Goal: Task Accomplishment & Management: Complete application form

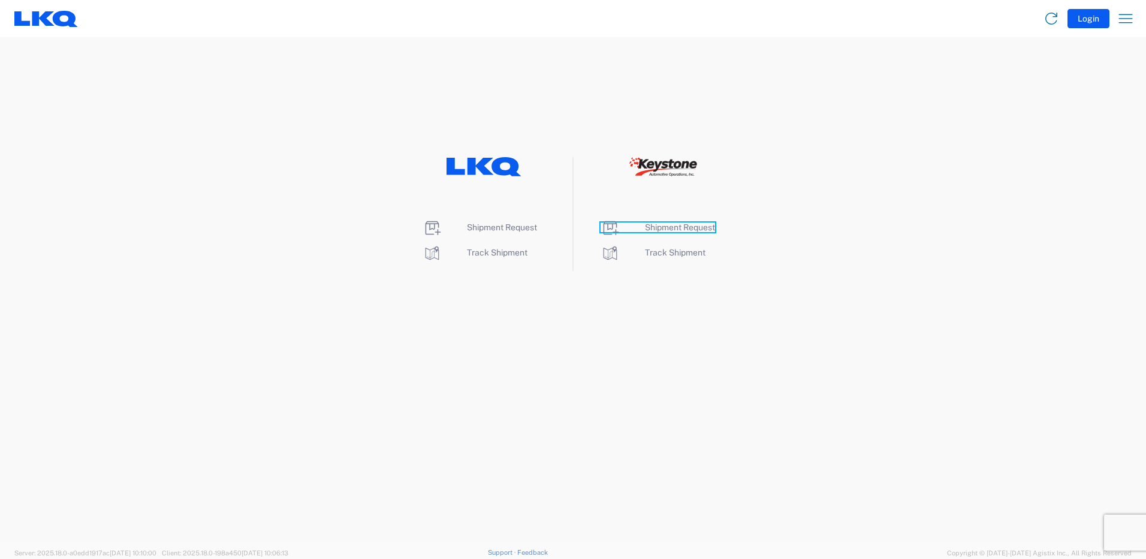
click at [669, 224] on span "Shipment Request" at bounding box center [680, 227] width 70 height 10
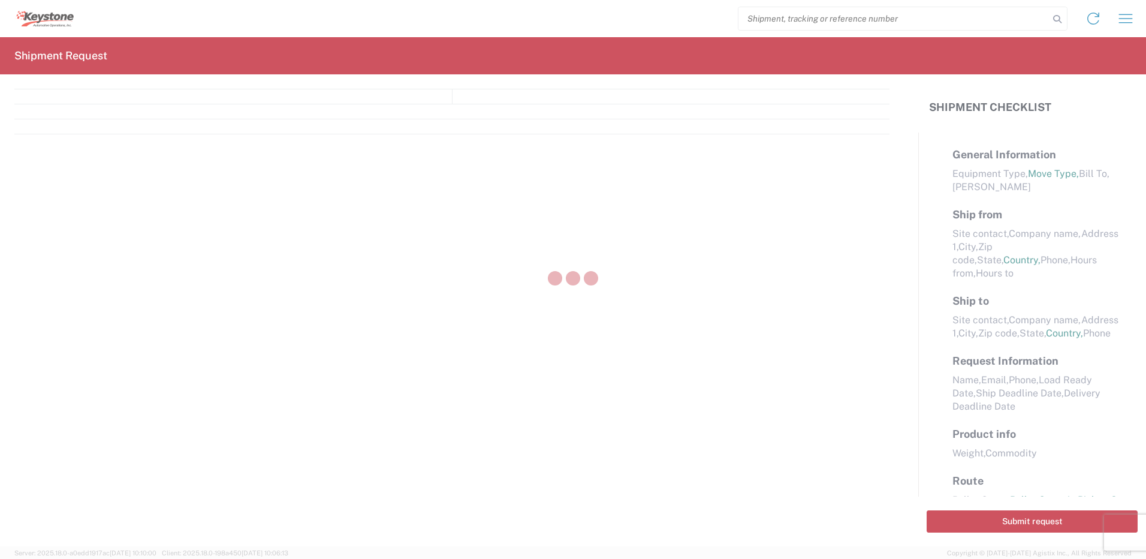
select select "FULL"
select select "LBS"
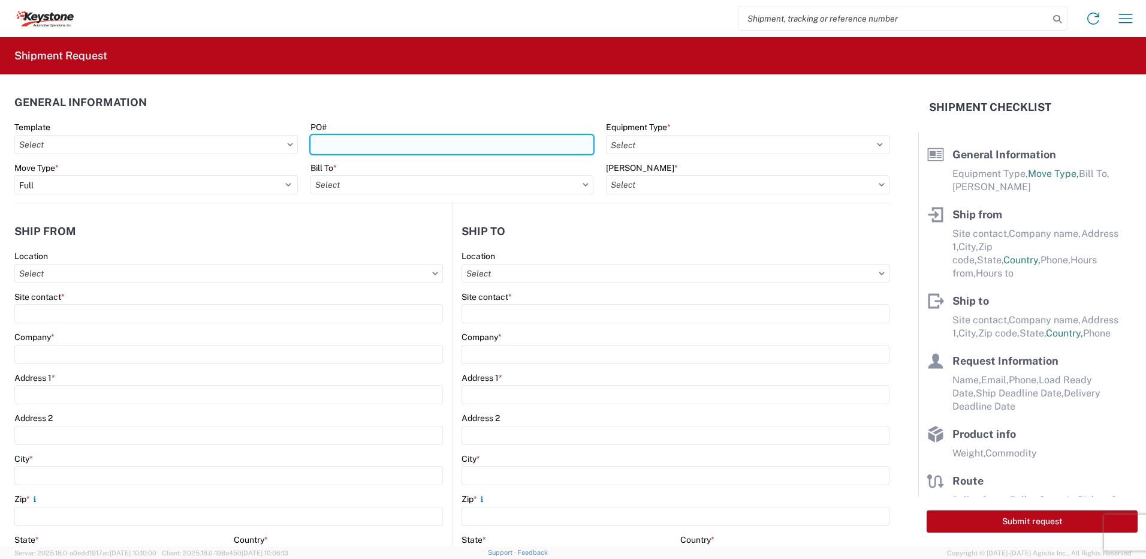
click at [369, 140] on input "PO#" at bounding box center [453, 144] width 284 height 19
type input "Cornwall 9-4-25"
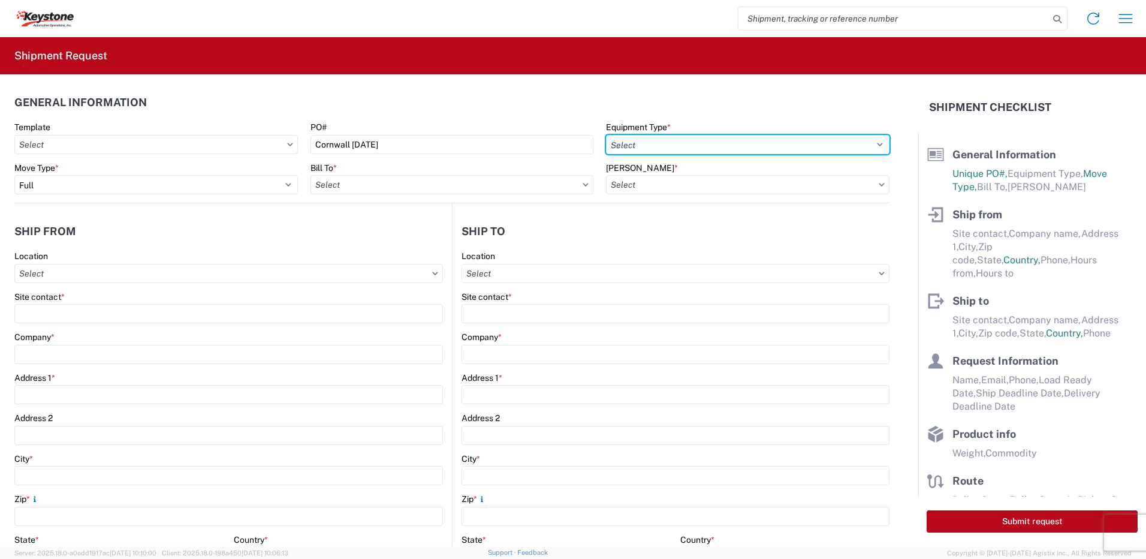
click at [685, 147] on select "Select 53’ Dry Van Flatbed Dropdeck (van) Lowboy (flatbed) Rail" at bounding box center [748, 144] width 284 height 19
select select "STDV"
click at [606, 135] on select "Select 53’ Dry Van Flatbed Dropdeck (van) Lowboy (flatbed) Rail" at bounding box center [748, 144] width 284 height 19
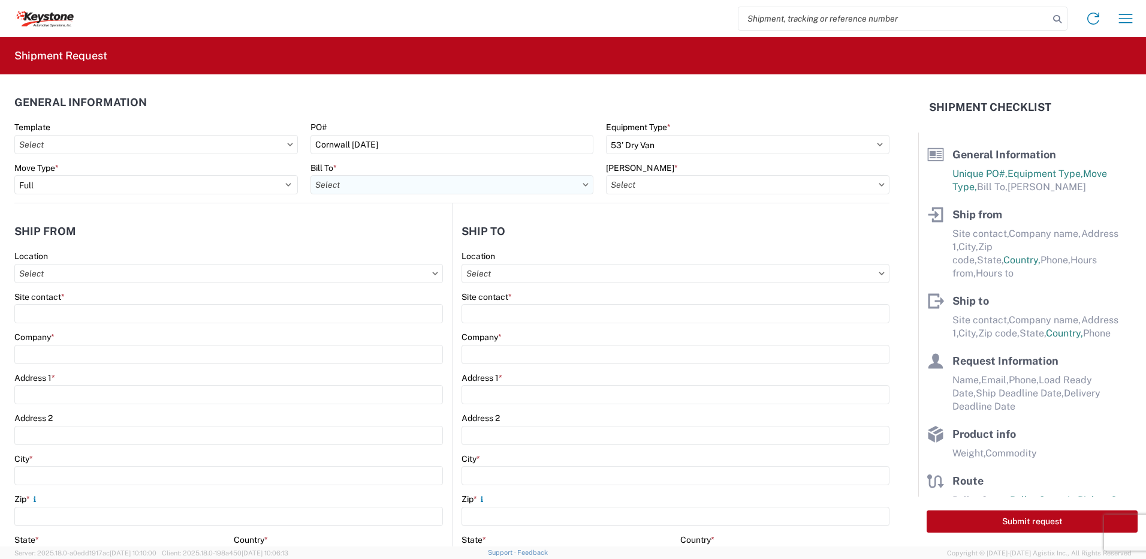
click at [454, 175] on input "Bill To *" at bounding box center [453, 184] width 284 height 19
type input "8432"
click at [388, 237] on div "8432 - KAO Logistics - Fleet, Exeter, PA" at bounding box center [490, 237] width 358 height 19
type input "8432 - KAO Logistics - Fleet, Exeter, PA"
click at [687, 186] on input "Bill Code *" at bounding box center [748, 184] width 284 height 19
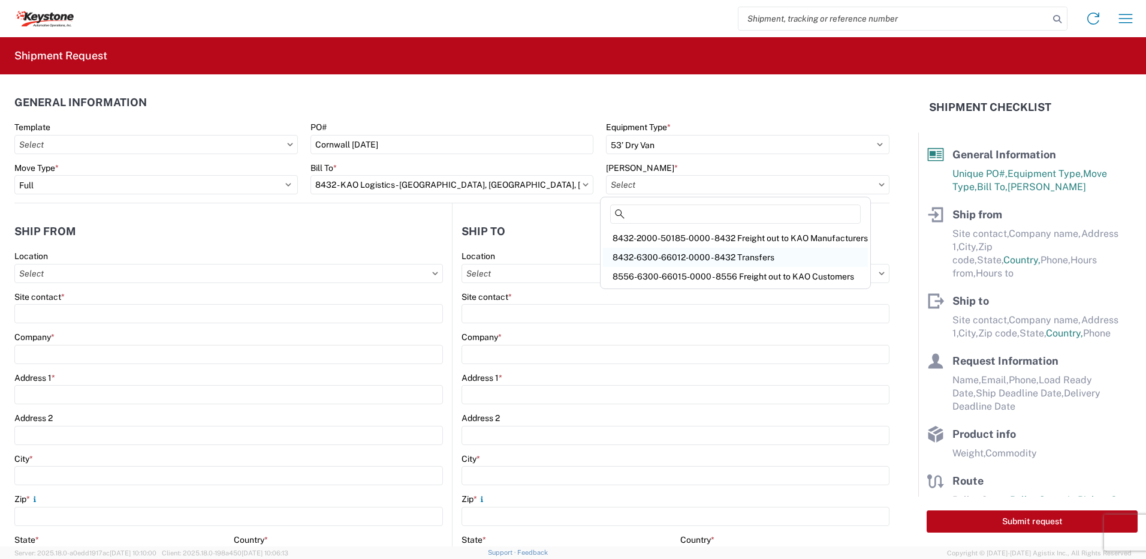
click at [700, 254] on div "8432-6300-66012-0000 - 8432 Transfers" at bounding box center [735, 257] width 265 height 19
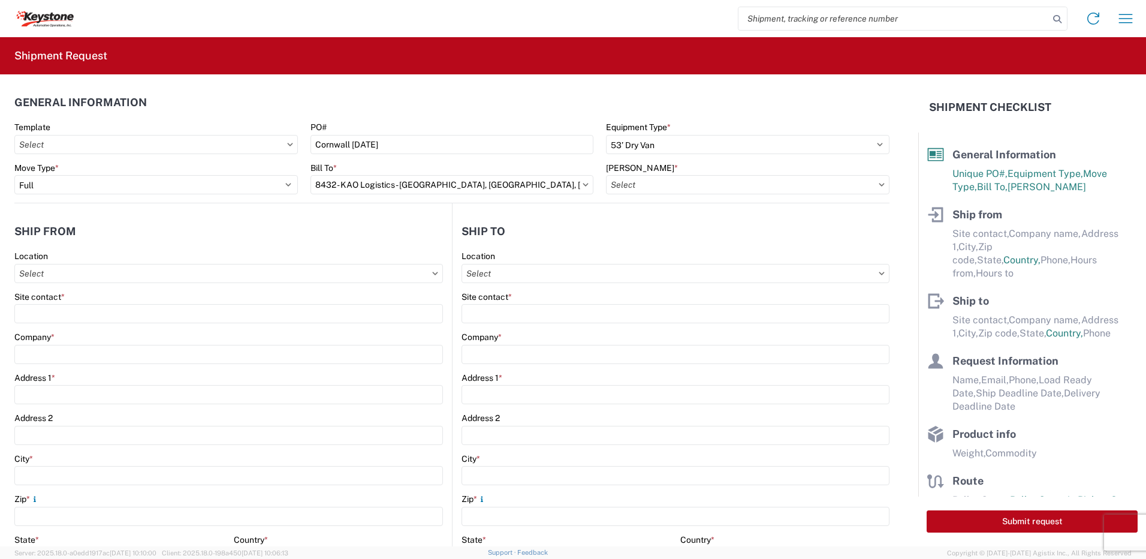
type input "8432-6300-66012-0000 - 8432 Transfers, 8432-6300-66012-0000 - 8432 Transfers"
click at [82, 284] on agx-form-control-wrapper-v2 "Location" at bounding box center [228, 271] width 429 height 41
click at [81, 274] on input "Location" at bounding box center [228, 273] width 429 height 19
type input "8401"
click at [95, 331] on div "8401 - Exeter - KAO Warehouse" at bounding box center [122, 326] width 210 height 19
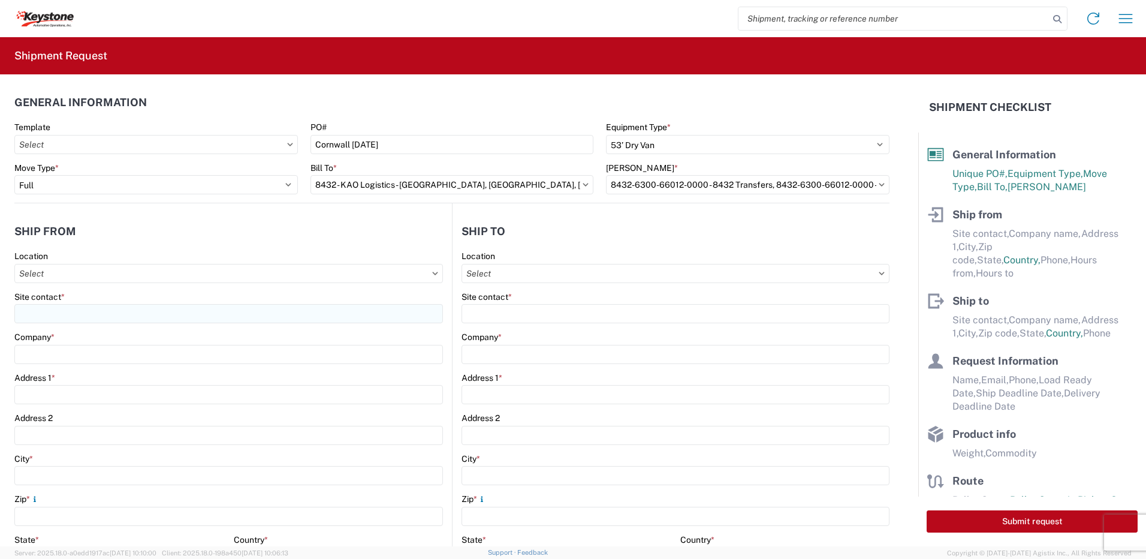
type input "8401 - Exeter - KAO Warehouse"
type input "KAO"
type input "68 Slocum Ave"
type input "Exeter"
type input "18643"
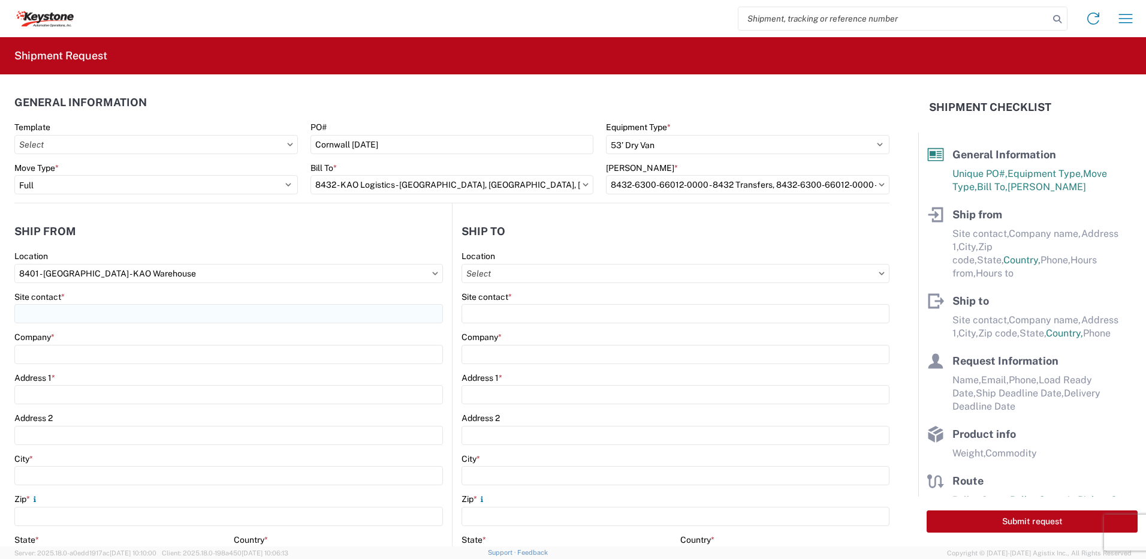
select select "PA"
select select "US"
type input "07:00"
type input "17:00"
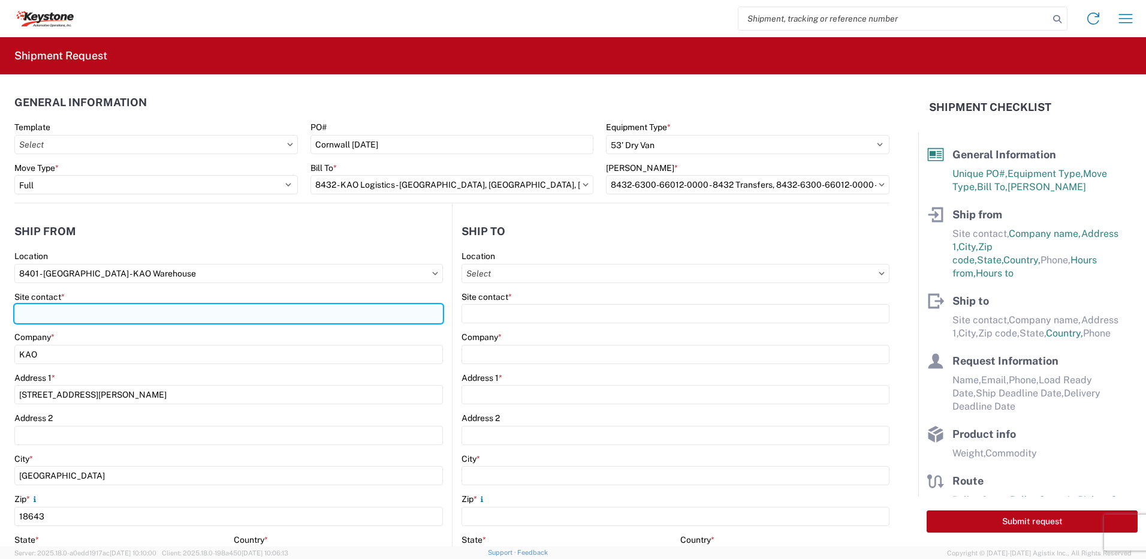
click at [88, 313] on input "Site contact *" at bounding box center [228, 313] width 429 height 19
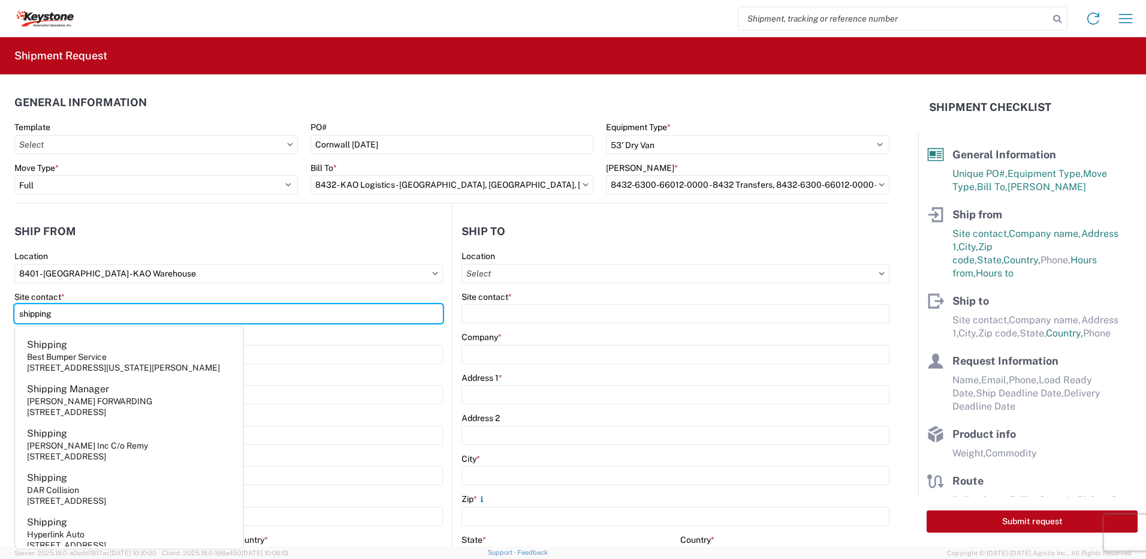
type input "shipping"
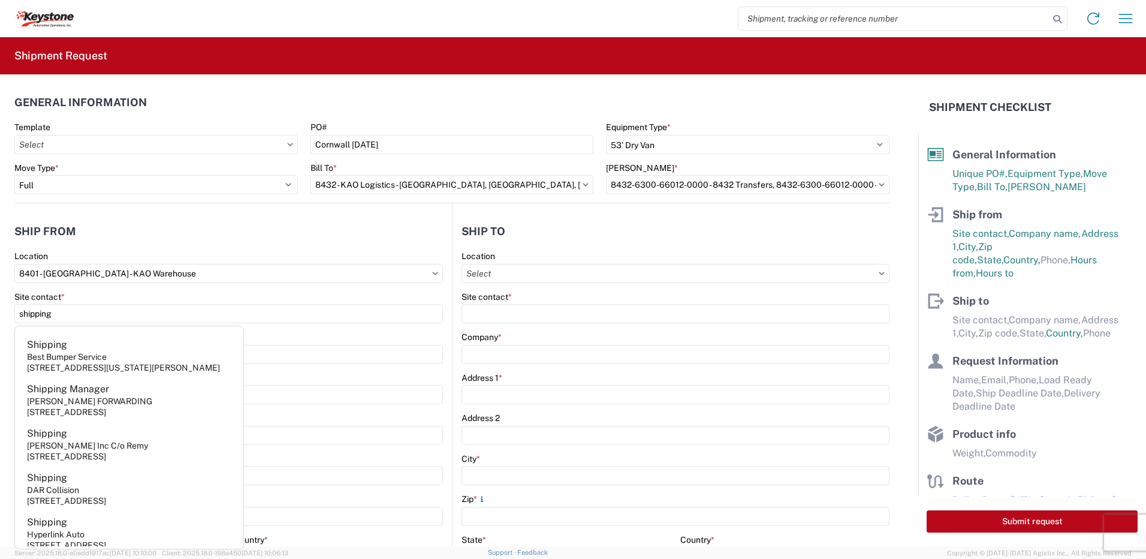
click at [119, 236] on header "Ship from" at bounding box center [233, 231] width 438 height 27
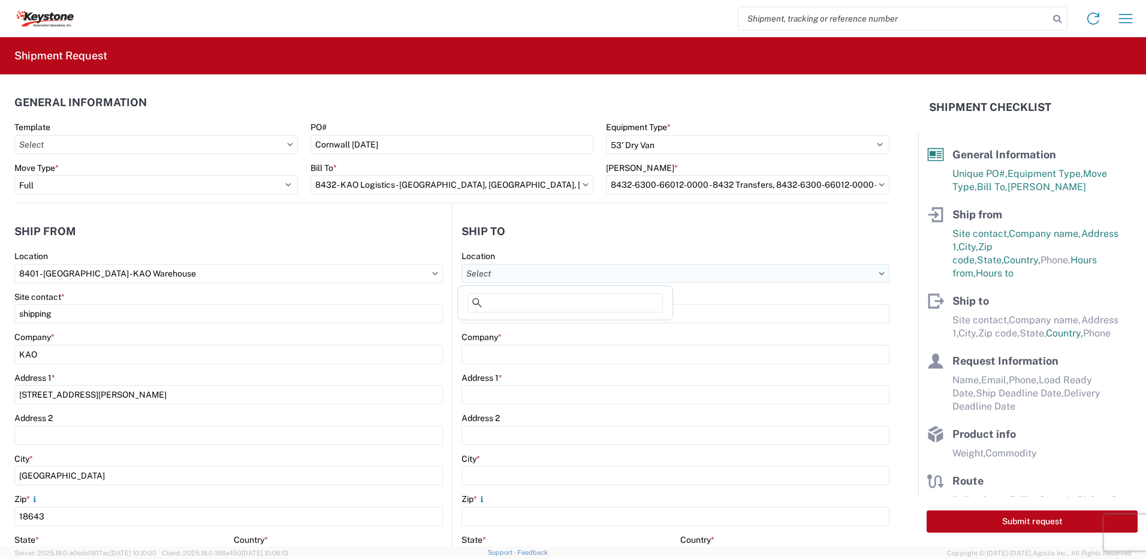
click at [540, 273] on input "Location" at bounding box center [676, 273] width 428 height 19
type input "8476"
click at [540, 325] on div "8476 - Cornwall - KAO" at bounding box center [566, 326] width 210 height 19
type input "8476 - Cornwall - KAO"
type input "KAO"
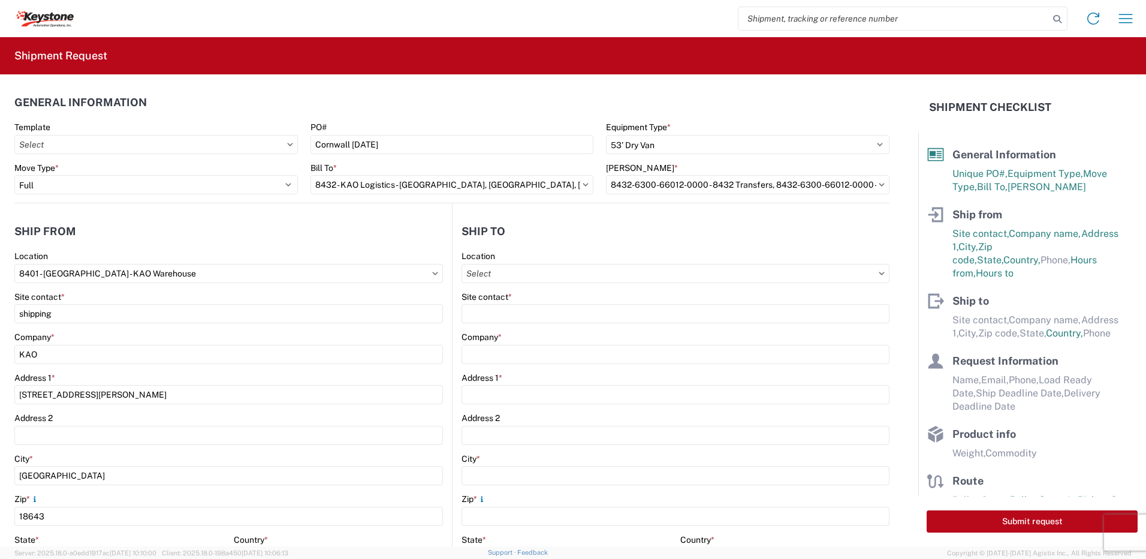
type input "1339 Rosemount Ave."
type input "Cornwall"
type input "KK6J3E5"
select select "CA"
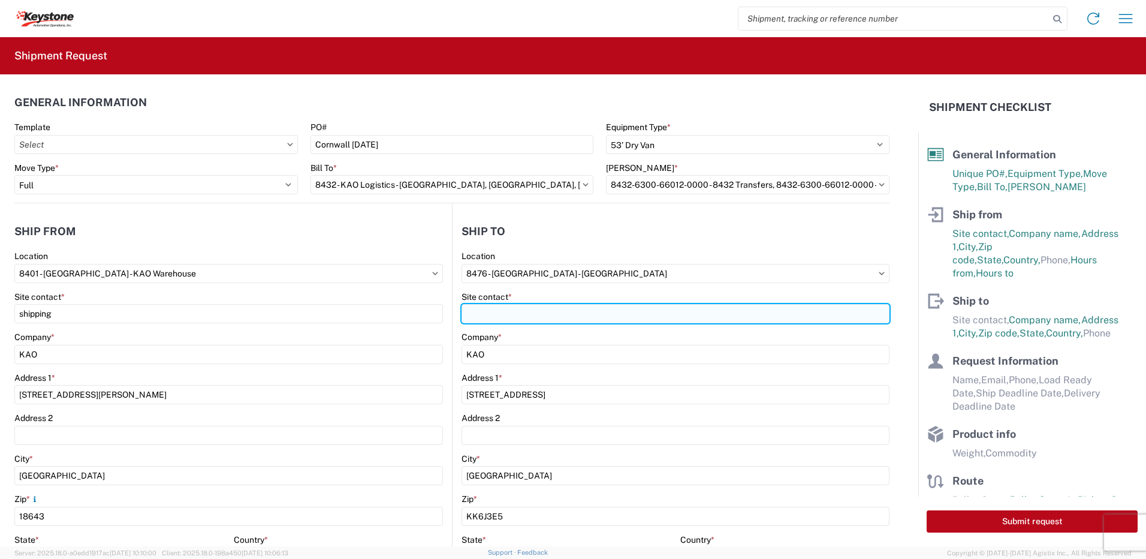
click at [486, 319] on input "Site contact *" at bounding box center [676, 313] width 428 height 19
type input "S"
type input "recieinvg"
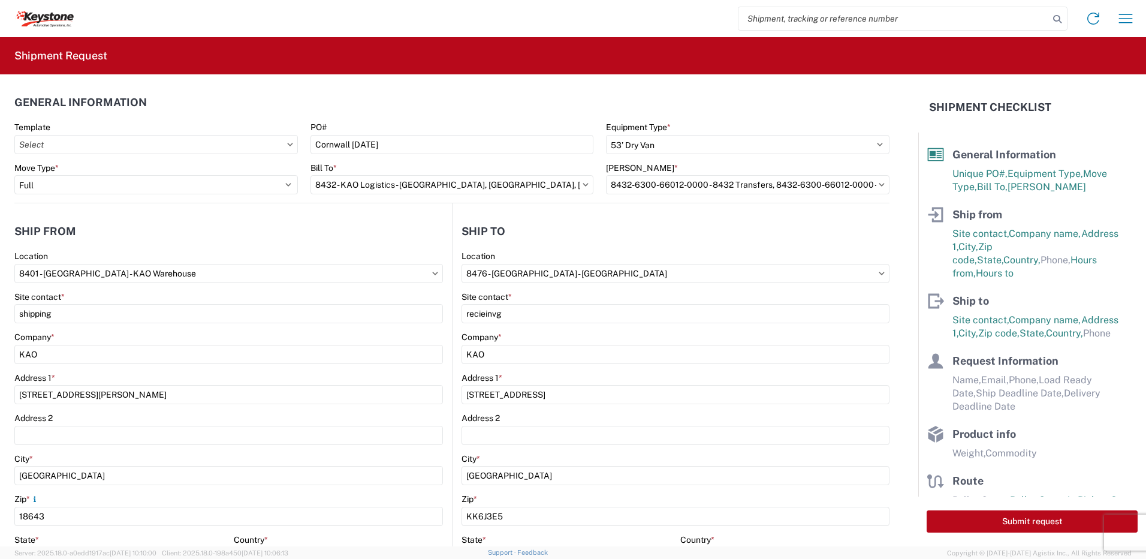
click at [547, 246] on agx-form-section "Ship to 8476 Location 8476 - Cornwall - KAO Site contact * recieinvg Company * …" at bounding box center [671, 471] width 437 height 506
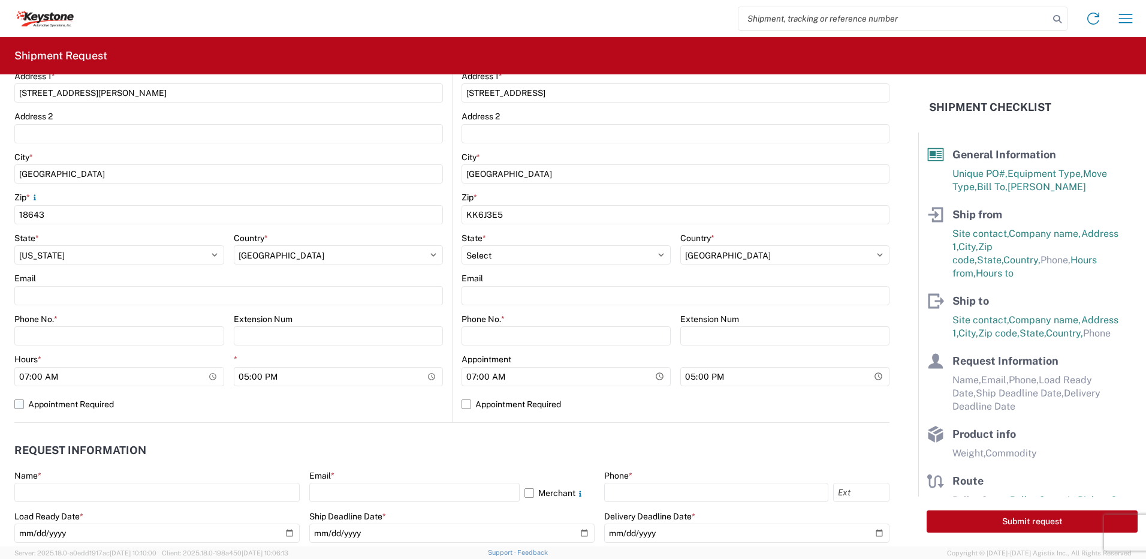
scroll to position [360, 0]
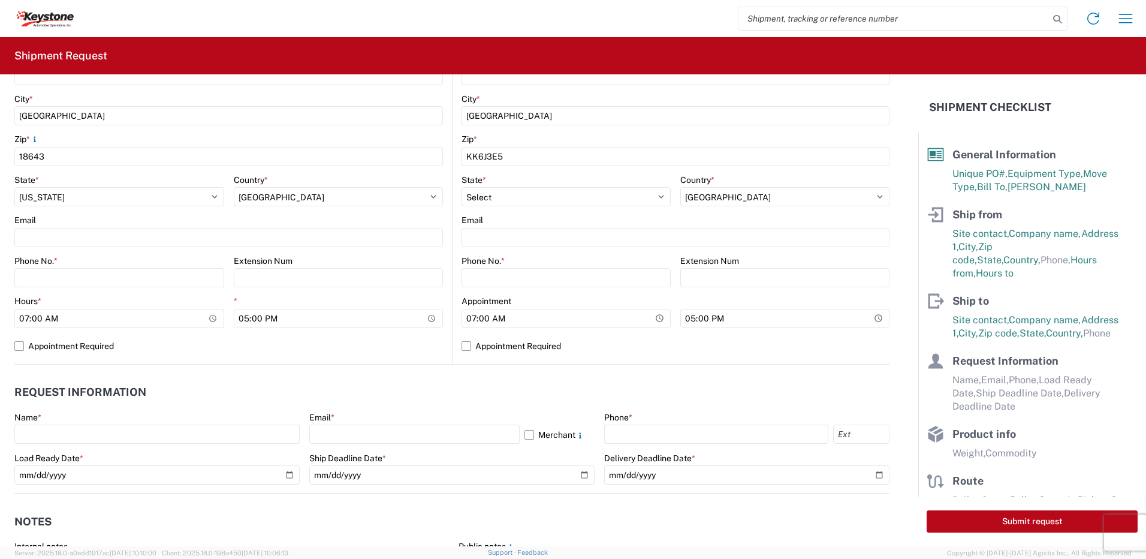
click at [84, 290] on agx-form-control-wrapper-v2 "Phone No. *" at bounding box center [119, 275] width 210 height 41
click at [84, 274] on input "Phone No. *" at bounding box center [119, 277] width 210 height 19
type input "5706554514"
click at [479, 273] on input "Phone No. *" at bounding box center [566, 277] width 209 height 19
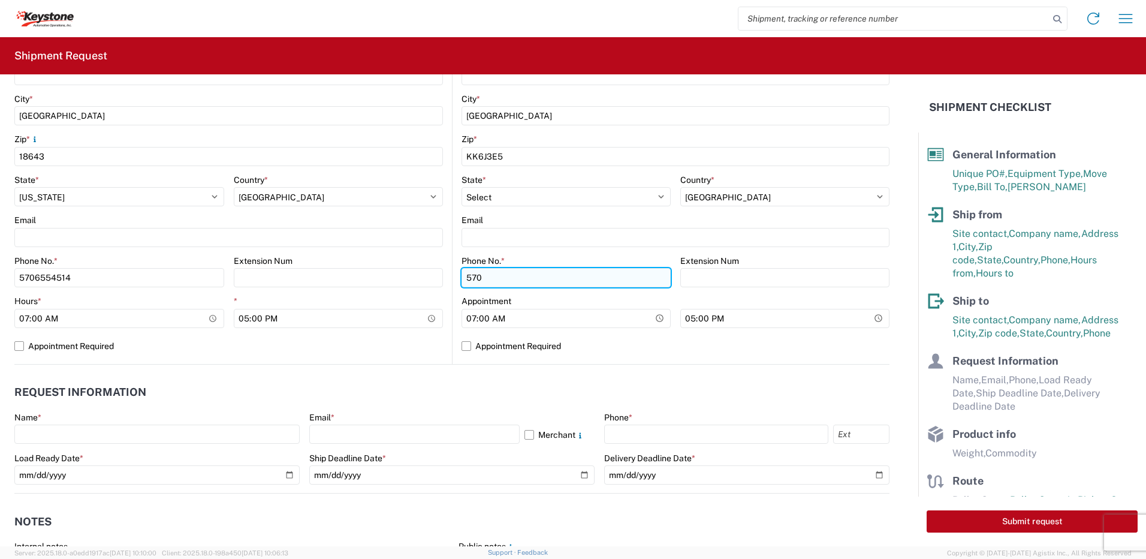
type input "5706554514"
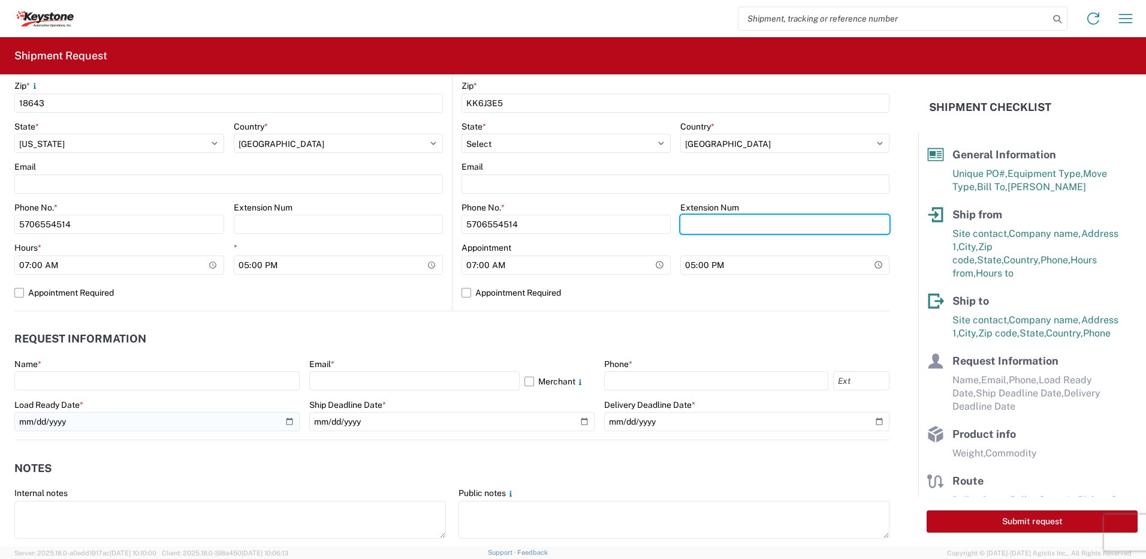
scroll to position [540, 0]
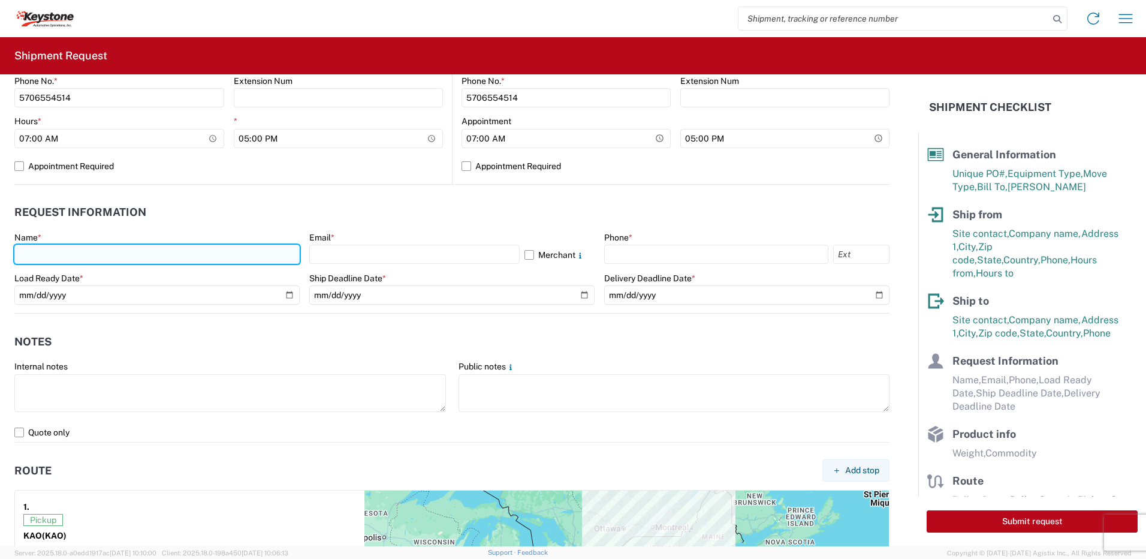
click at [77, 252] on input "text" at bounding box center [156, 254] width 285 height 19
type input "Paul Sweder"
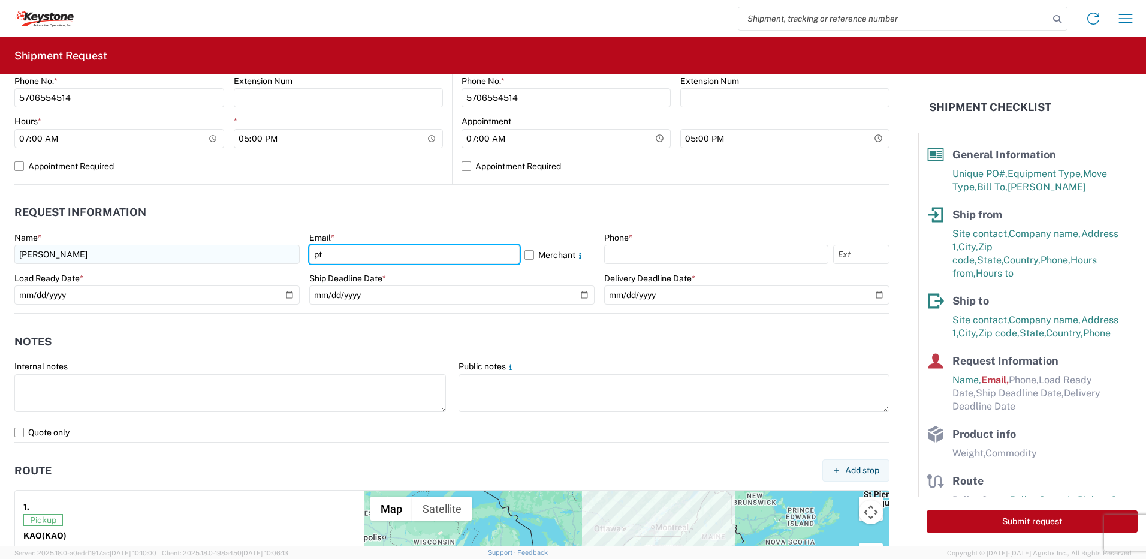
type input "ptsweder@lkqcorp.com"
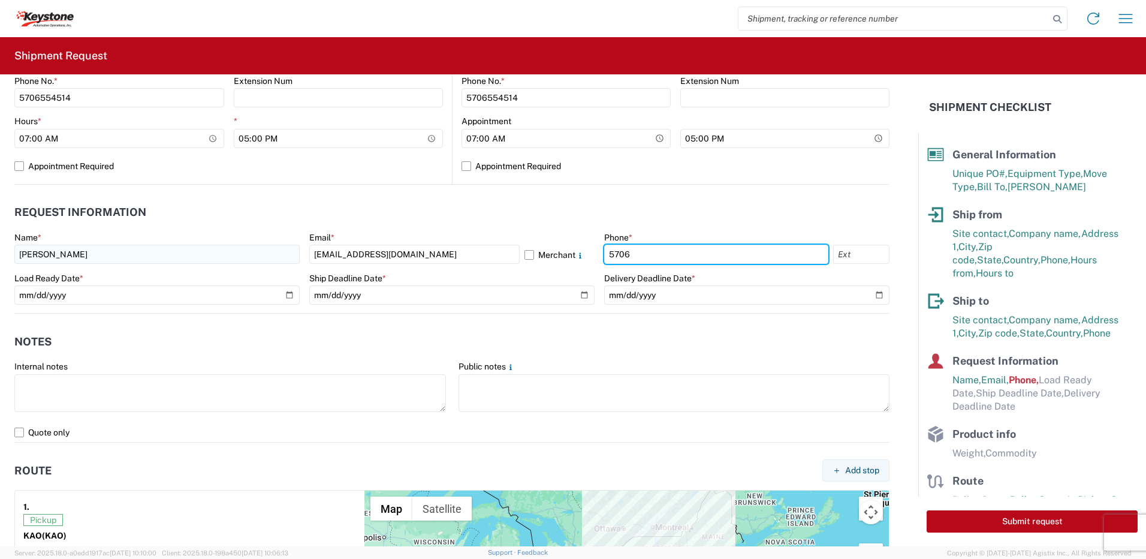
type input "5706554514"
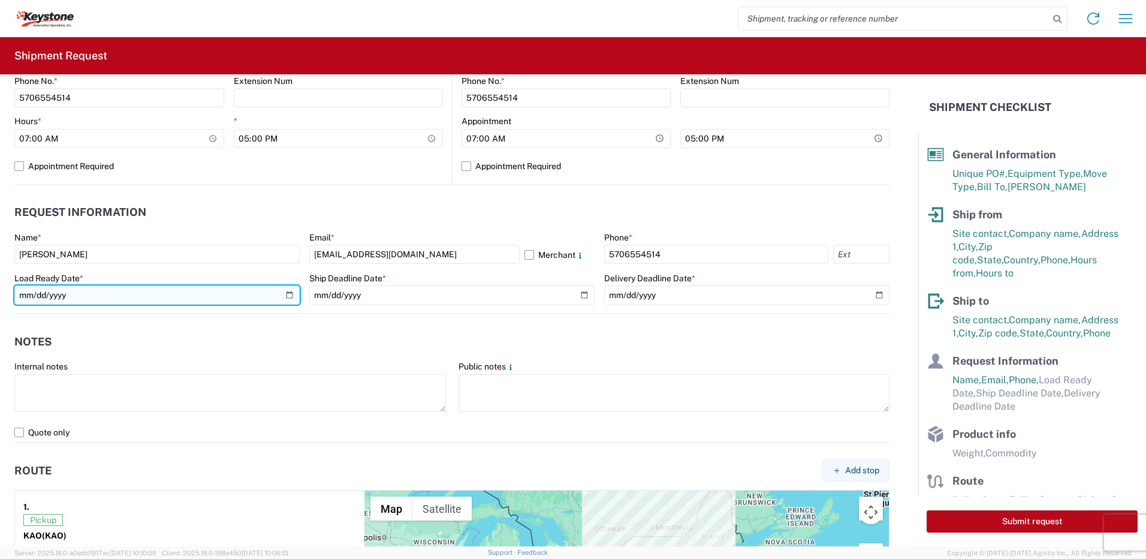
click at [287, 291] on input "date" at bounding box center [156, 294] width 285 height 19
type input "2025-09-05"
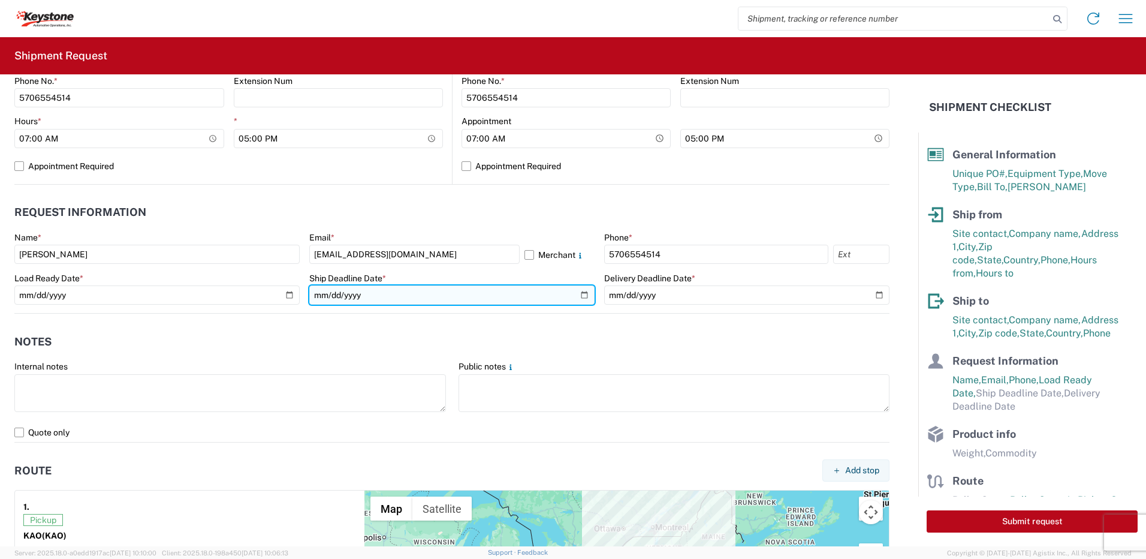
click at [579, 297] on input "date" at bounding box center [451, 294] width 285 height 19
type input "2025-09-05"
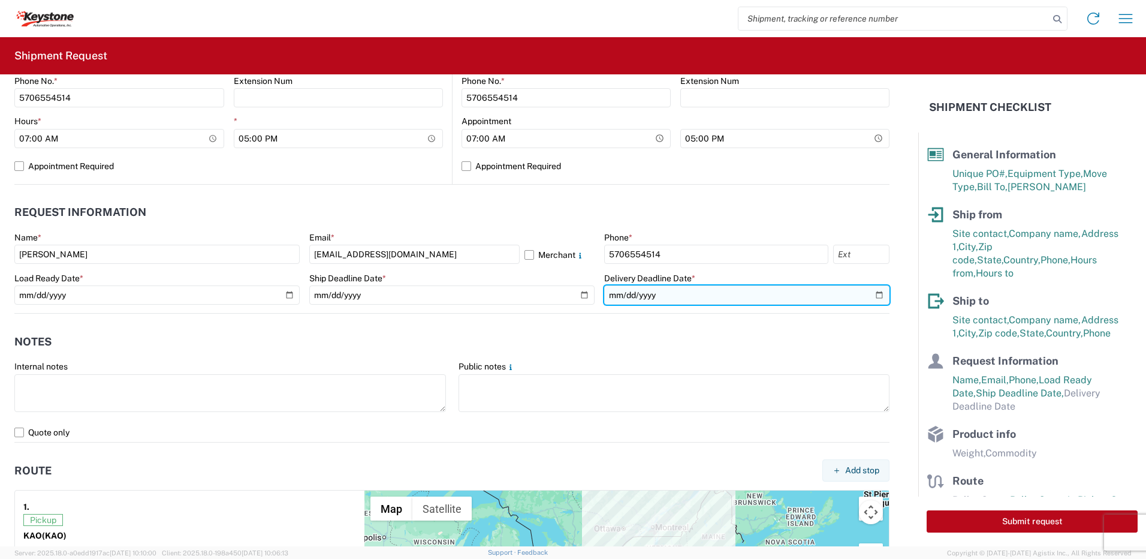
click at [873, 294] on input "date" at bounding box center [746, 294] width 285 height 19
type input "2025-09-05"
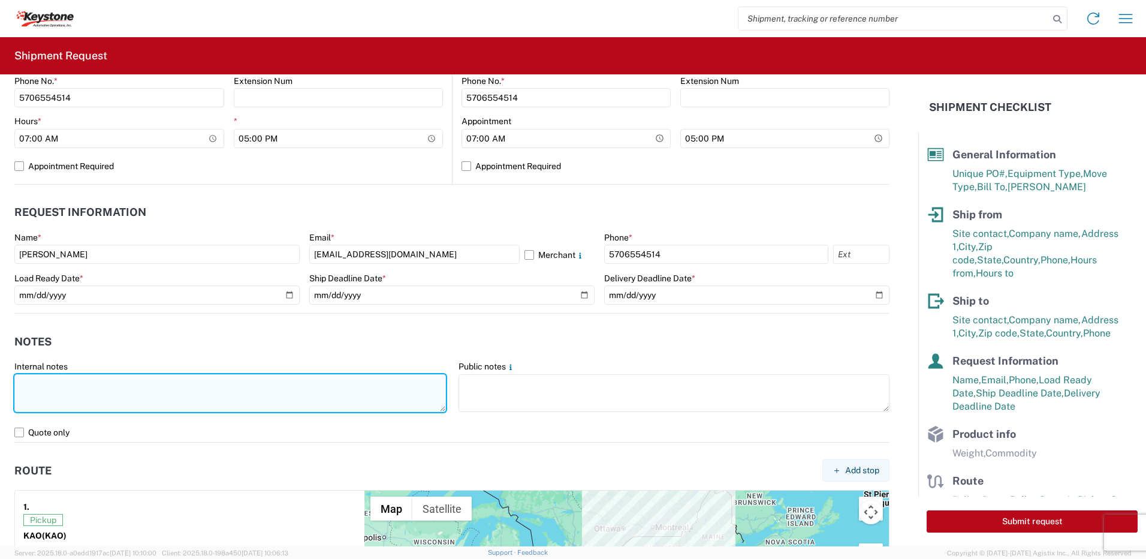
click at [112, 378] on textarea at bounding box center [230, 393] width 432 height 38
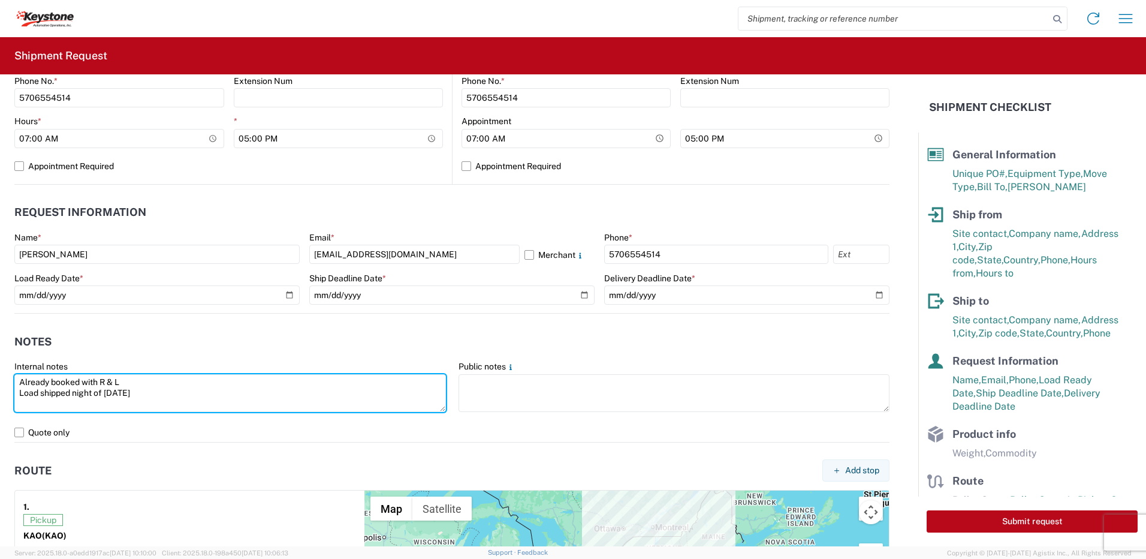
type textarea "Already booked with R & L Load shipped night of 9-4-25"
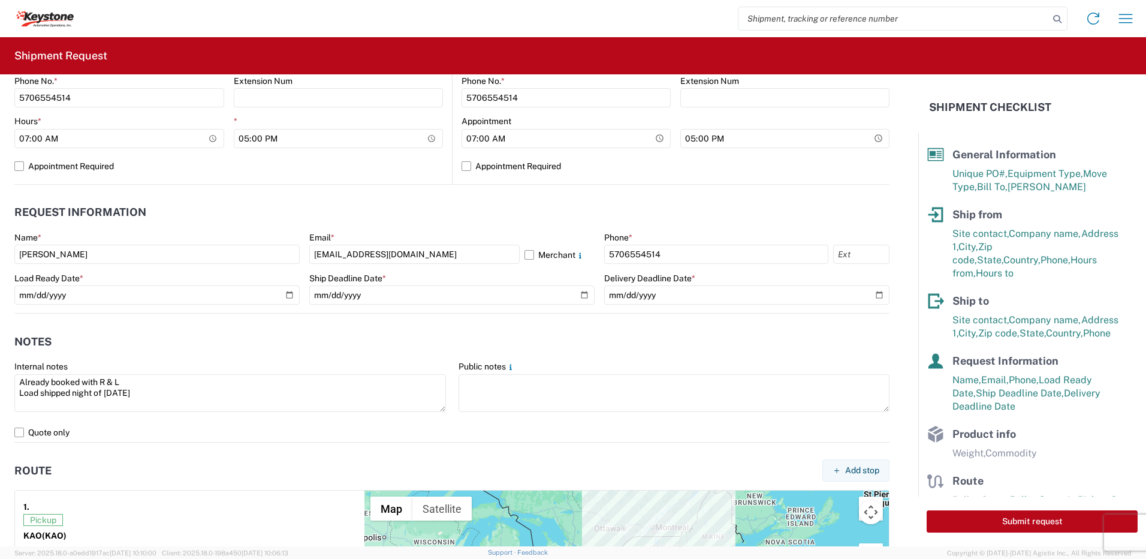
click at [161, 335] on header "Notes" at bounding box center [451, 341] width 875 height 27
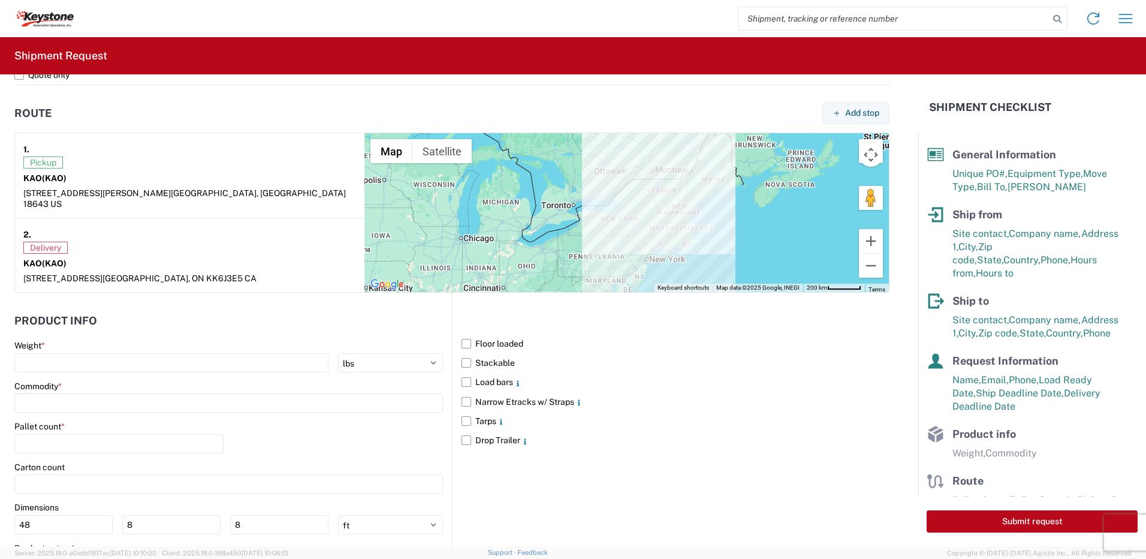
scroll to position [899, 0]
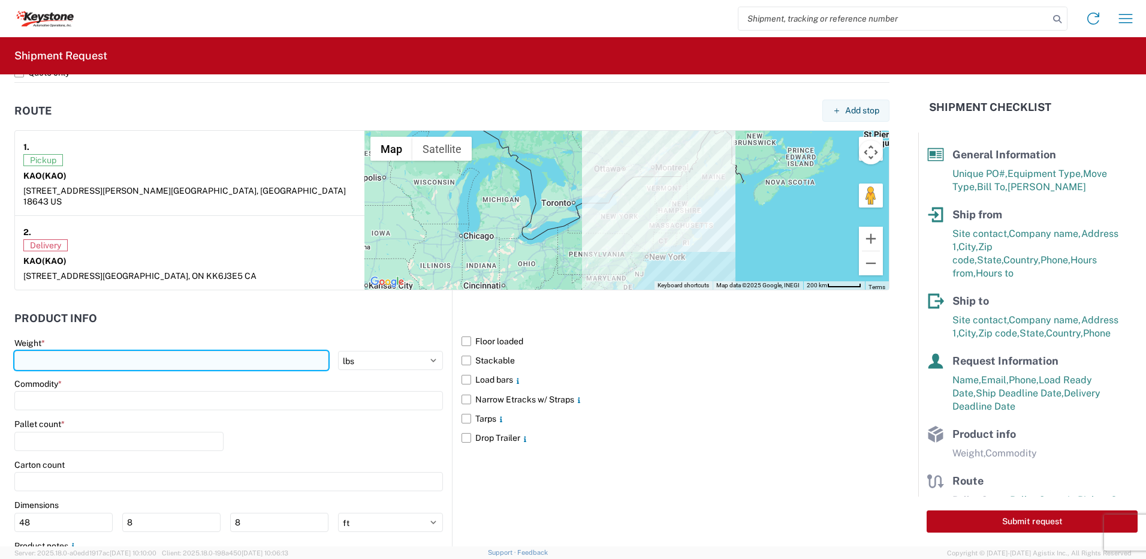
click at [79, 355] on input "number" at bounding box center [171, 360] width 314 height 19
type input "28000"
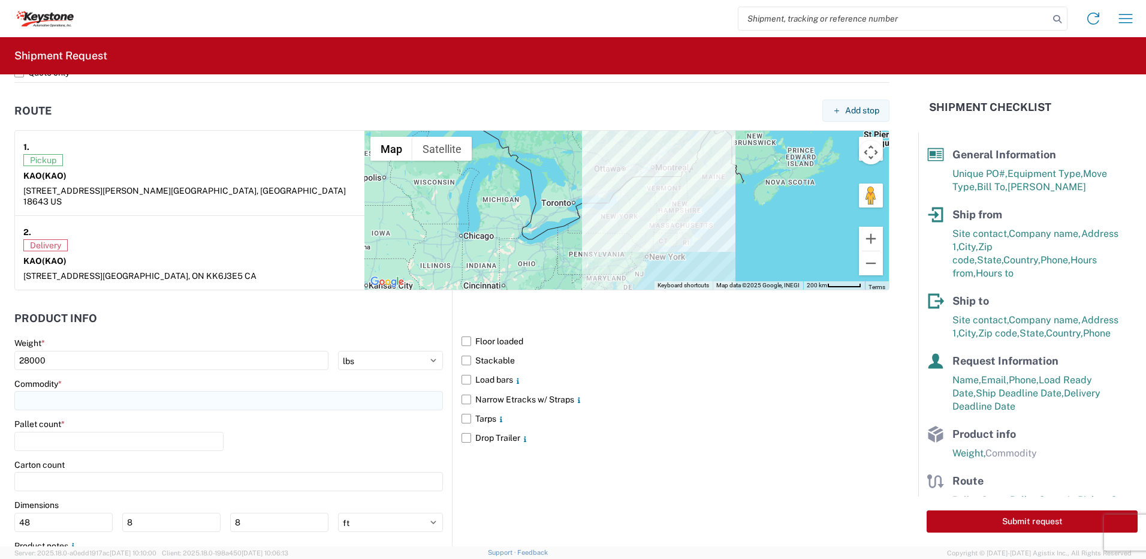
click at [99, 391] on input at bounding box center [228, 400] width 429 height 19
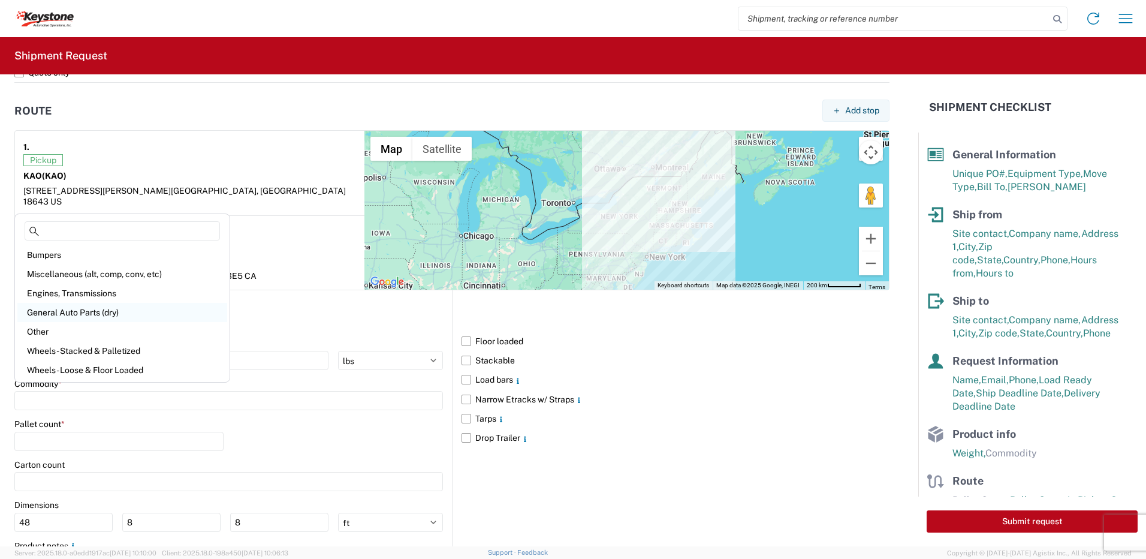
click at [97, 311] on div "General Auto Parts (dry)" at bounding box center [122, 312] width 210 height 19
type input "General Auto Parts (dry)"
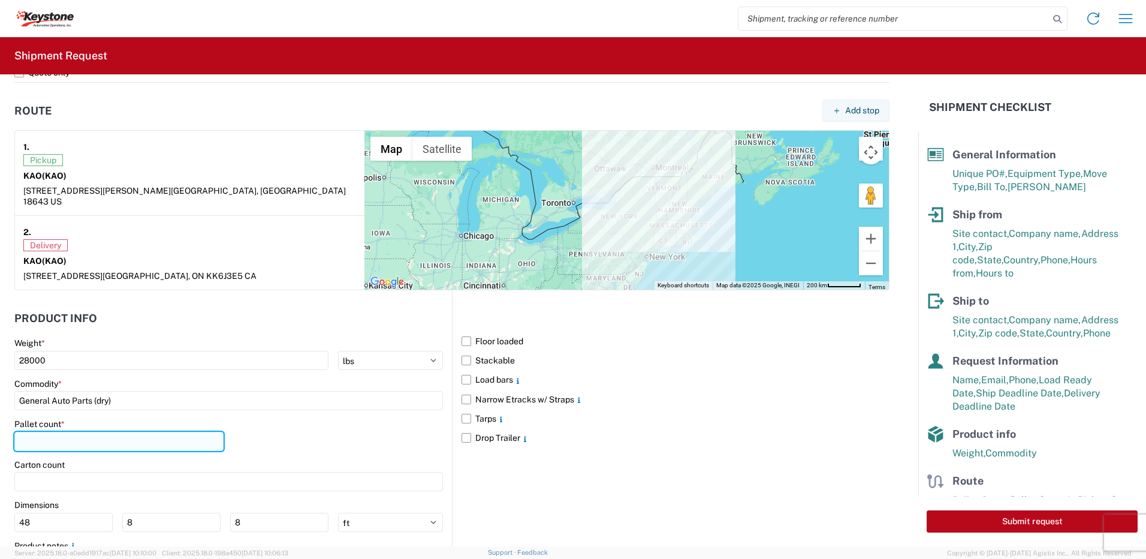
click at [65, 433] on input "number" at bounding box center [118, 441] width 209 height 19
type input "22"
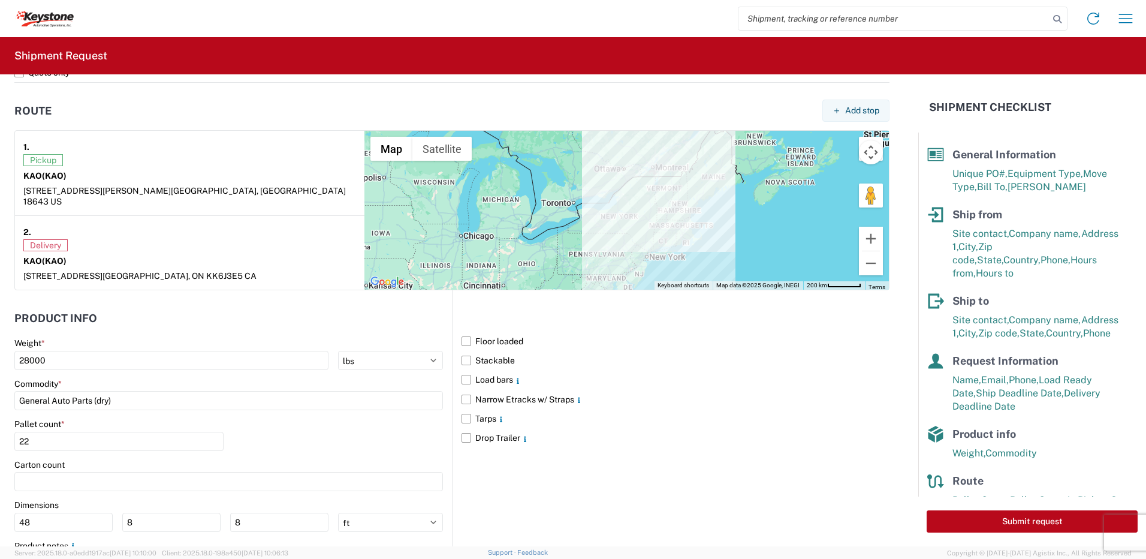
click at [302, 425] on div "Pallet count * 22" at bounding box center [228, 439] width 429 height 41
click at [1060, 529] on button "Submit request" at bounding box center [1032, 521] width 211 height 22
select select "PA"
select select "US"
select select "CA"
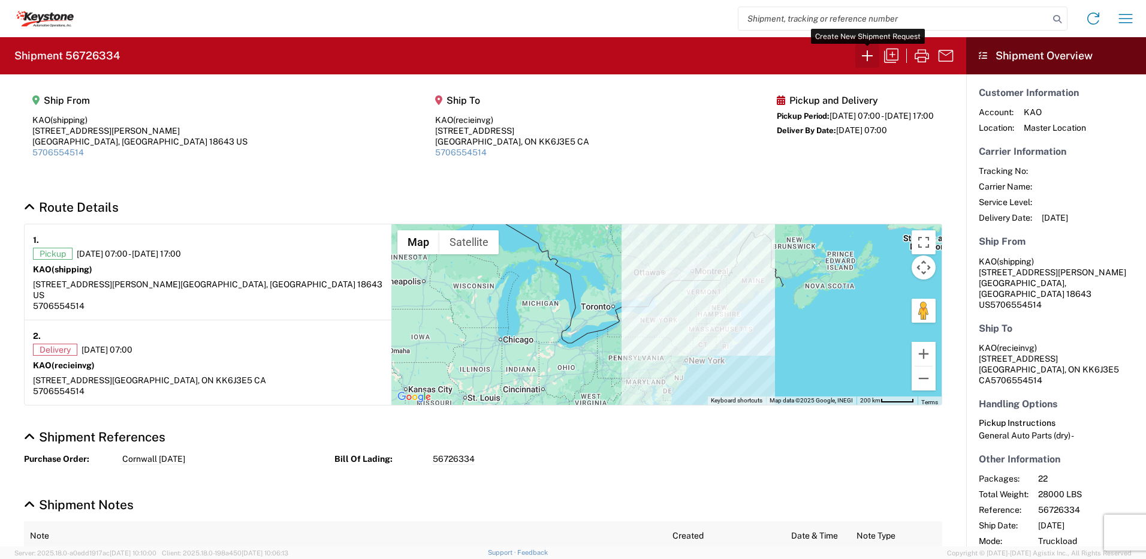
click at [864, 52] on icon "button" at bounding box center [867, 55] width 19 height 19
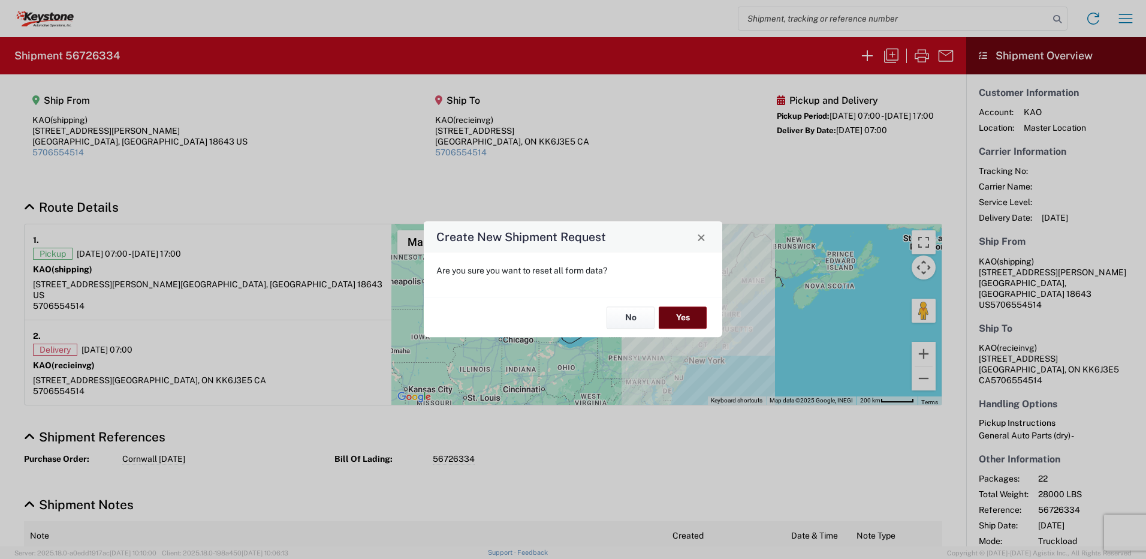
click at [676, 317] on button "Yes" at bounding box center [683, 317] width 48 height 22
select select "FULL"
select select "US"
select select "LBS"
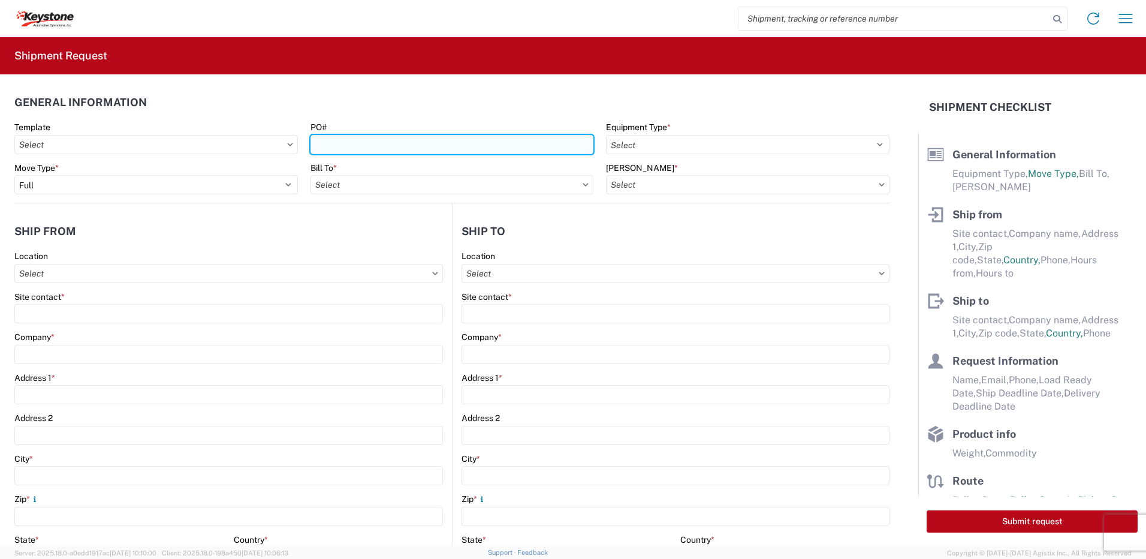
click at [355, 140] on input "PO#" at bounding box center [453, 144] width 284 height 19
type input "Mass 9-4-25"
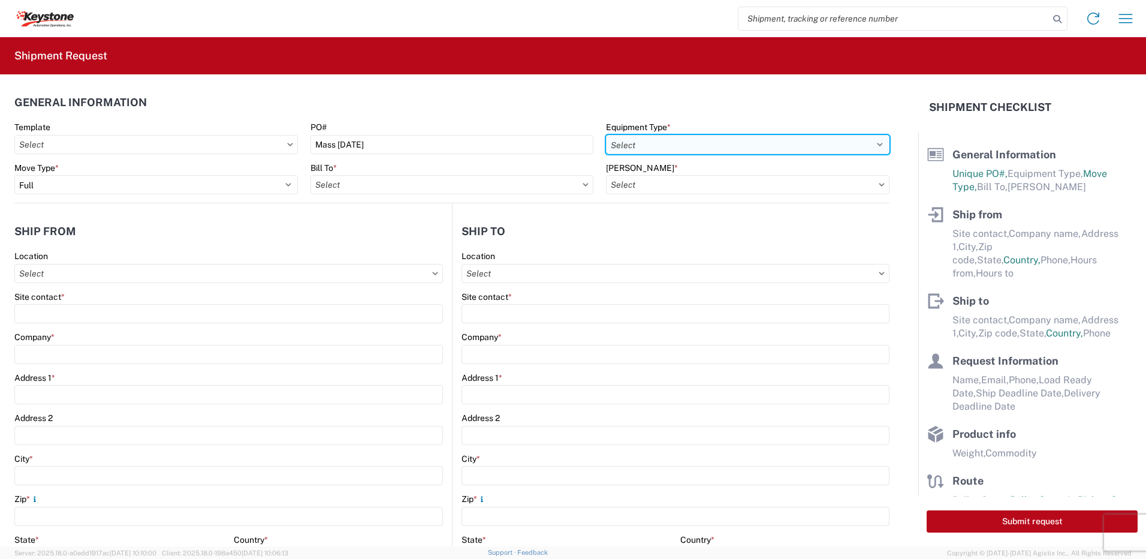
click at [659, 152] on select "Select 53’ Dry Van Flatbed Dropdeck (van) Lowboy (flatbed) Rail" at bounding box center [748, 144] width 284 height 19
select select "STDV"
click at [606, 135] on select "Select 53’ Dry Van Flatbed Dropdeck (van) Lowboy (flatbed) Rail" at bounding box center [748, 144] width 284 height 19
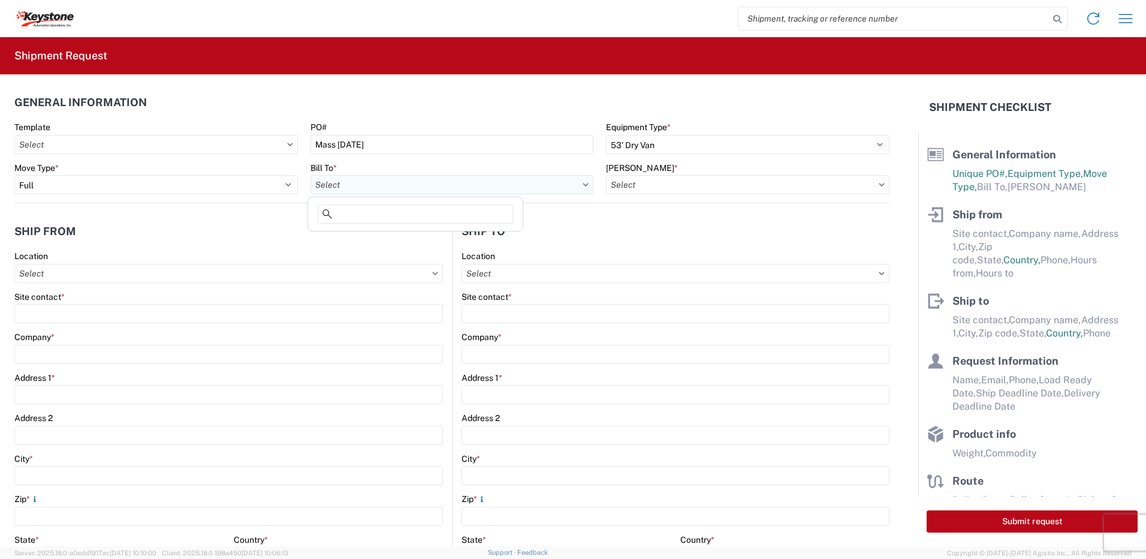
click at [508, 186] on input "Bill To *" at bounding box center [453, 184] width 284 height 19
type input "8432"
click at [405, 241] on div "8432 - KAO Logistics - Fleet, Exeter, PA" at bounding box center [490, 237] width 358 height 19
type input "8432 - KAO Logistics - Fleet, Exeter, PA"
click at [660, 182] on input "Bill Code *" at bounding box center [748, 184] width 284 height 19
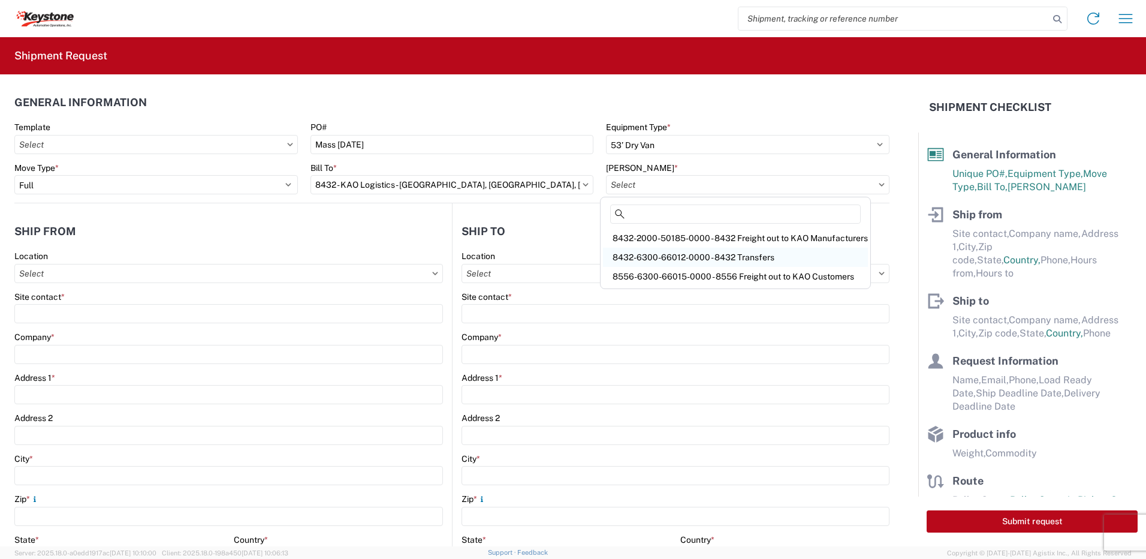
click at [674, 248] on div "8432-6300-66012-0000 - 8432 Transfers" at bounding box center [735, 257] width 265 height 19
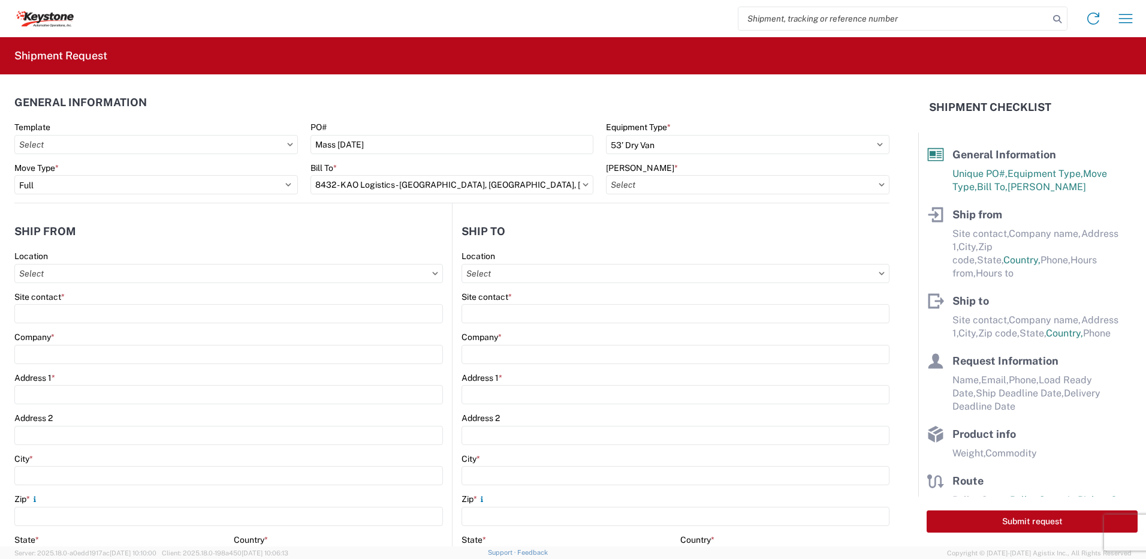
type input "8432-6300-66012-0000 - 8432 Transfers, 8432-6300-66012-0000 - 8432 Transfers"
click at [121, 273] on input "Location" at bounding box center [228, 273] width 429 height 19
type input "8401"
click at [114, 320] on div "8401 - Exeter - KAO Warehouse" at bounding box center [122, 326] width 210 height 19
type input "8401 - Exeter - KAO Warehouse"
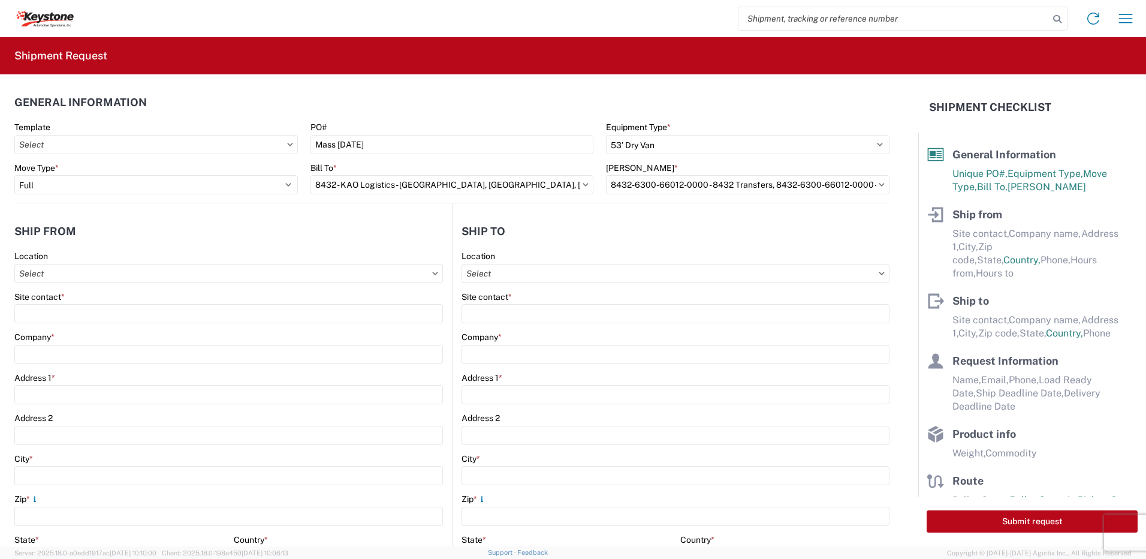
type input "KAO"
type input "68 Slocum Ave"
type input "Exeter"
type input "18643"
select select "PA"
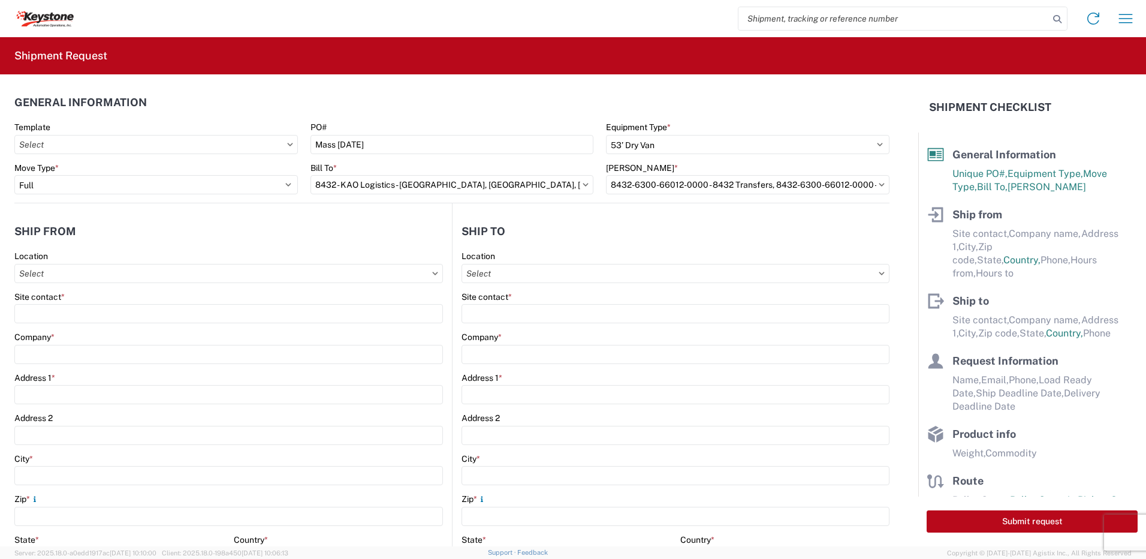
type input "07:00"
type input "17:00"
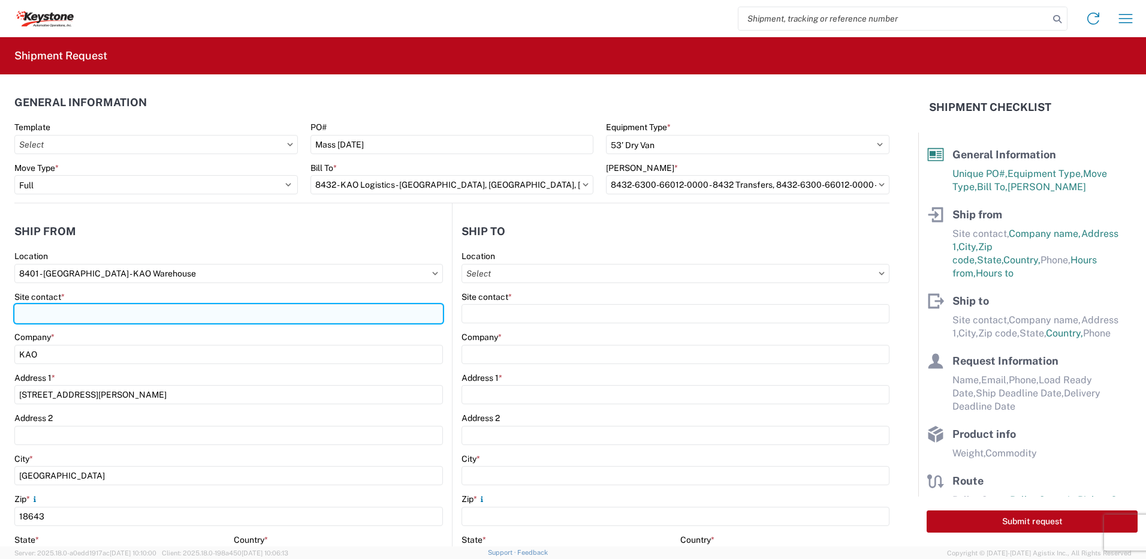
click at [168, 314] on input "Site contact *" at bounding box center [228, 313] width 429 height 19
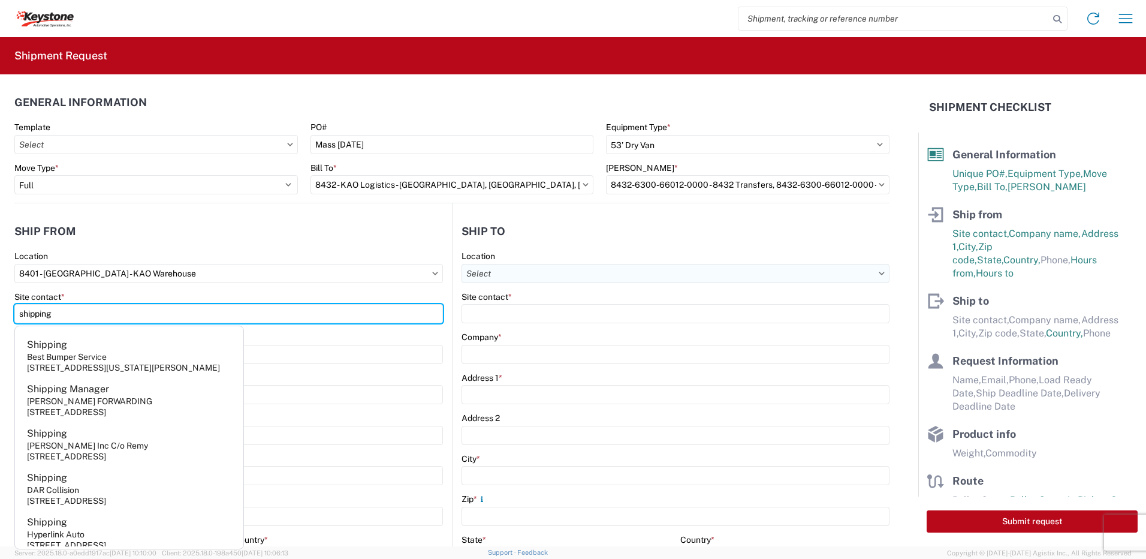
type input "shipping"
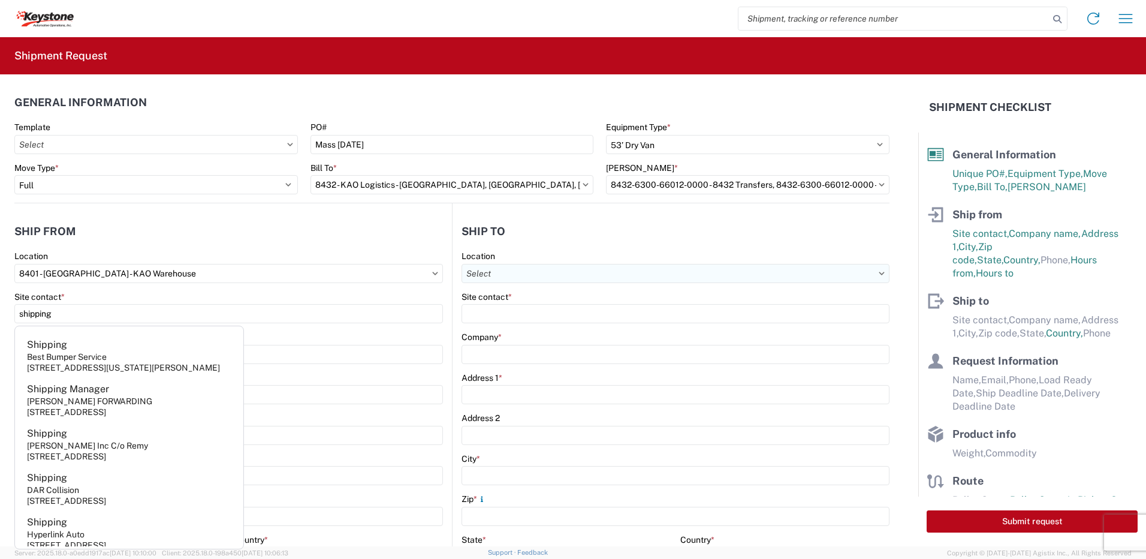
click at [517, 272] on input "Location" at bounding box center [676, 273] width 428 height 19
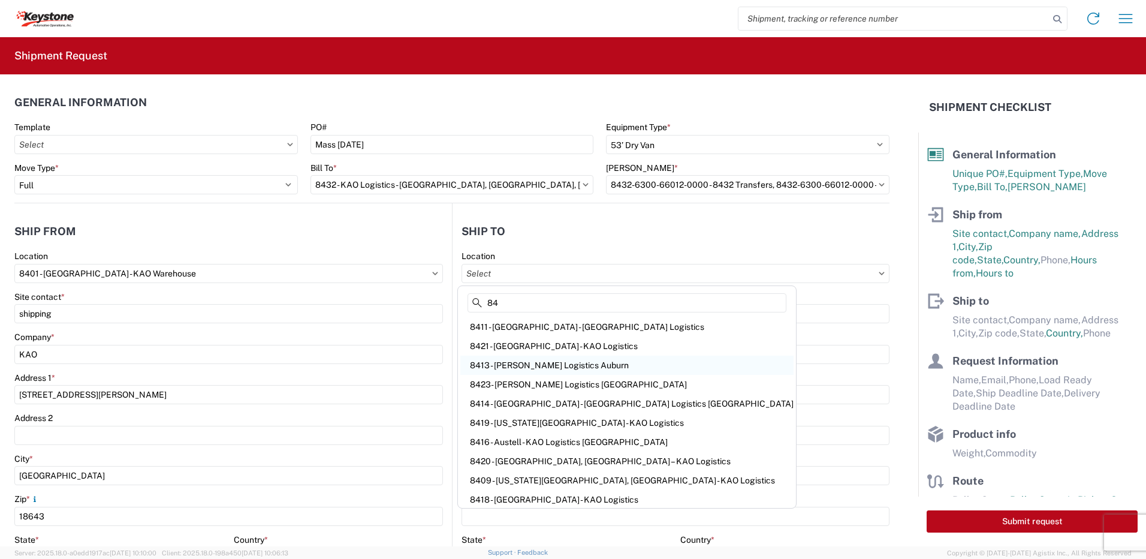
type input "84"
click at [543, 359] on div "8413 - Webster - KAO Logistics Auburn" at bounding box center [627, 365] width 333 height 19
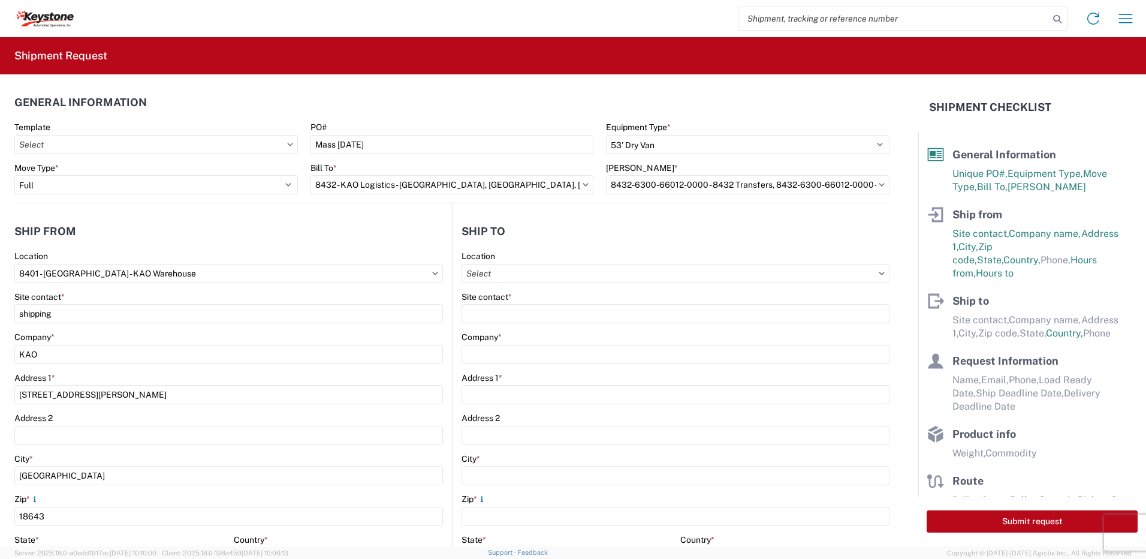
type input "8413 - Webster - KAO Logistics Auburn"
type input "KAO"
type input "21 Chocksett Rd"
type input "Sterling"
type input "01564"
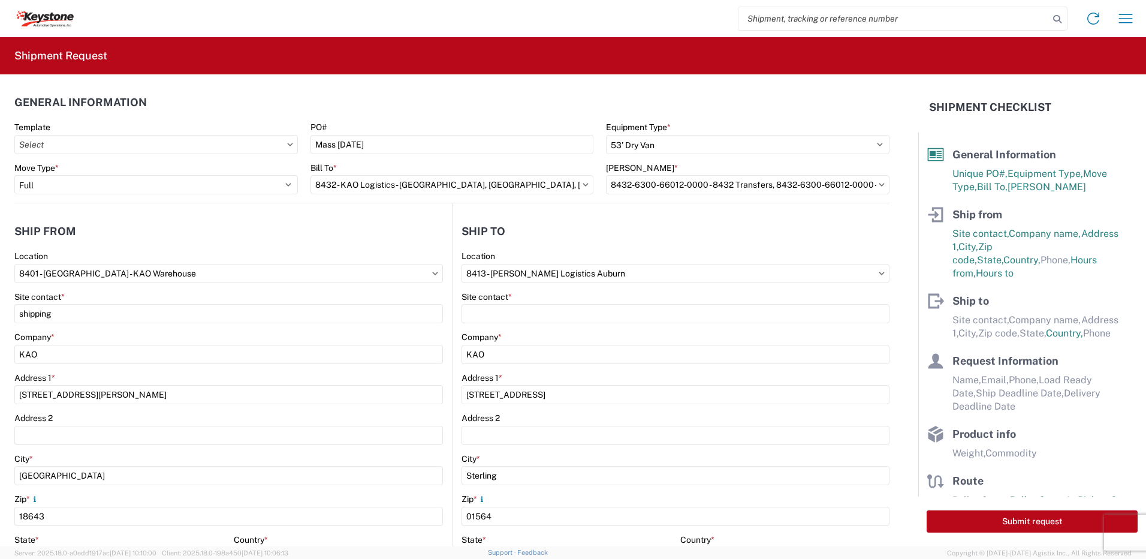
select select "MA"
select select "US"
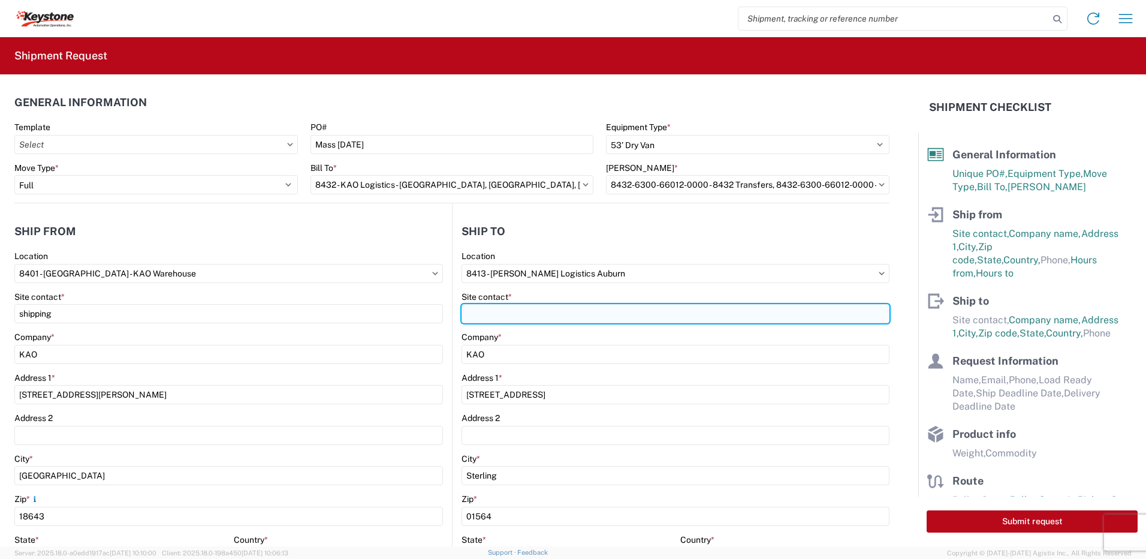
click at [514, 317] on input "Site contact *" at bounding box center [676, 313] width 428 height 19
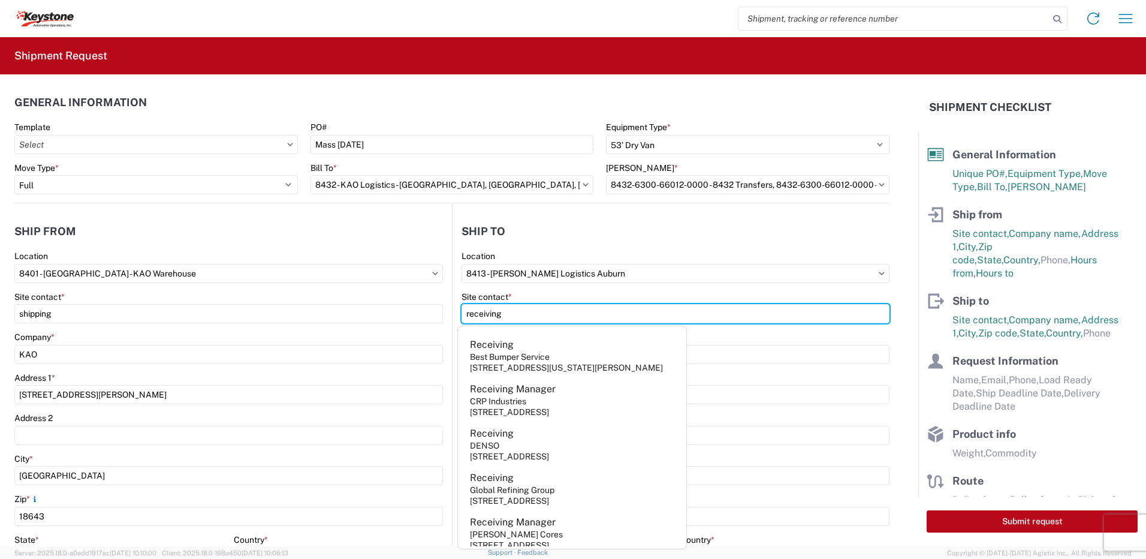
type input "receiving"
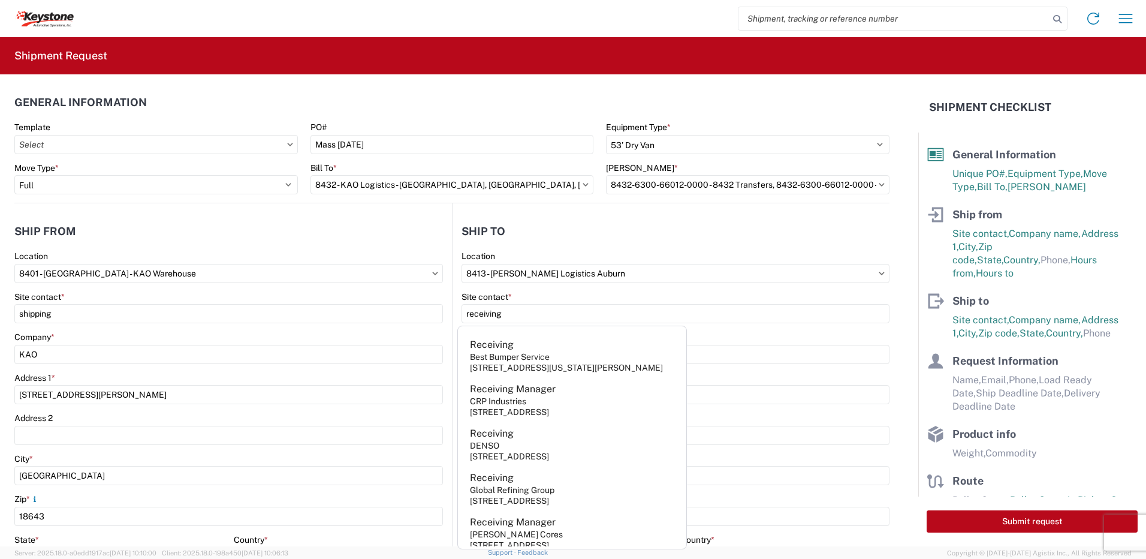
click at [542, 241] on header "Ship to" at bounding box center [671, 231] width 437 height 27
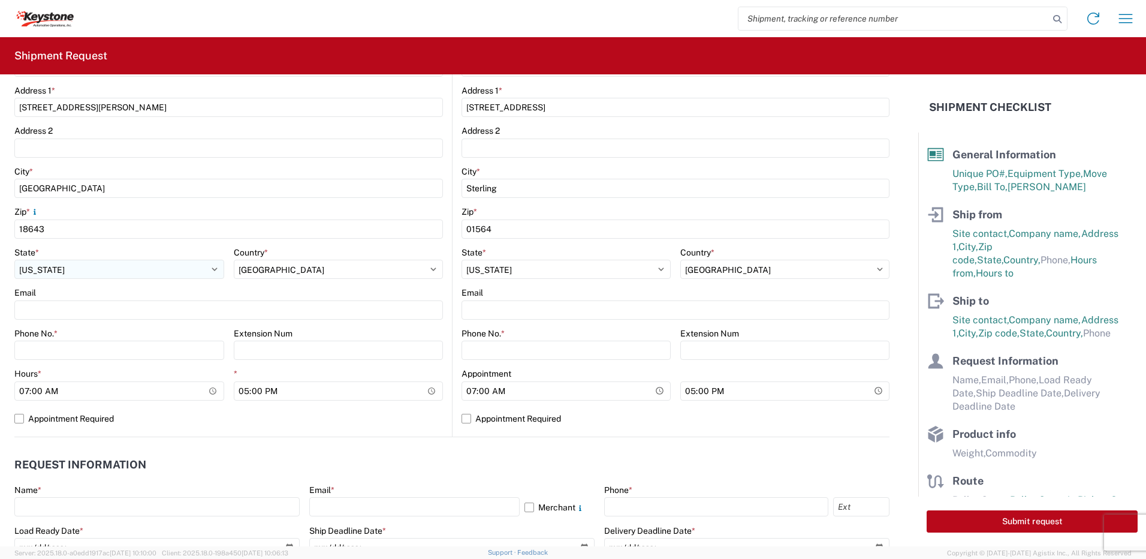
scroll to position [300, 0]
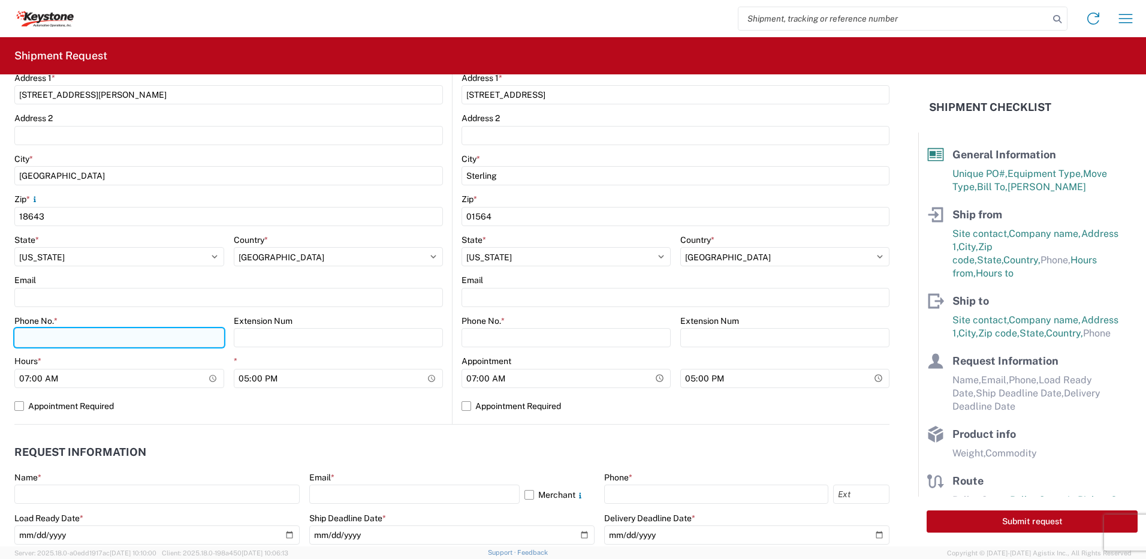
click at [49, 341] on input "Phone No. *" at bounding box center [119, 337] width 210 height 19
type input "5706554514"
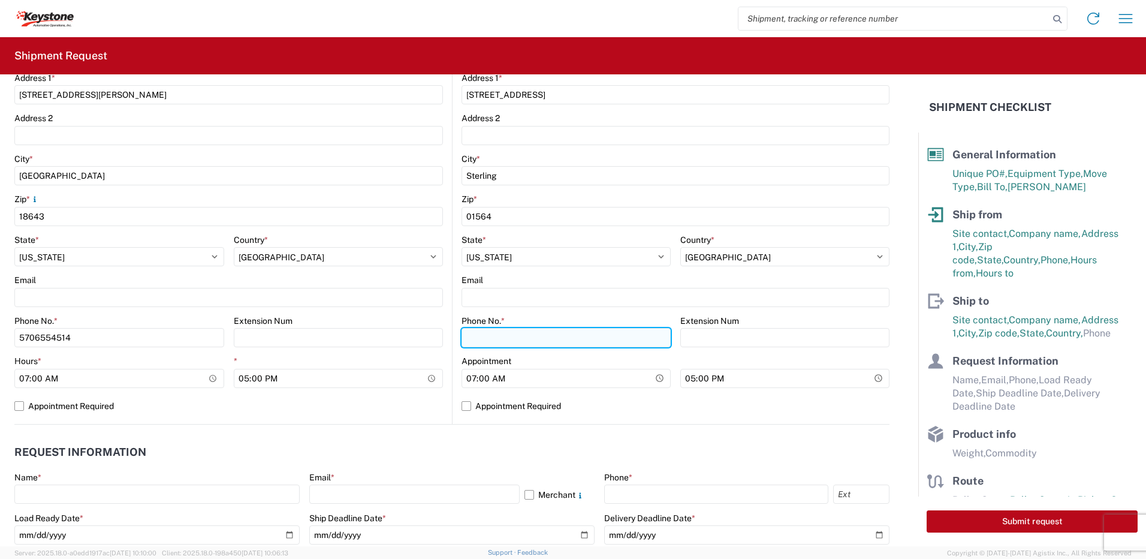
click at [543, 336] on input "Phone No. *" at bounding box center [566, 337] width 209 height 19
type input "5706554514"
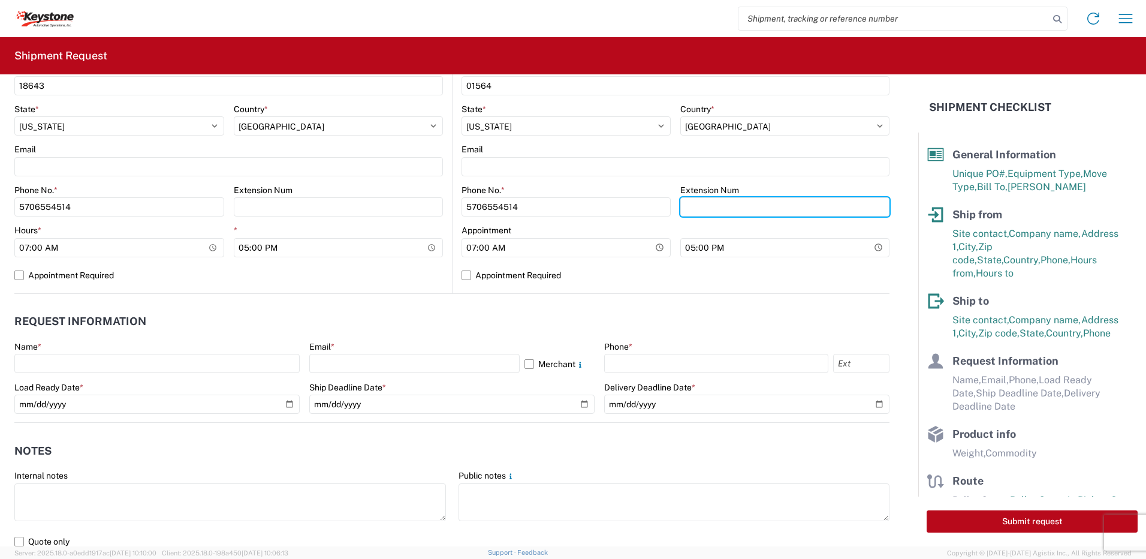
scroll to position [600, 0]
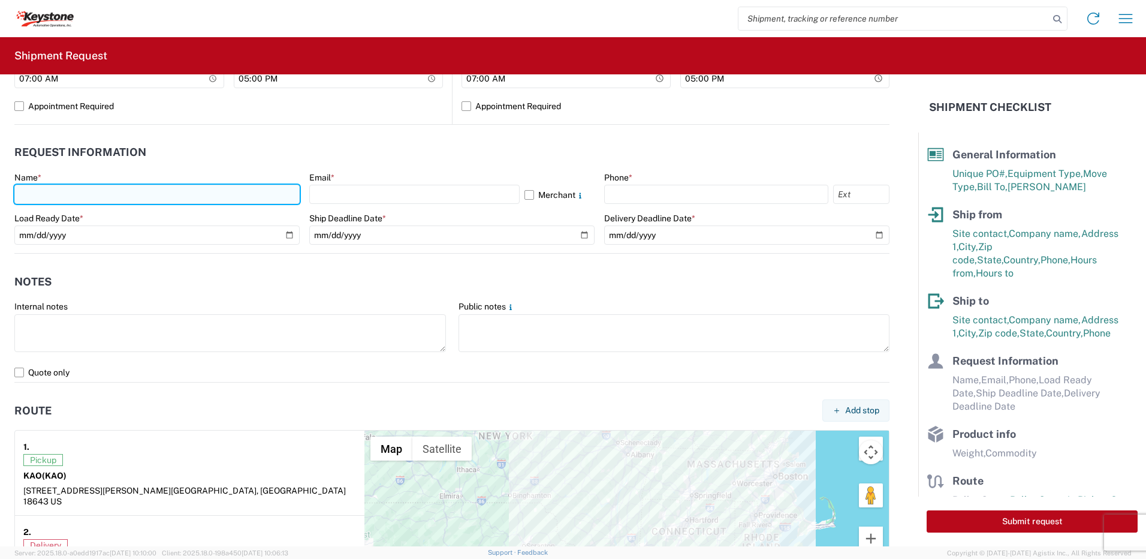
click at [31, 189] on input "text" at bounding box center [156, 194] width 285 height 19
type input "Paul Sweder"
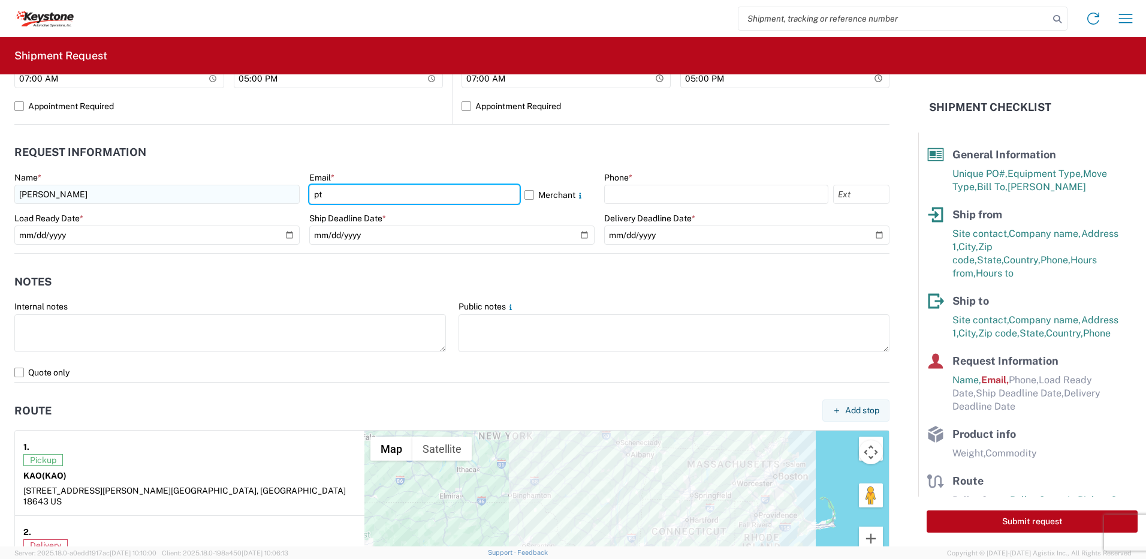
type input "ptsweder@lkqcorp.com"
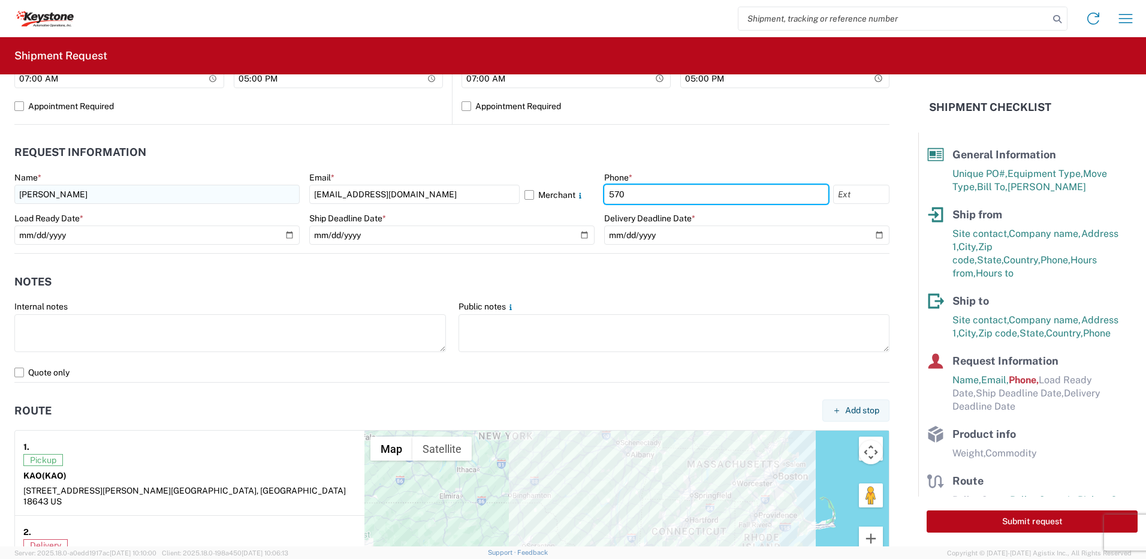
type input "5706554514"
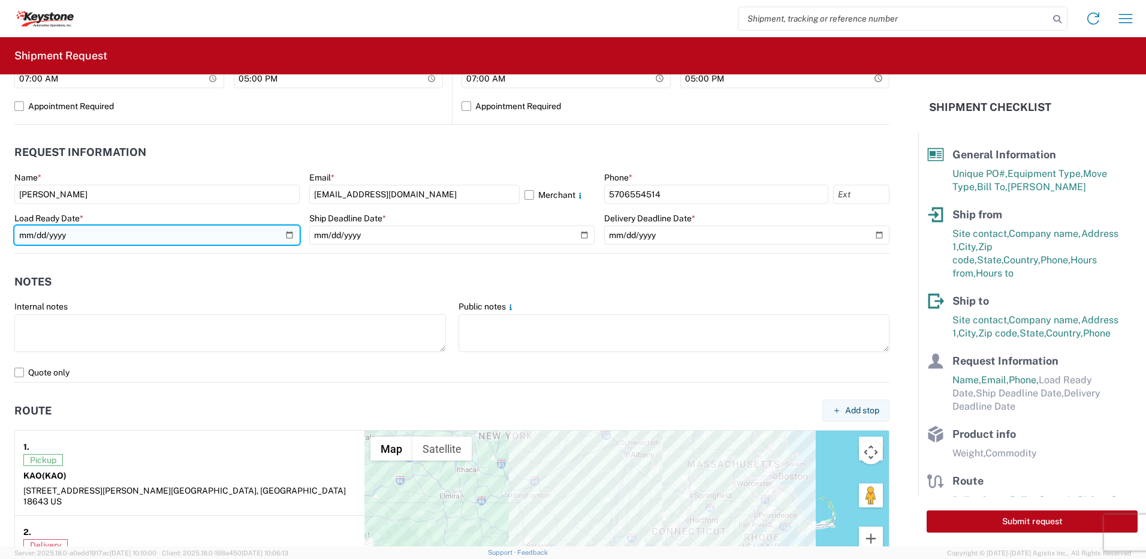
click at [287, 234] on input "date" at bounding box center [156, 234] width 285 height 19
type input "2025-09-05"
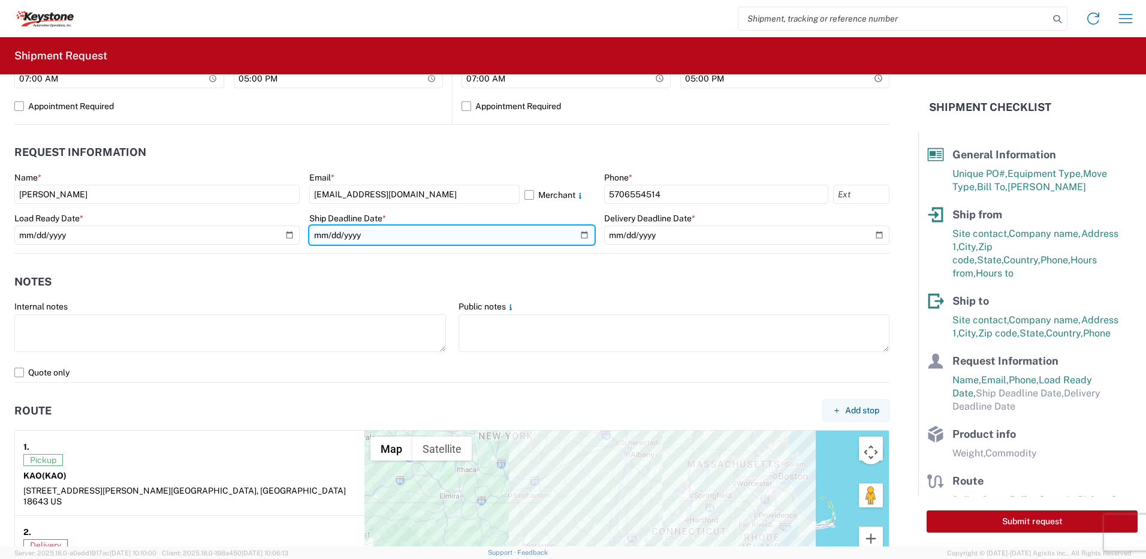
click at [582, 235] on input "date" at bounding box center [451, 234] width 285 height 19
type input "2025-09-05"
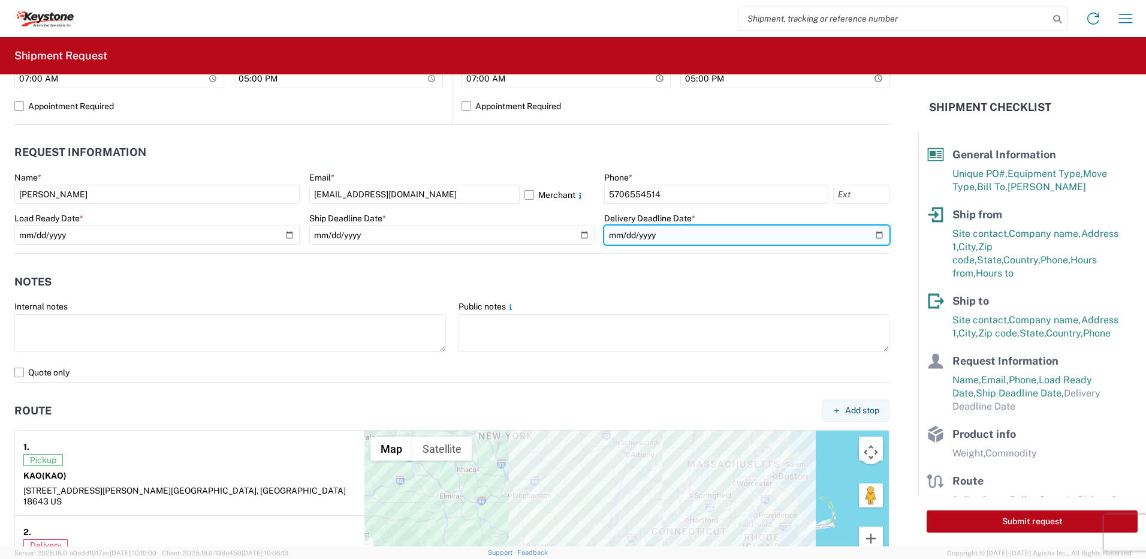
click at [873, 235] on input "date" at bounding box center [746, 234] width 285 height 19
type input "2025-09-05"
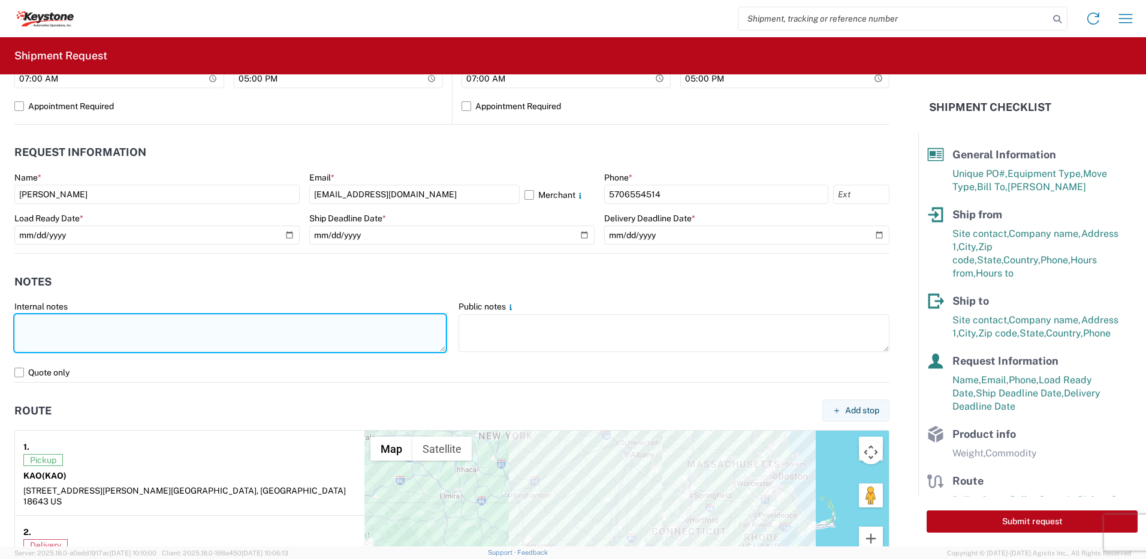
click at [162, 335] on textarea at bounding box center [230, 333] width 432 height 38
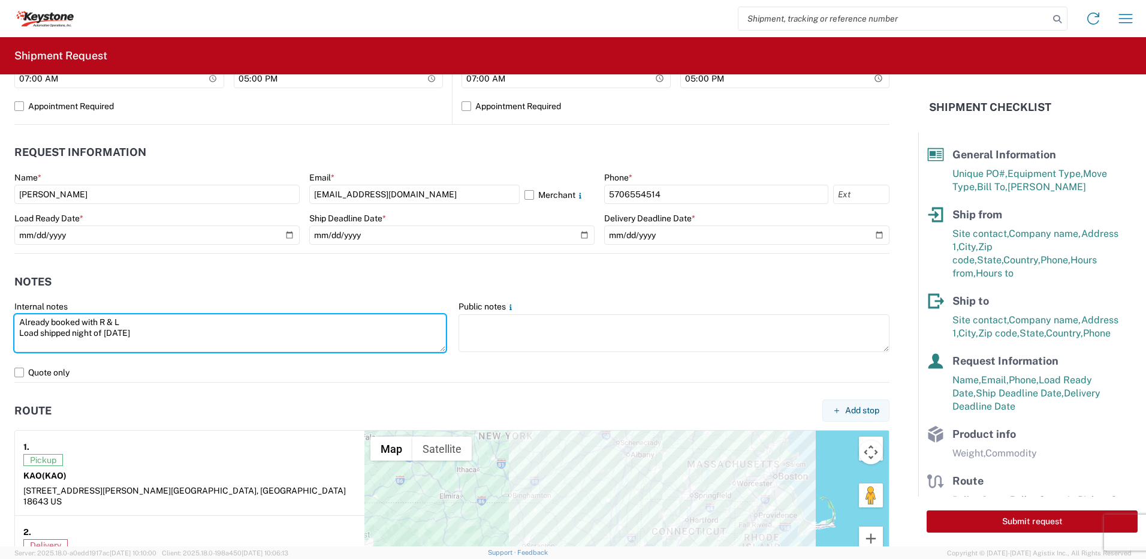
type textarea "Already booked with R & L Load shipped night of 9-4-25"
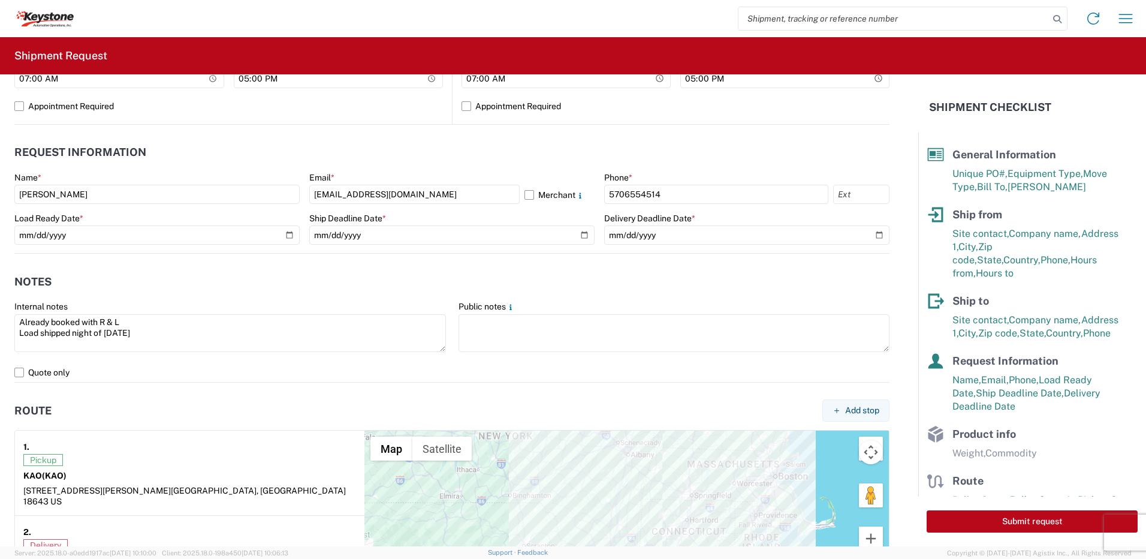
click at [135, 428] on agx-form-section "Route Add stop 1. Pickup KAO (KAO) 68 Slocum Ave, Exeter, PA 18643 US 2. Delive…" at bounding box center [451, 493] width 875 height 193
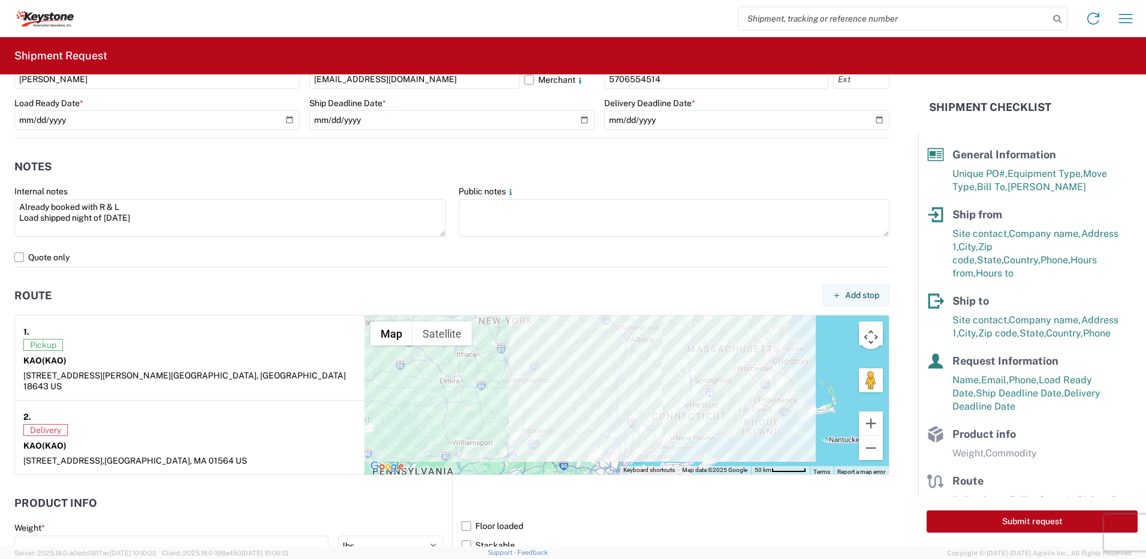
scroll to position [959, 0]
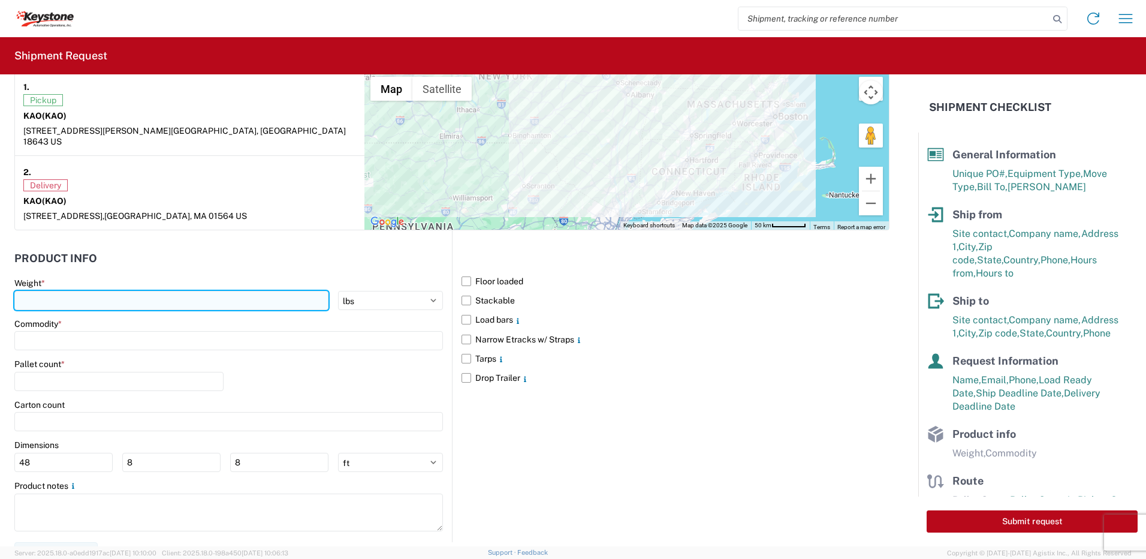
click at [71, 291] on input "number" at bounding box center [171, 300] width 314 height 19
type input "28000"
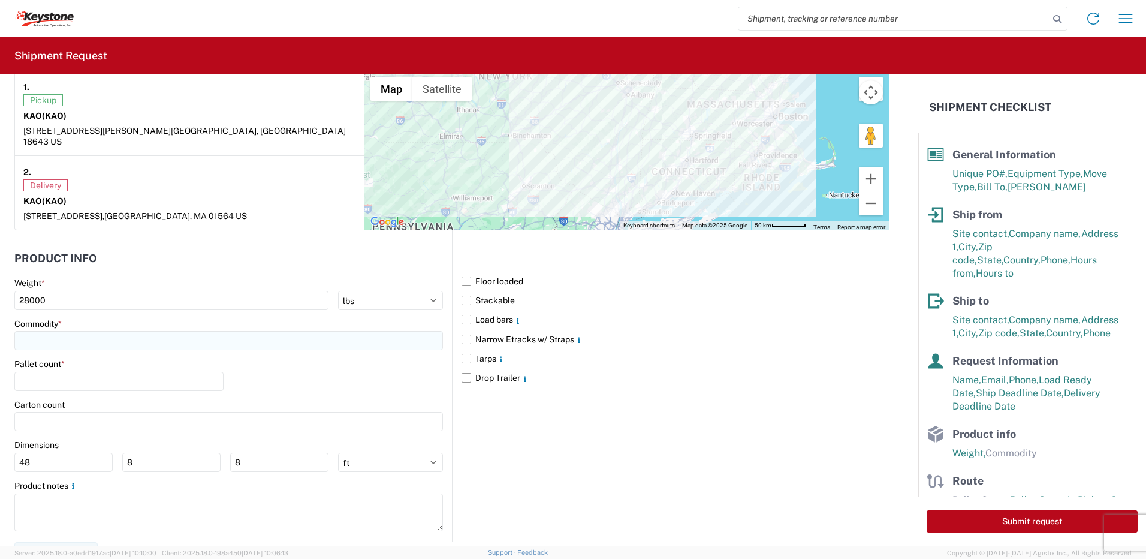
click at [78, 332] on input at bounding box center [228, 340] width 429 height 19
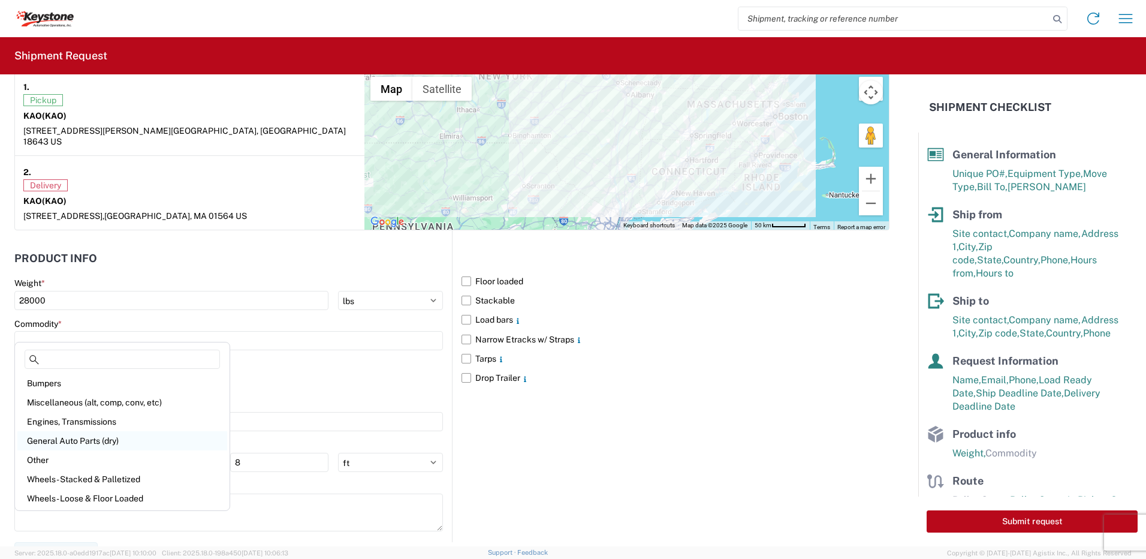
click at [80, 437] on div "General Auto Parts (dry)" at bounding box center [122, 440] width 210 height 19
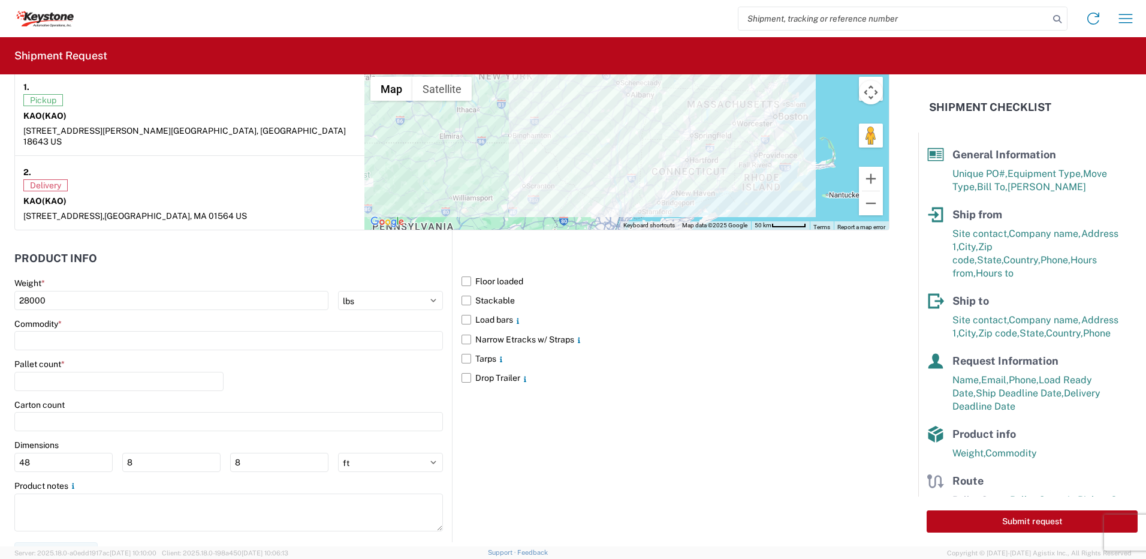
type input "General Auto Parts (dry)"
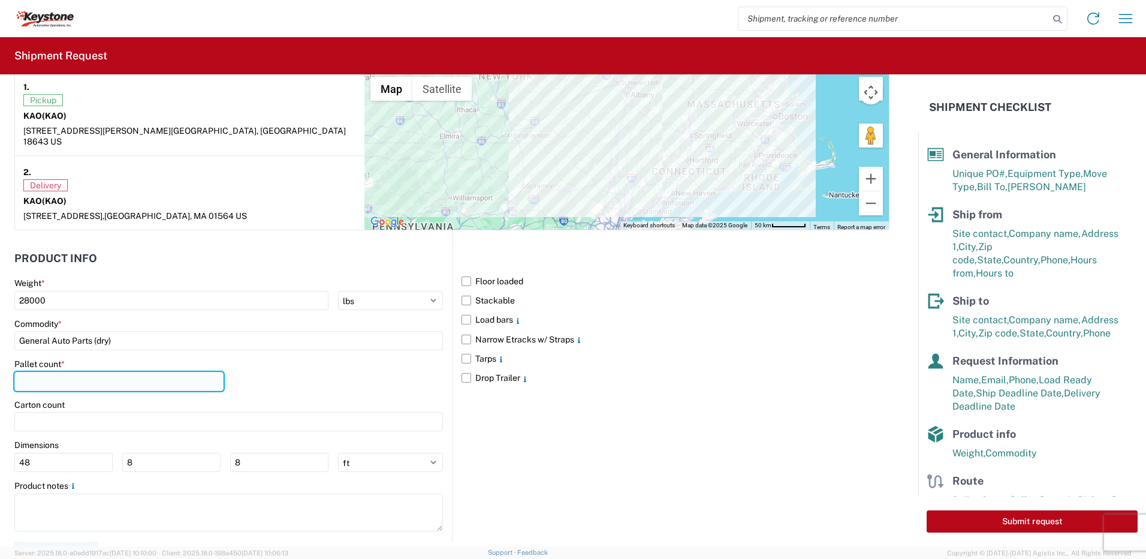
click at [55, 372] on input "number" at bounding box center [118, 381] width 209 height 19
type input "21"
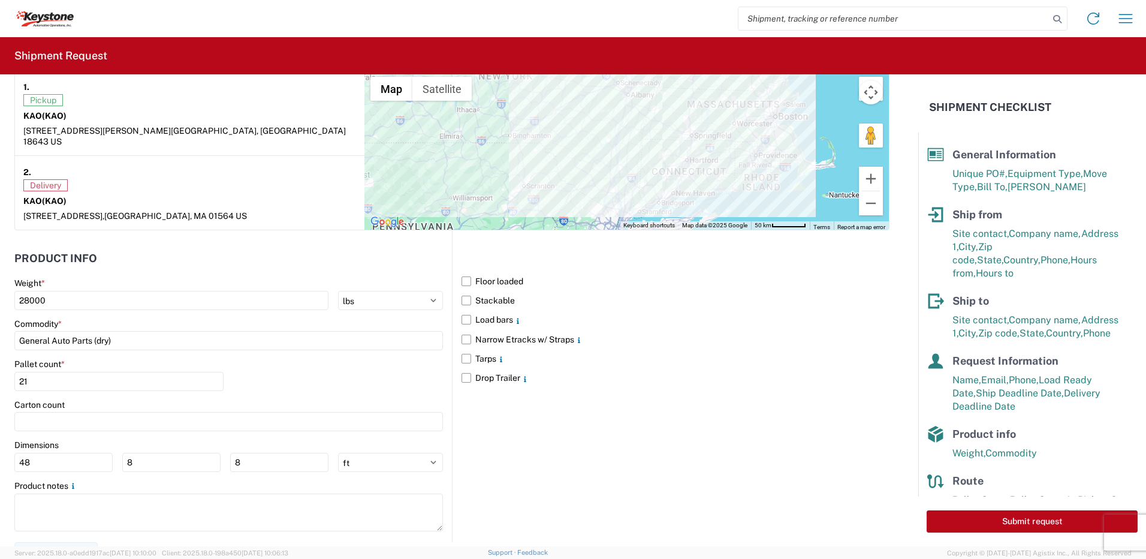
click at [307, 360] on div "Pallet count * 21" at bounding box center [228, 379] width 429 height 41
click at [1028, 517] on button "Submit request" at bounding box center [1032, 521] width 211 height 22
select select "PA"
select select "US"
select select "MA"
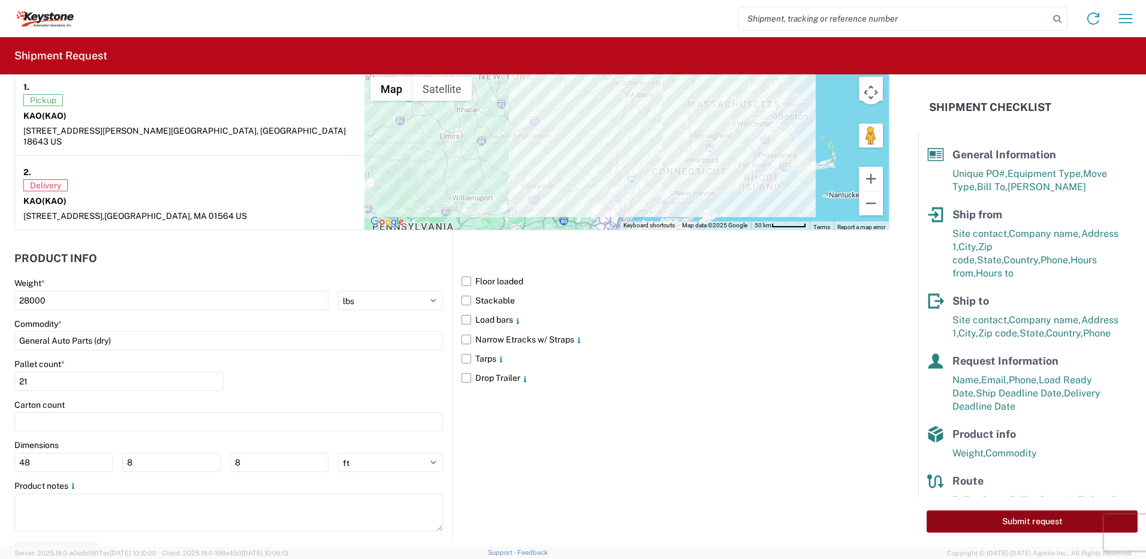
select select "US"
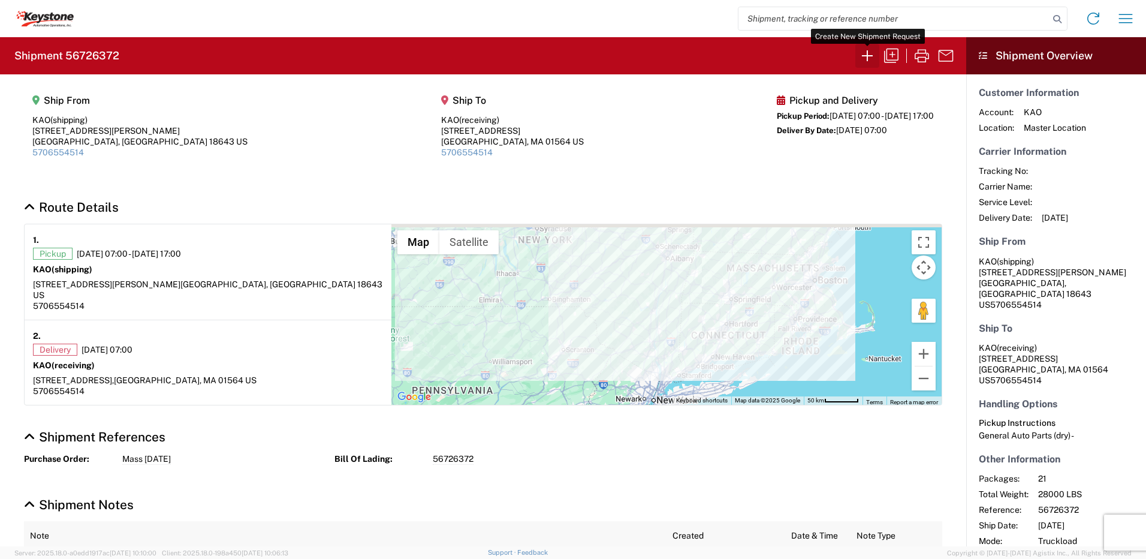
click at [873, 52] on icon "button" at bounding box center [867, 55] width 19 height 19
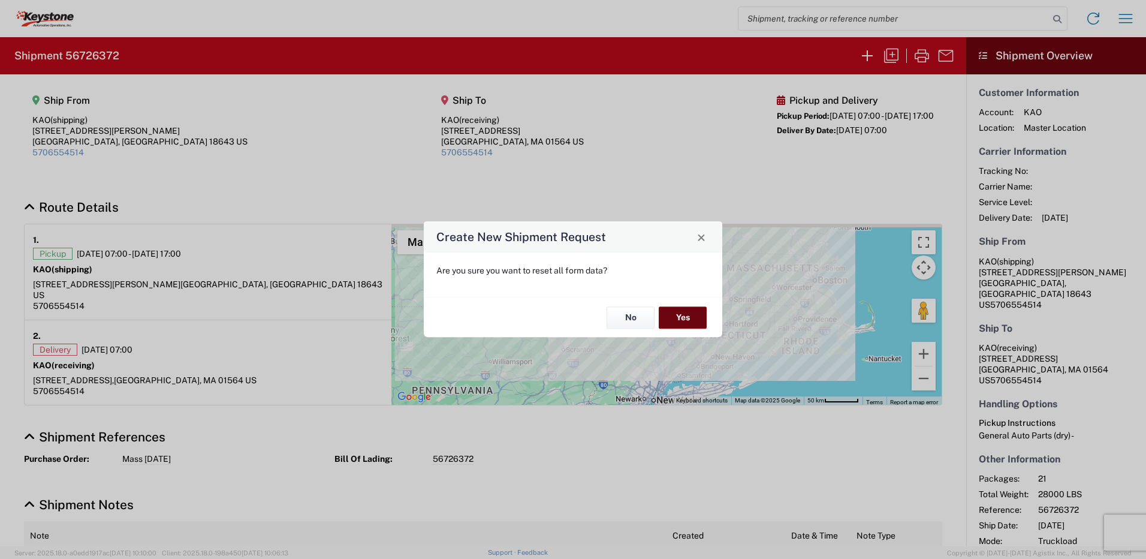
click at [695, 323] on button "Yes" at bounding box center [683, 317] width 48 height 22
select select "FULL"
select select "US"
select select "LBS"
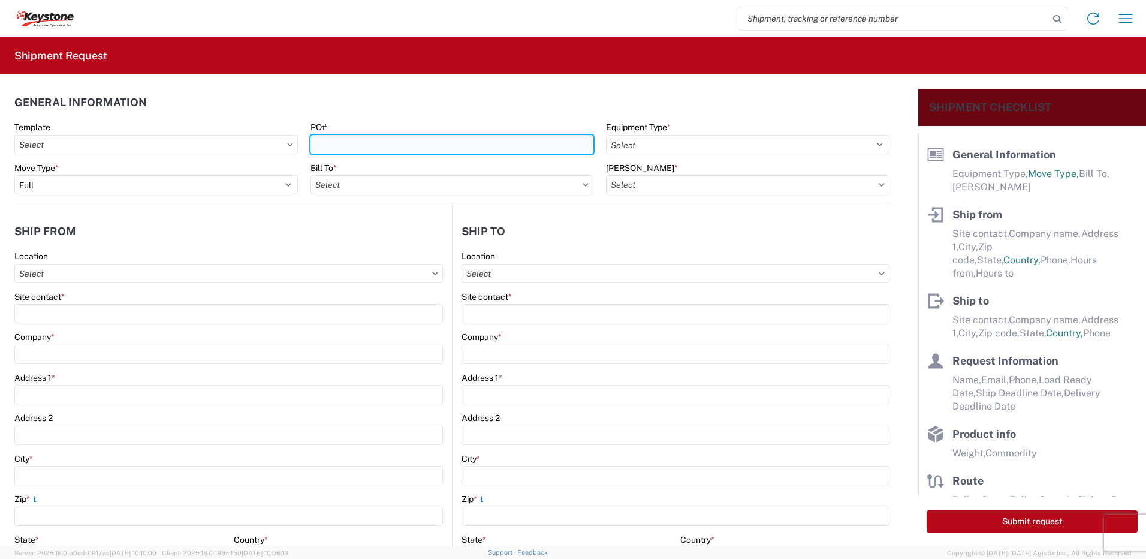
click at [347, 150] on input "PO#" at bounding box center [453, 144] width 284 height 19
type input "York 9-4-25"
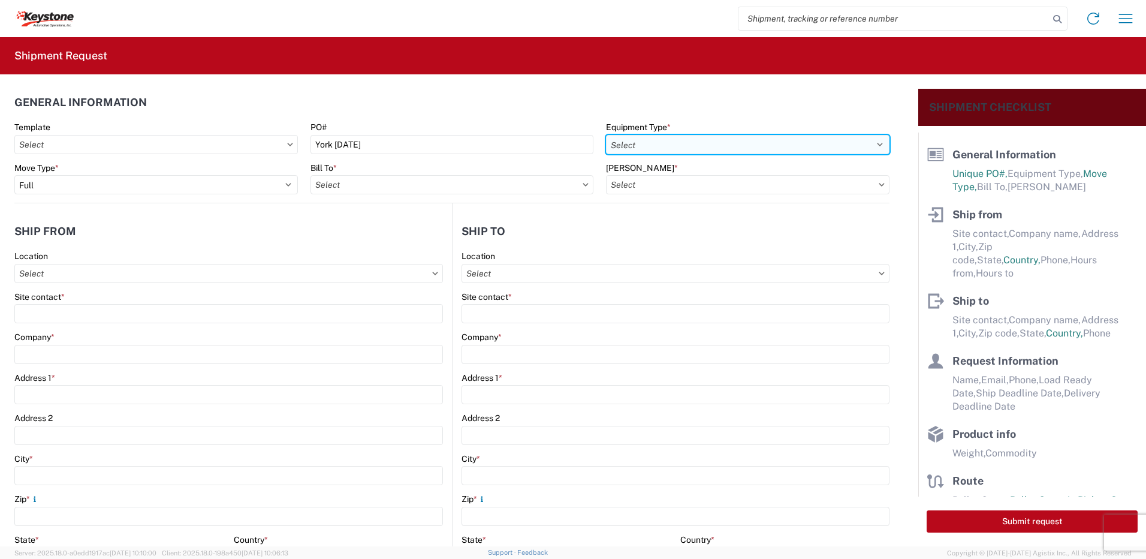
click at [692, 140] on select "Select 53’ Dry Van Flatbed Dropdeck (van) Lowboy (flatbed) Rail" at bounding box center [748, 144] width 284 height 19
select select "STDV"
click at [606, 135] on select "Select 53’ Dry Van Flatbed Dropdeck (van) Lowboy (flatbed) Rail" at bounding box center [748, 144] width 284 height 19
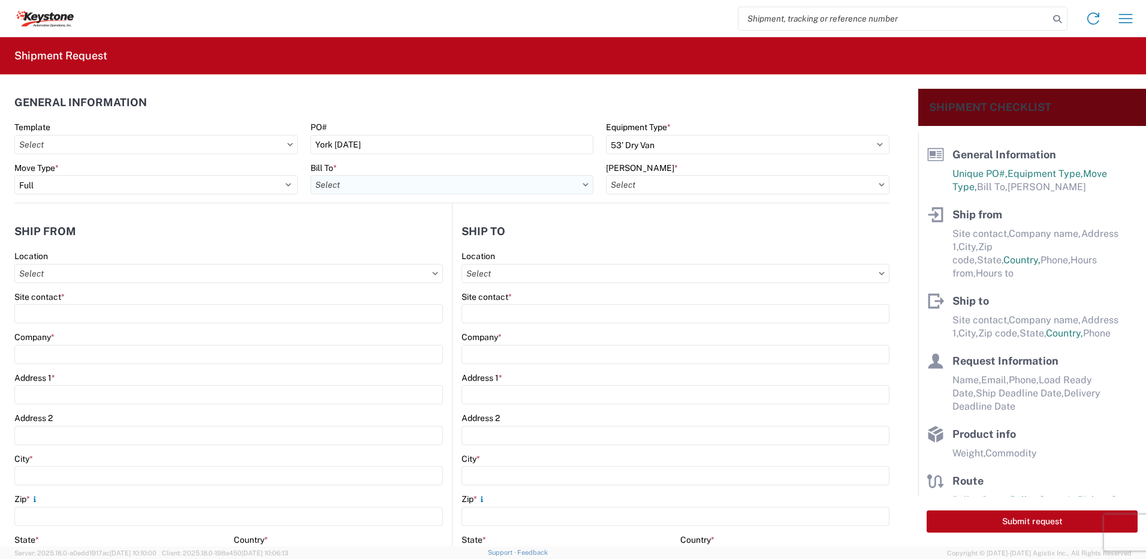
click at [396, 177] on input "Bill To *" at bounding box center [453, 184] width 284 height 19
type input "8432"
click at [378, 237] on div "8432 - KAO Logistics - Fleet, Exeter, PA" at bounding box center [490, 237] width 358 height 19
type input "8432 - KAO Logistics - Fleet, Exeter, PA"
click at [689, 192] on input "Bill Code *" at bounding box center [748, 184] width 284 height 19
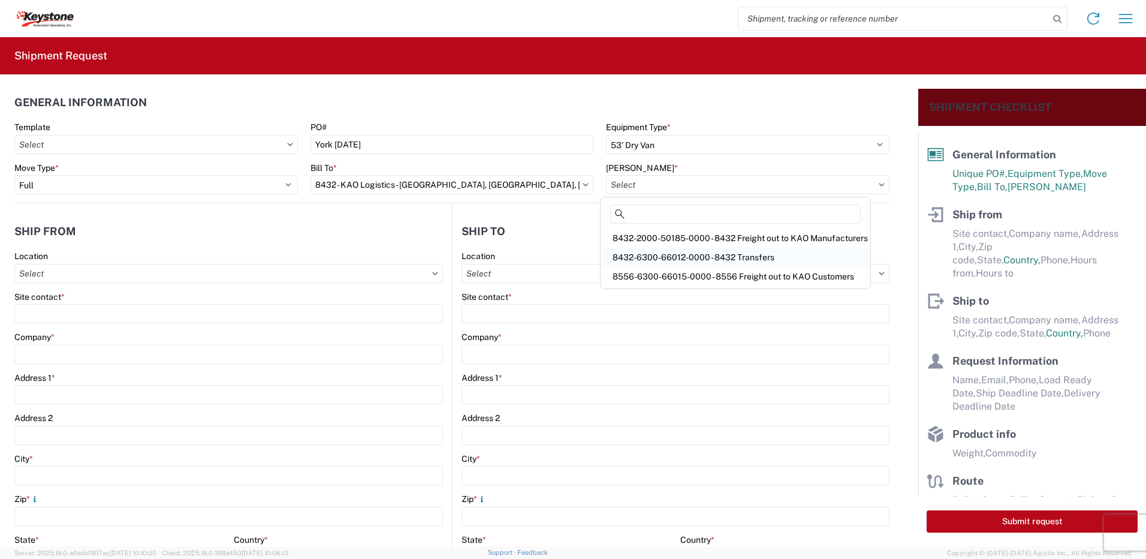
click at [694, 258] on div "8432-6300-66012-0000 - 8432 Transfers" at bounding box center [735, 257] width 265 height 19
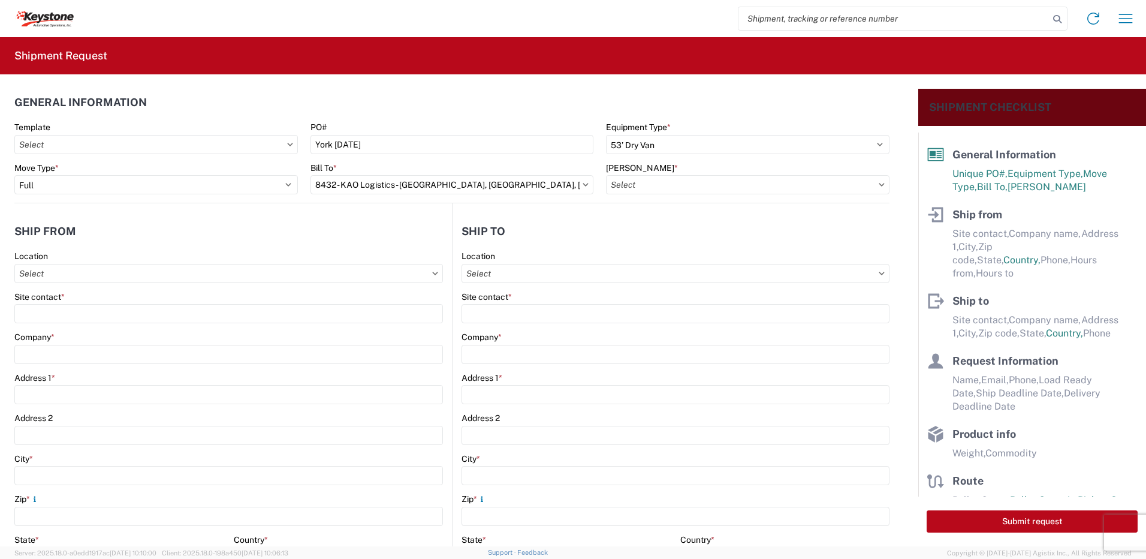
type input "8432-6300-66012-0000 - 8432 Transfers, 8432-6300-66012-0000 - 8432 Transfers"
click at [139, 276] on input "Location" at bounding box center [228, 273] width 429 height 19
type input "8401"
click at [112, 330] on div "8401 - Exeter - KAO Warehouse" at bounding box center [122, 326] width 210 height 19
type input "8401 - Exeter - KAO Warehouse"
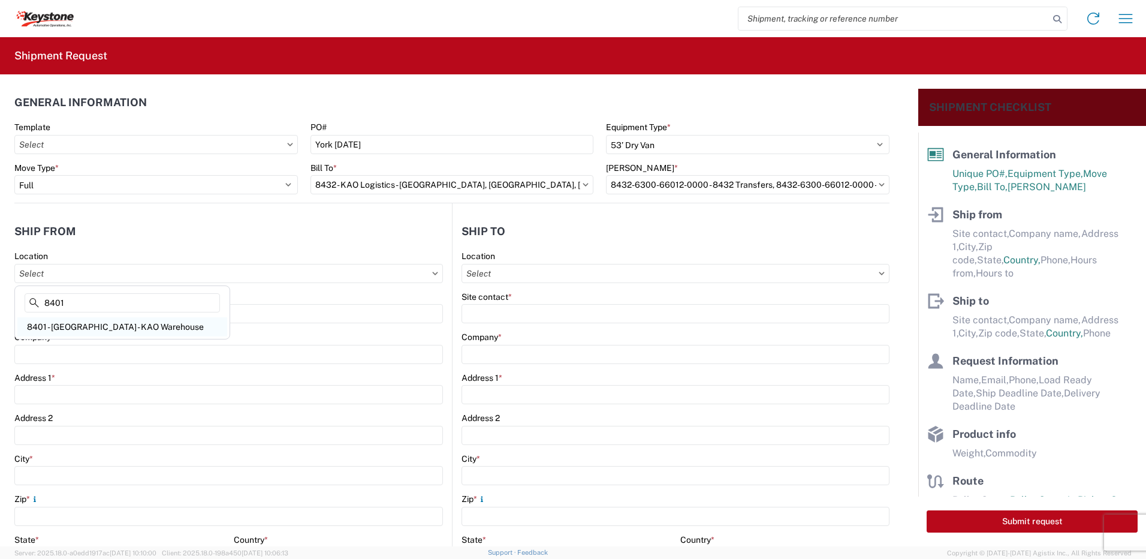
type input "KAO"
type input "68 Slocum Ave"
type input "Exeter"
type input "18643"
select select "PA"
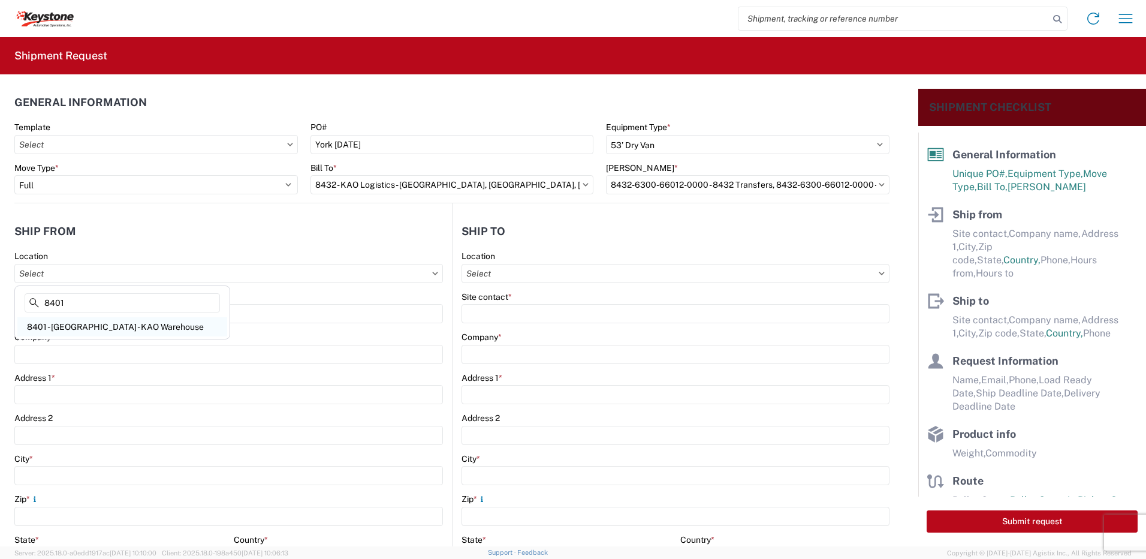
type input "07:00"
type input "17:00"
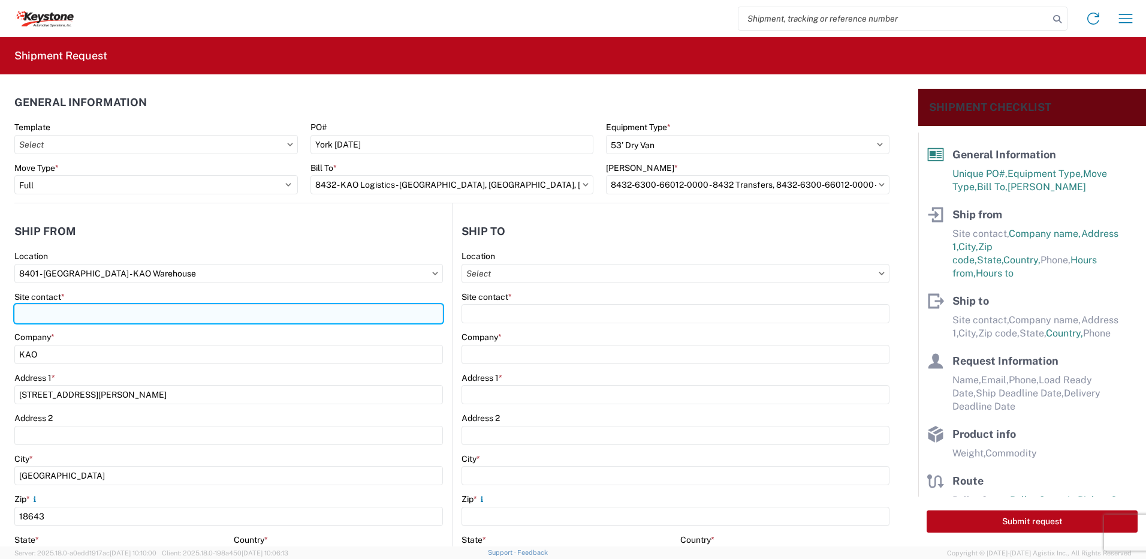
click at [80, 309] on input "Site contact *" at bounding box center [228, 313] width 429 height 19
type input "shipping"
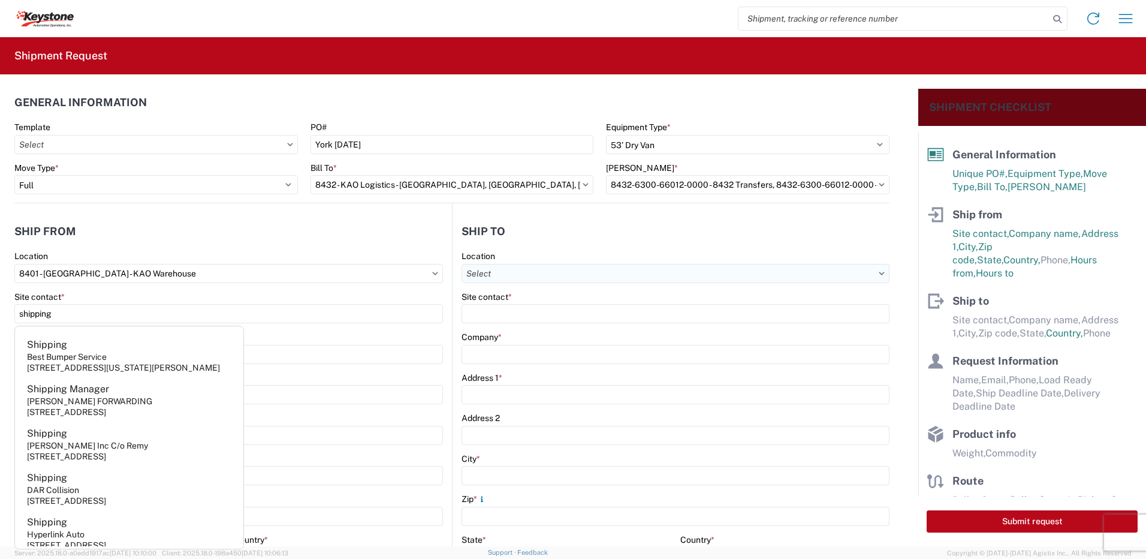
click at [528, 270] on input "Location" at bounding box center [676, 273] width 428 height 19
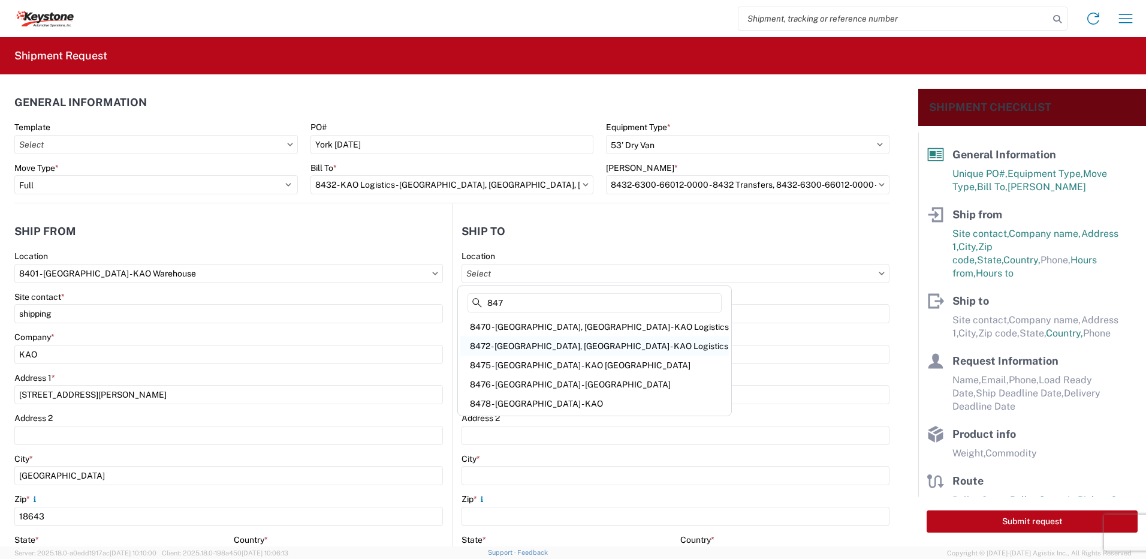
type input "847"
click at [531, 343] on div "8472 - York, PA - KAO Logistics" at bounding box center [595, 345] width 269 height 19
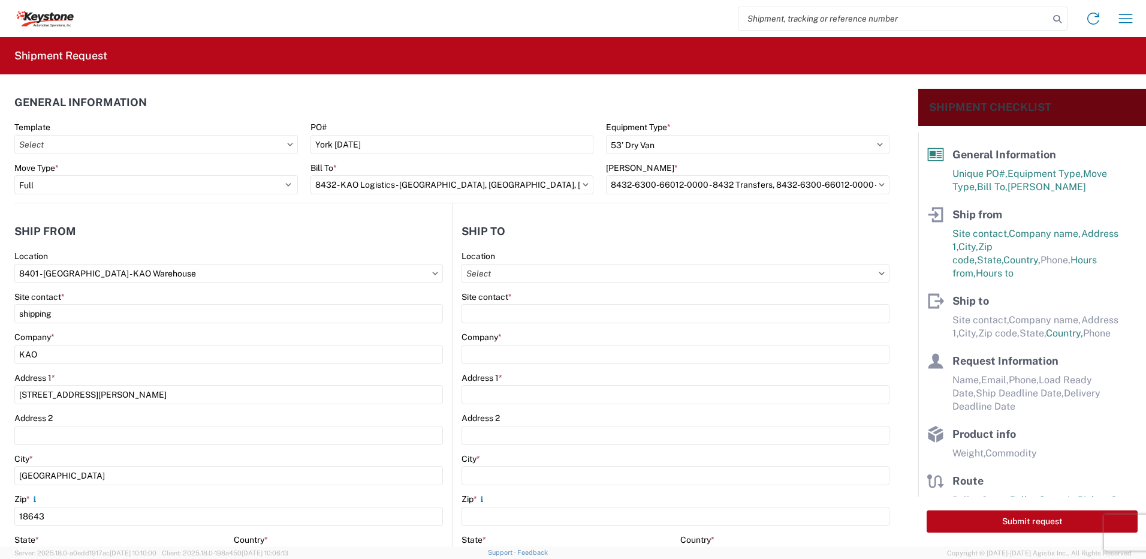
type input "8472 - York, PA - KAO Logistics"
type input "KAO"
type input "275A Cross Farm Ln"
type input "York"
type input "17406"
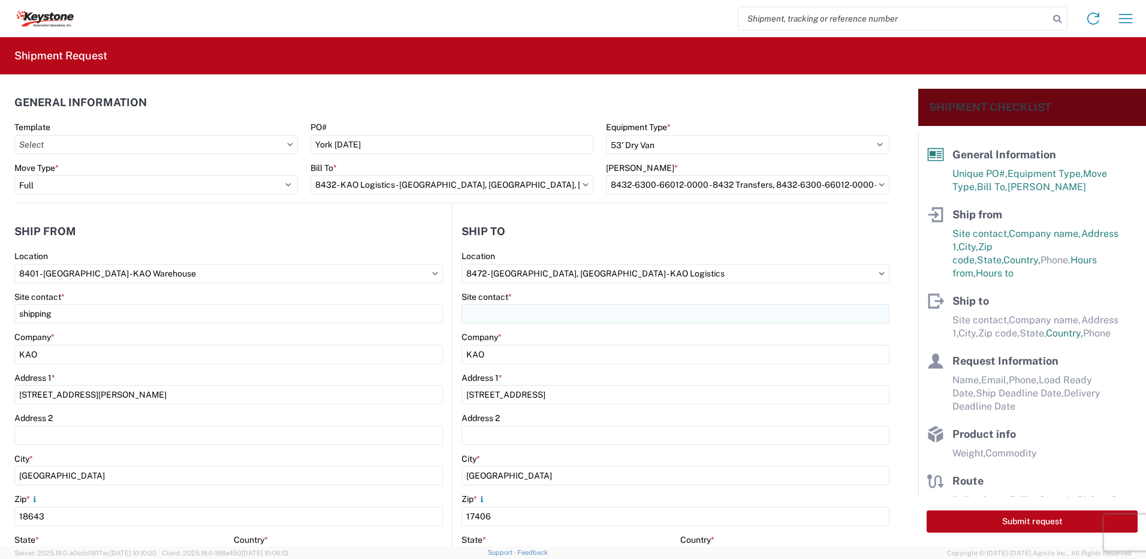
select select "PA"
select select "US"
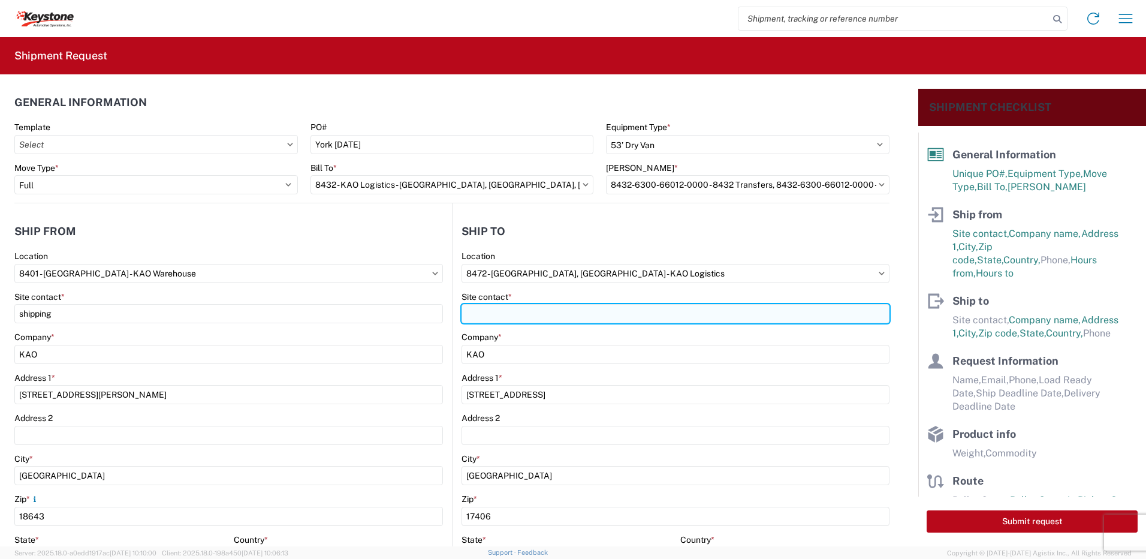
click at [489, 307] on input "Site contact *" at bounding box center [676, 313] width 428 height 19
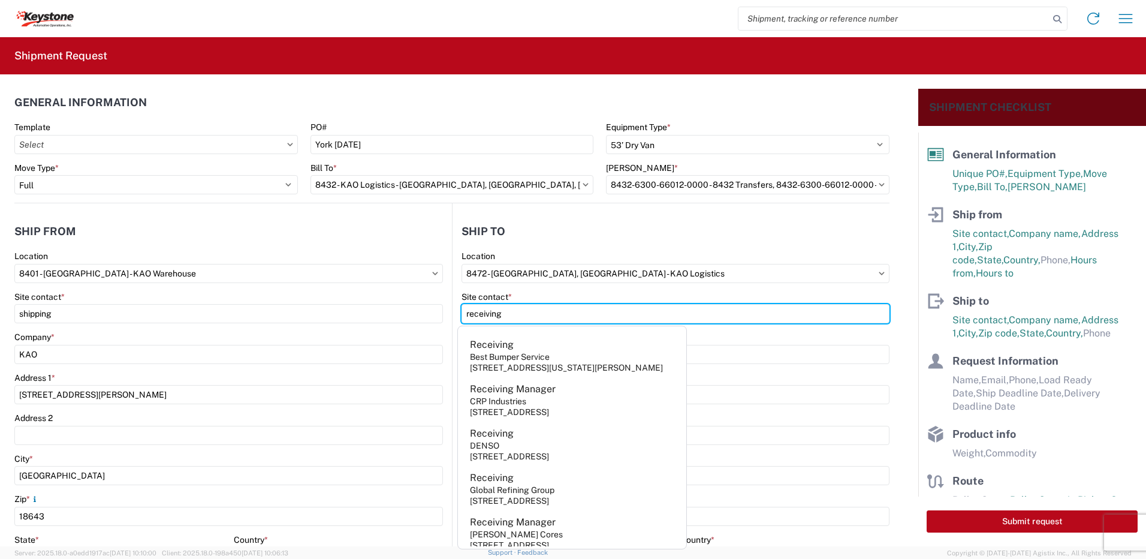
type input "receiving"
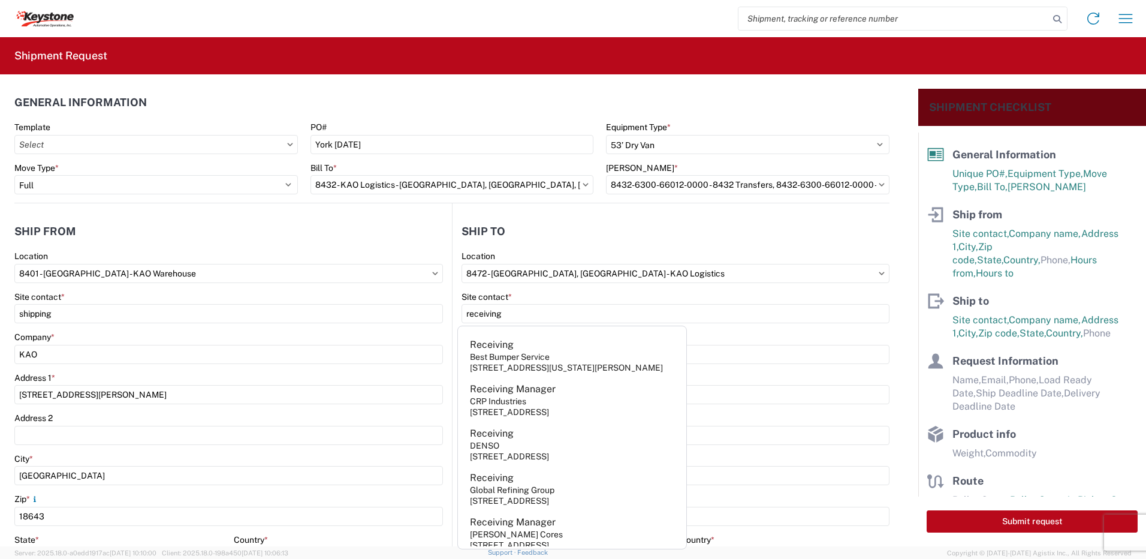
click at [589, 222] on header "Ship to" at bounding box center [671, 231] width 437 height 27
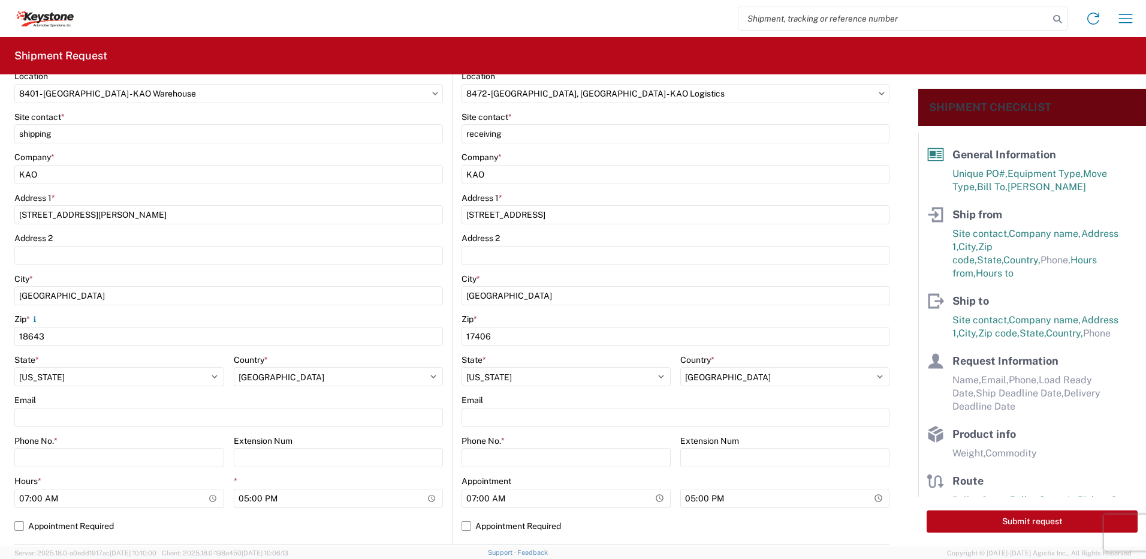
scroll to position [300, 0]
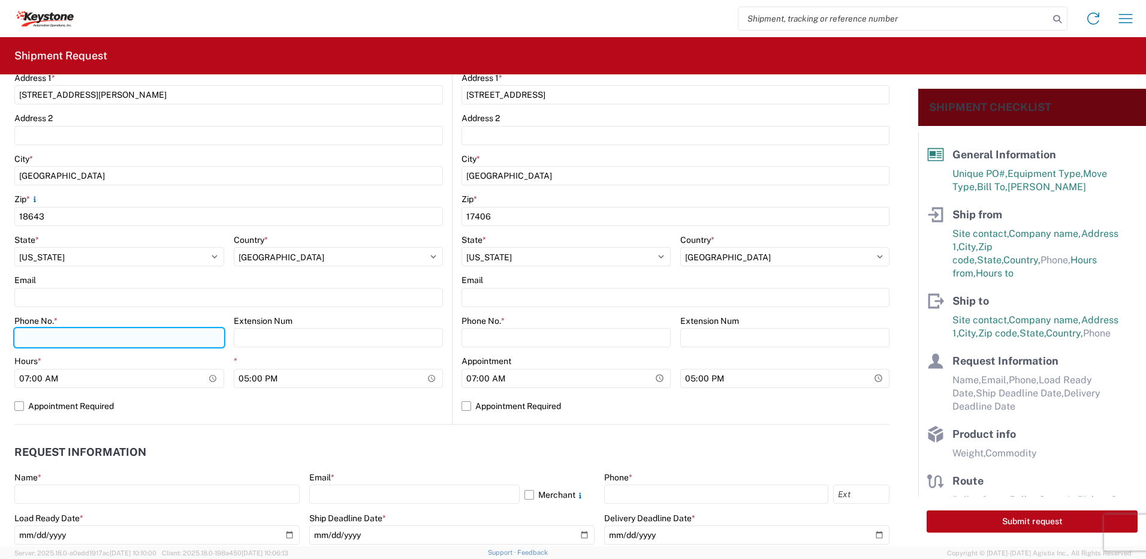
click at [82, 339] on input "Phone No. *" at bounding box center [119, 337] width 210 height 19
type input "5706554514"
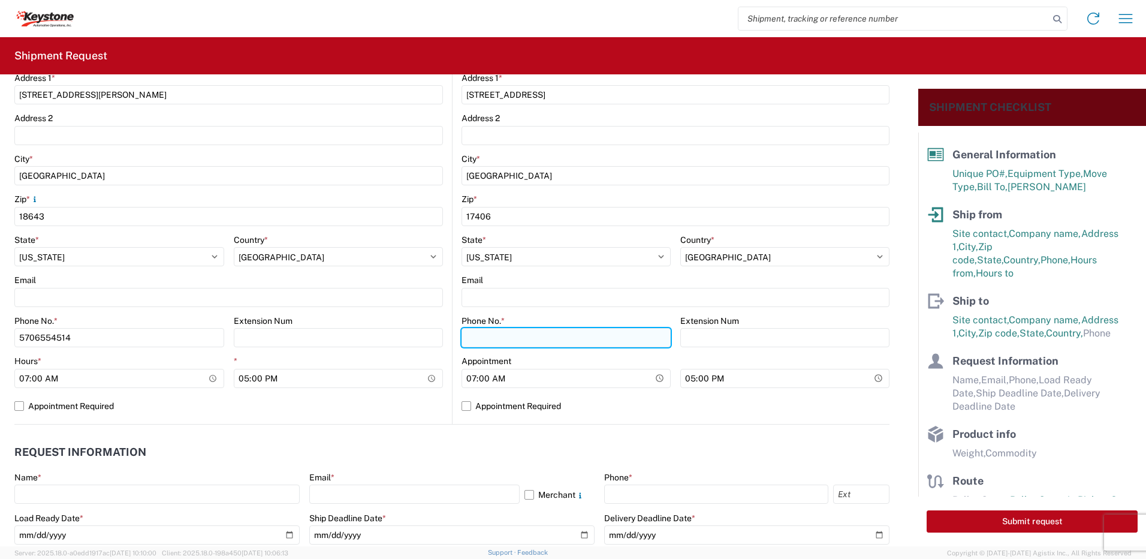
click at [529, 334] on input "Phone No. *" at bounding box center [566, 337] width 209 height 19
type input "5706554514"
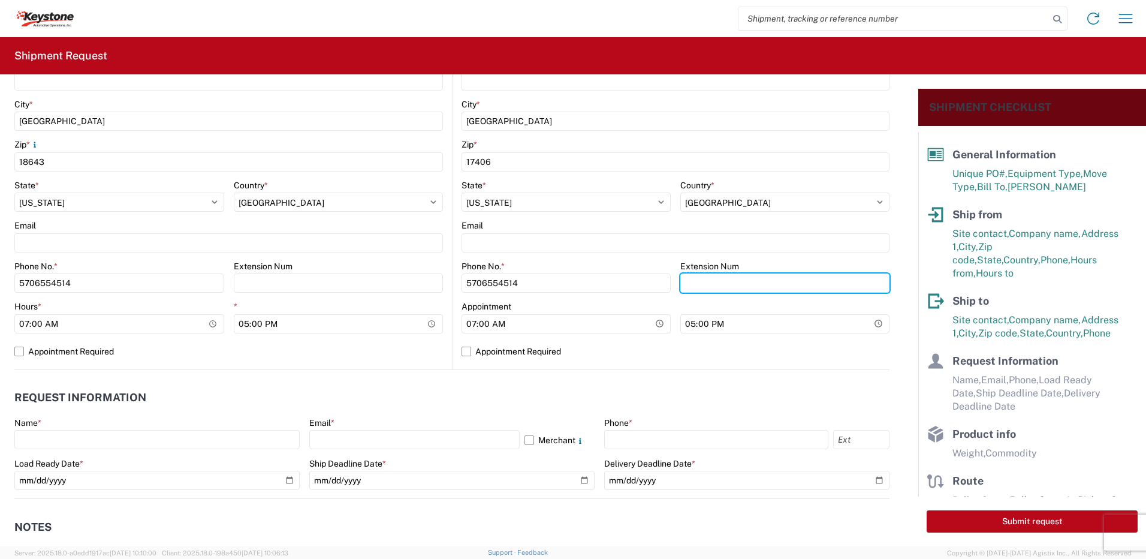
scroll to position [540, 0]
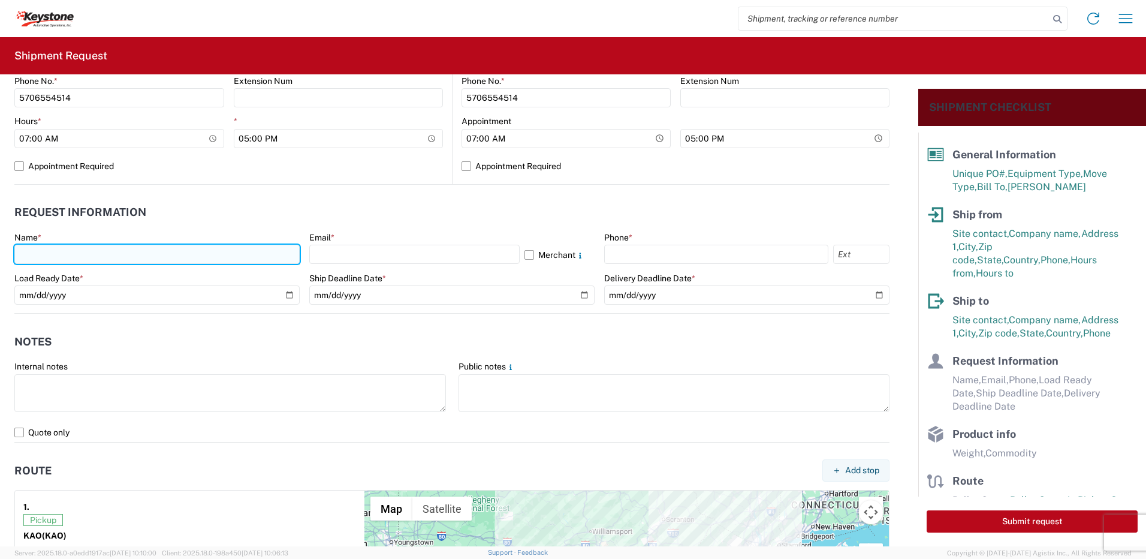
click at [55, 252] on input "text" at bounding box center [156, 254] width 285 height 19
type input "Paul Sweder"
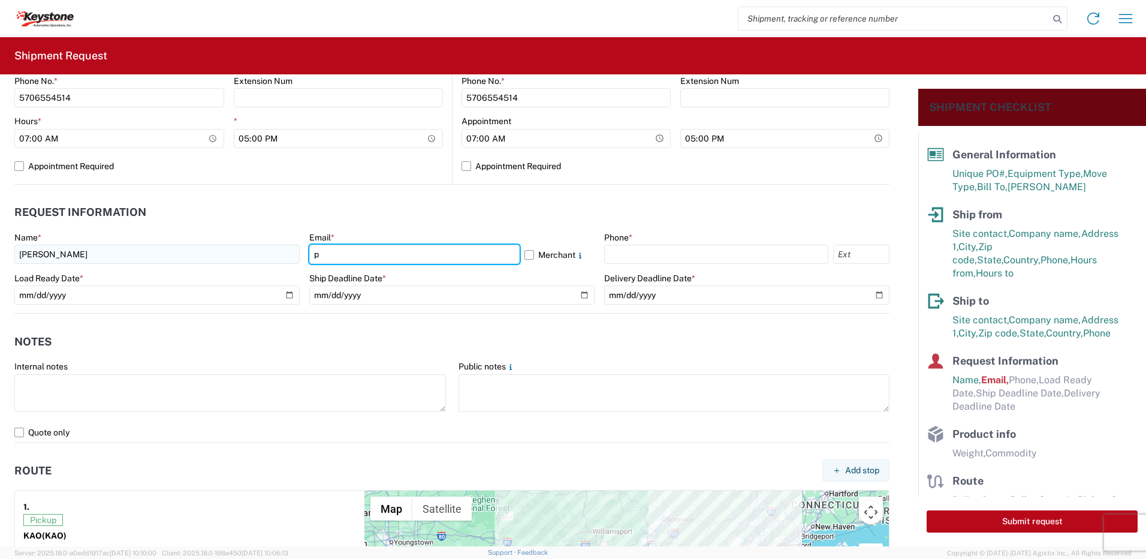
type input "ptsweder@lkqcorp.com"
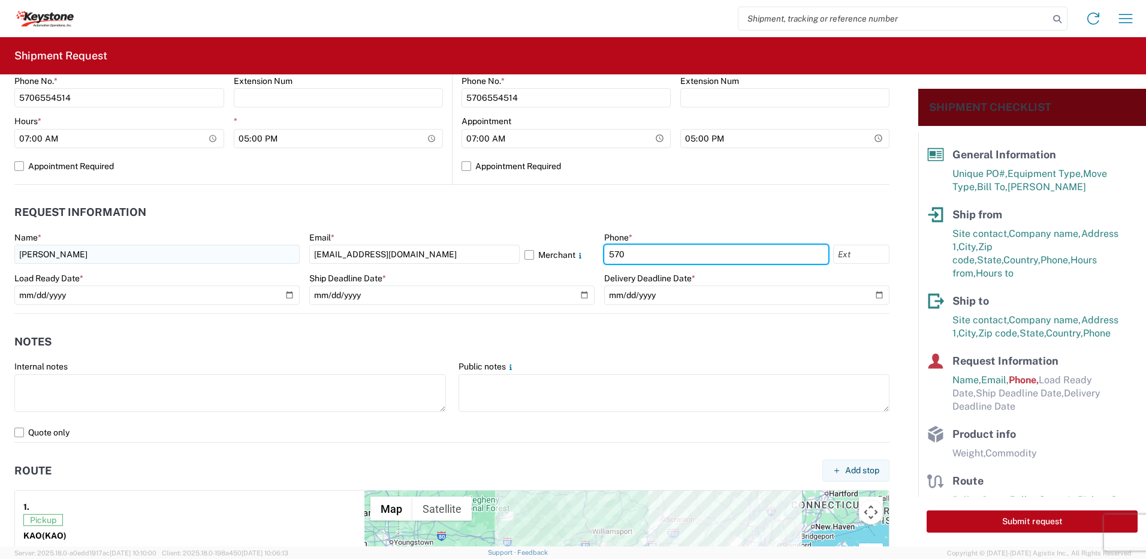
type input "5706554514"
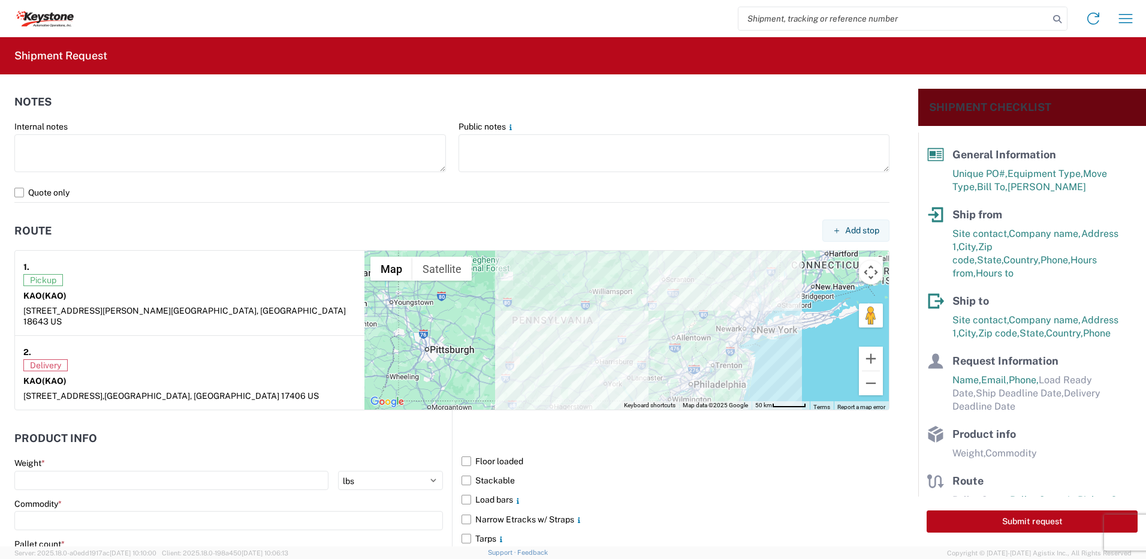
scroll to position [600, 0]
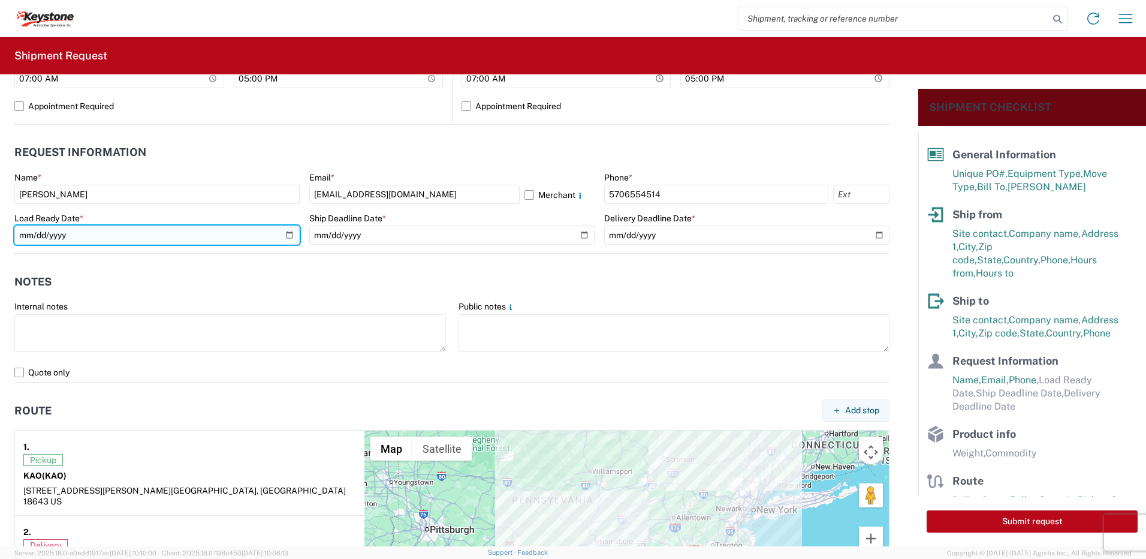
click at [287, 239] on input "date" at bounding box center [156, 234] width 285 height 19
type input "2025-09-05"
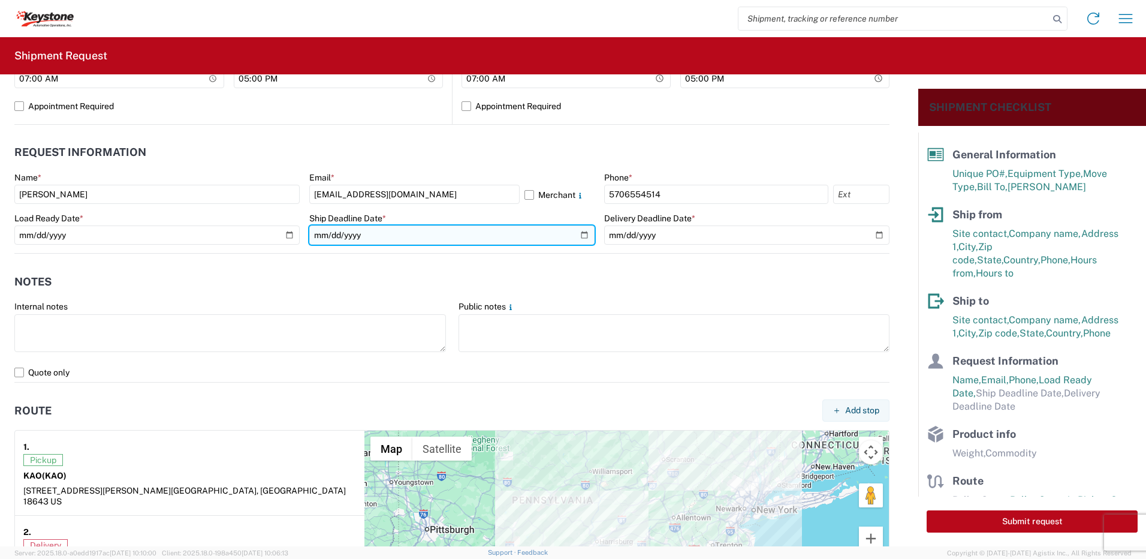
click at [574, 237] on input "date" at bounding box center [451, 234] width 285 height 19
type input "2025-09-05"
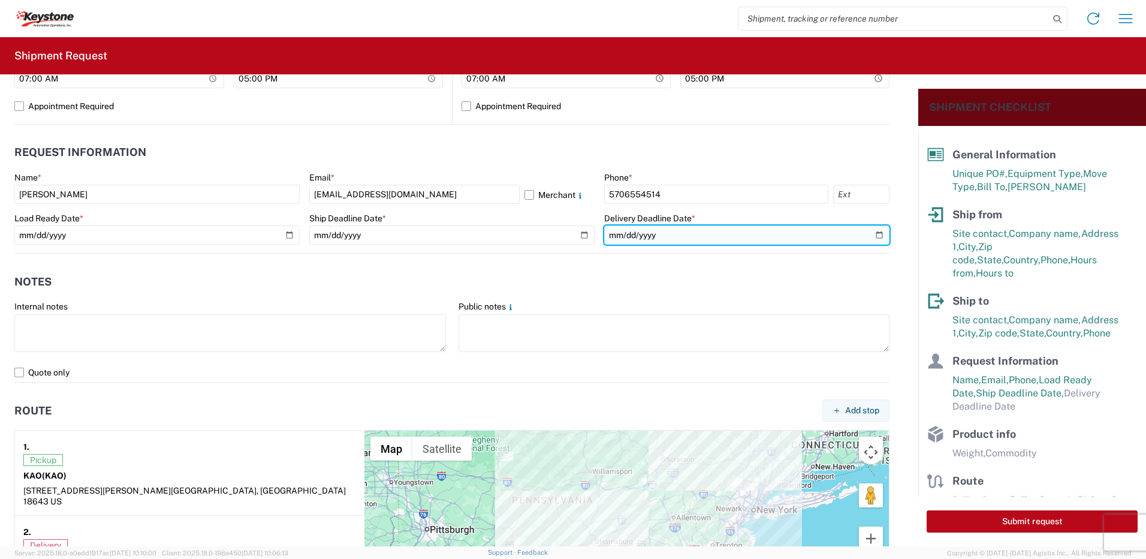
click at [868, 236] on input "date" at bounding box center [746, 234] width 285 height 19
type input "2025-09-05"
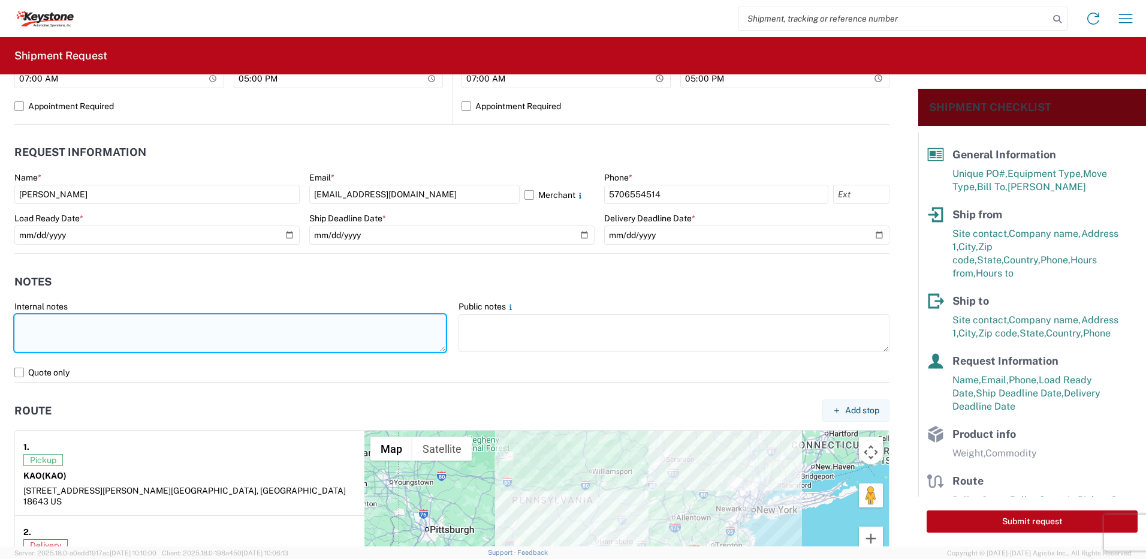
click at [130, 346] on textarea at bounding box center [230, 333] width 432 height 38
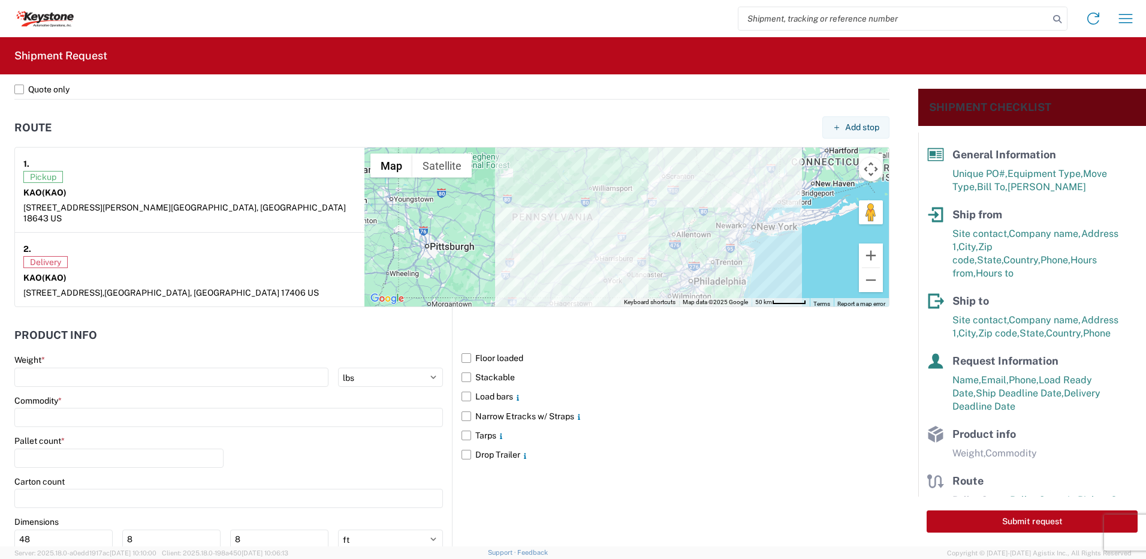
scroll to position [899, 0]
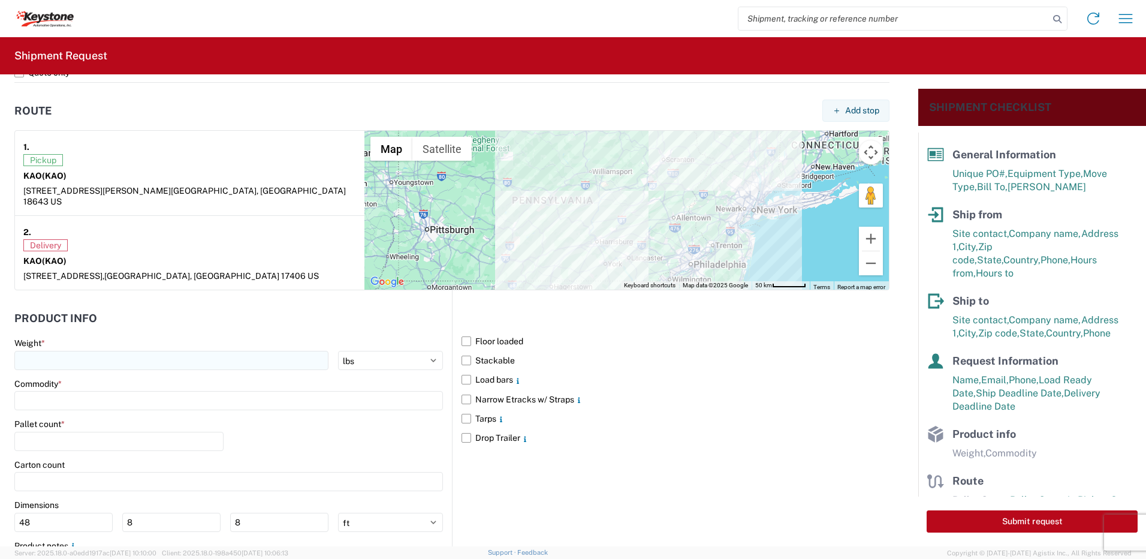
type textarea "Already booked with R & L Load shipped night of 9-4-25"
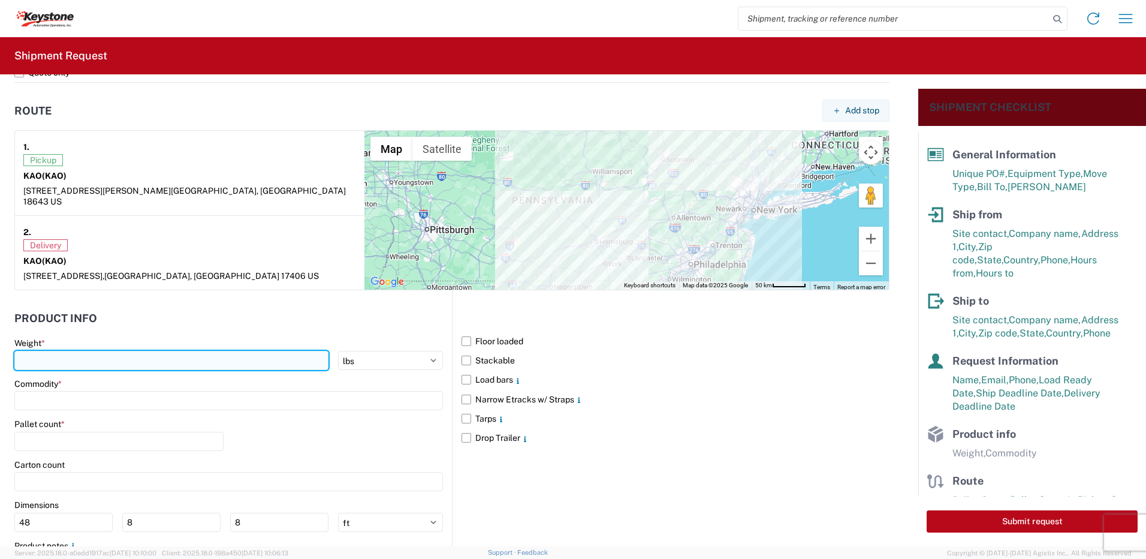
click at [57, 351] on input "number" at bounding box center [171, 360] width 314 height 19
type input "28000"
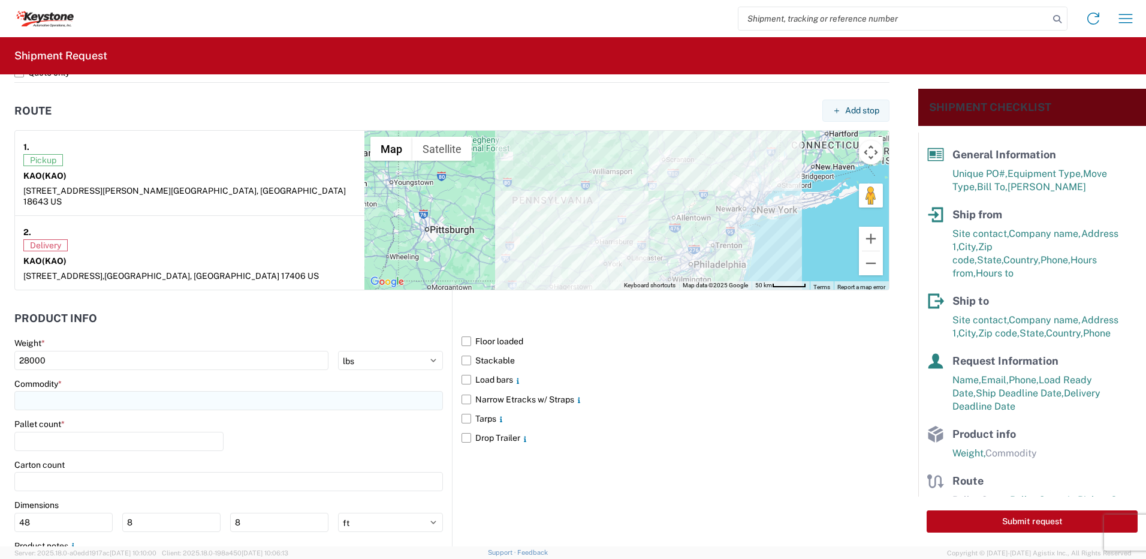
click at [51, 392] on input at bounding box center [228, 400] width 429 height 19
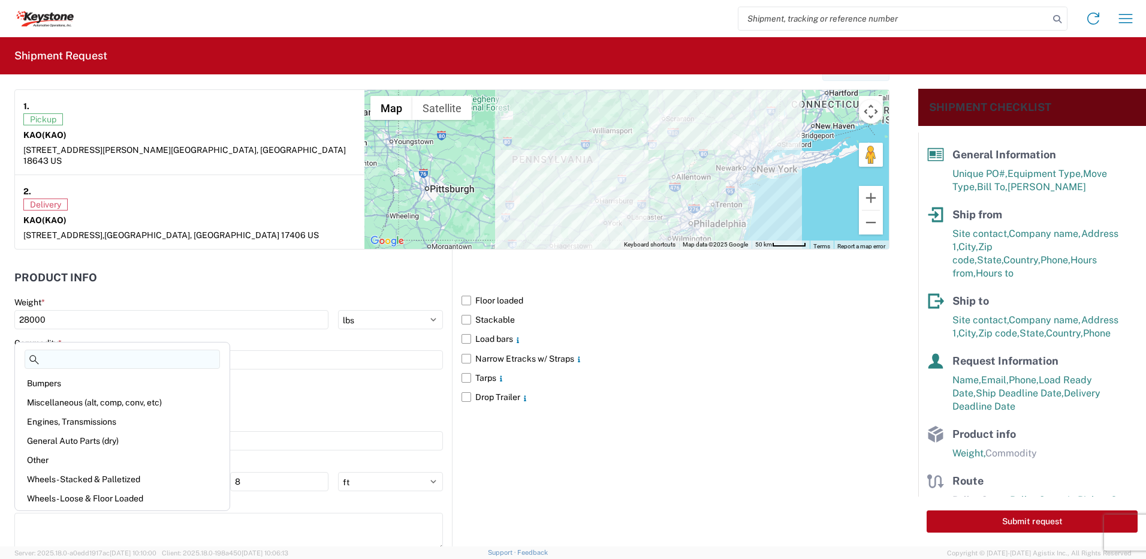
scroll to position [959, 0]
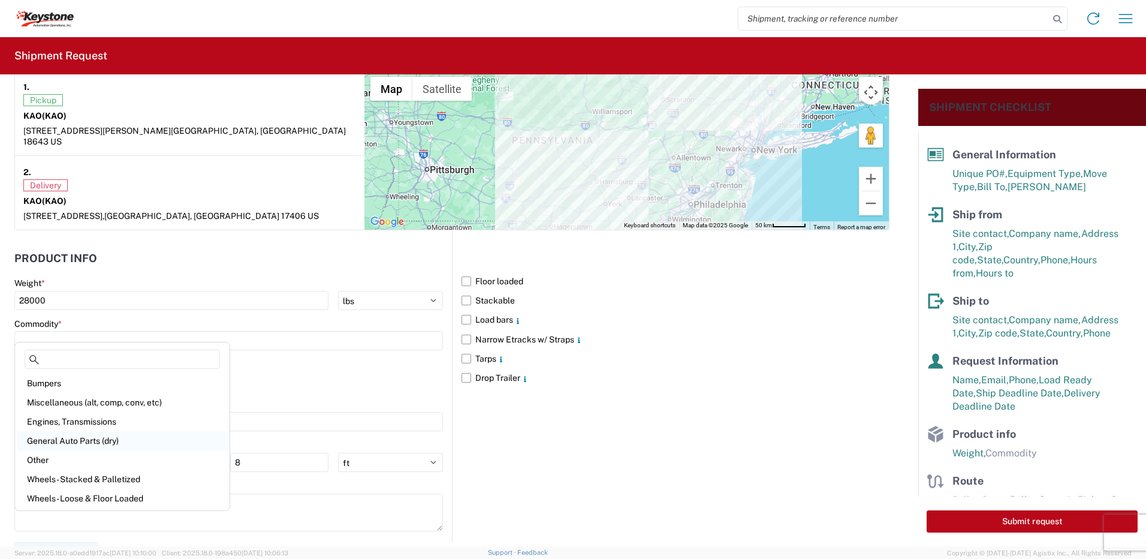
click at [80, 449] on div "General Auto Parts (dry)" at bounding box center [122, 440] width 210 height 19
type input "General Auto Parts (dry)"
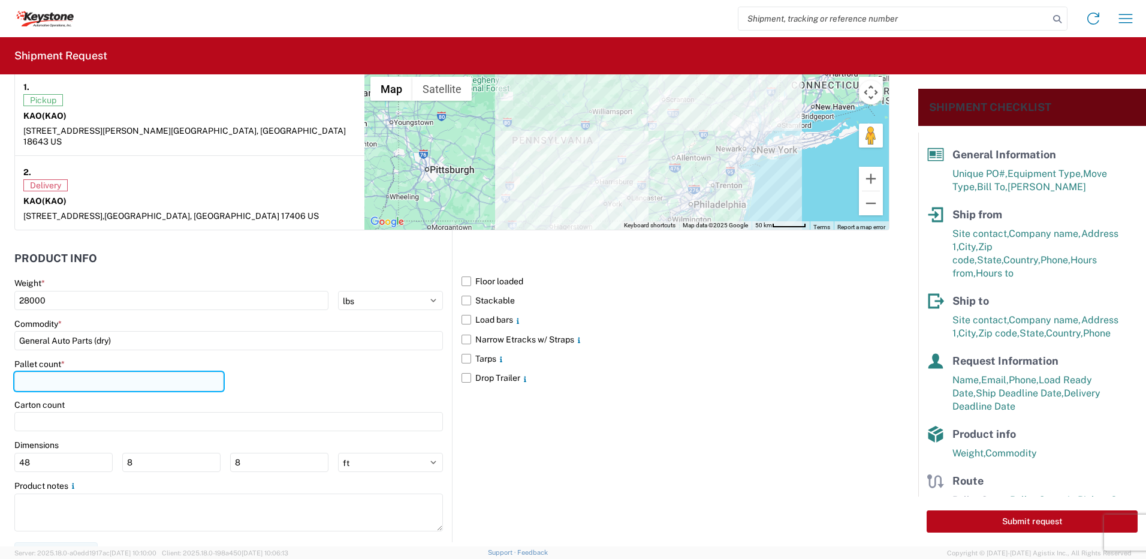
click at [56, 372] on input "number" at bounding box center [118, 381] width 209 height 19
type input "22"
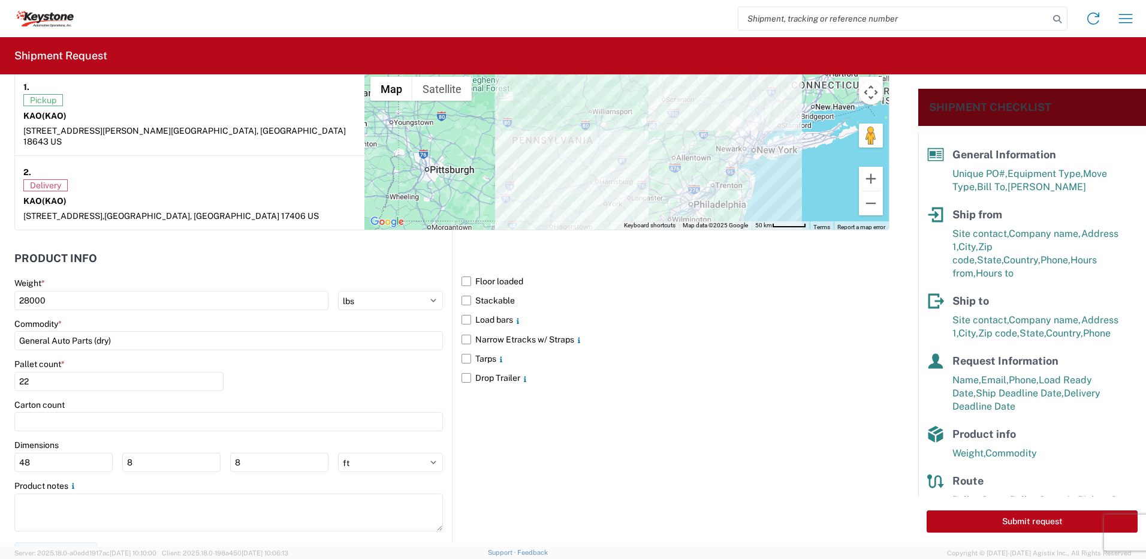
click at [281, 359] on div "Pallet count * 22" at bounding box center [228, 379] width 429 height 41
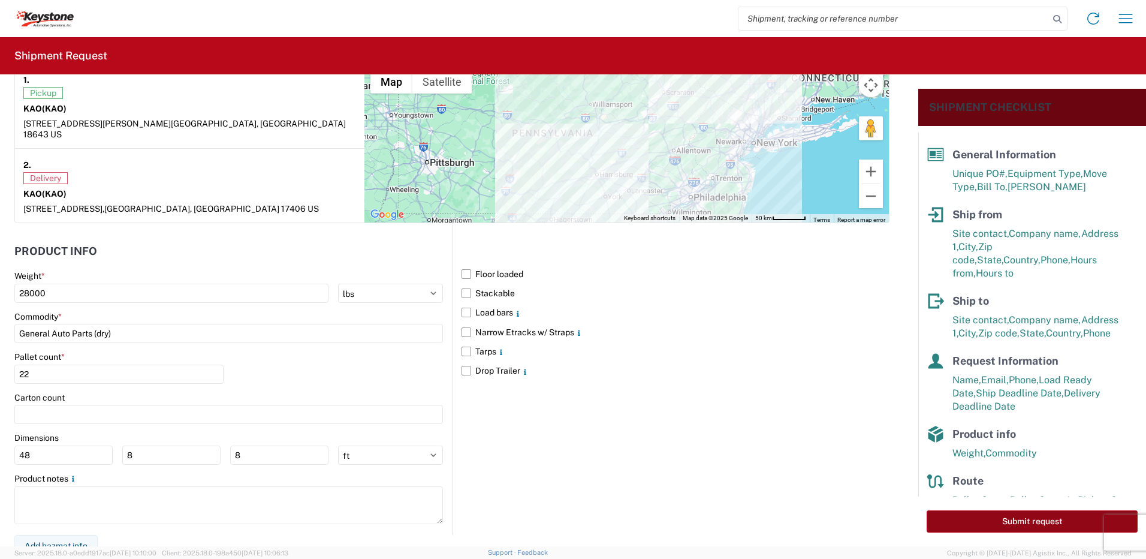
click at [1015, 519] on button "Submit request" at bounding box center [1032, 521] width 211 height 22
select select "US"
